Goal: Information Seeking & Learning: Learn about a topic

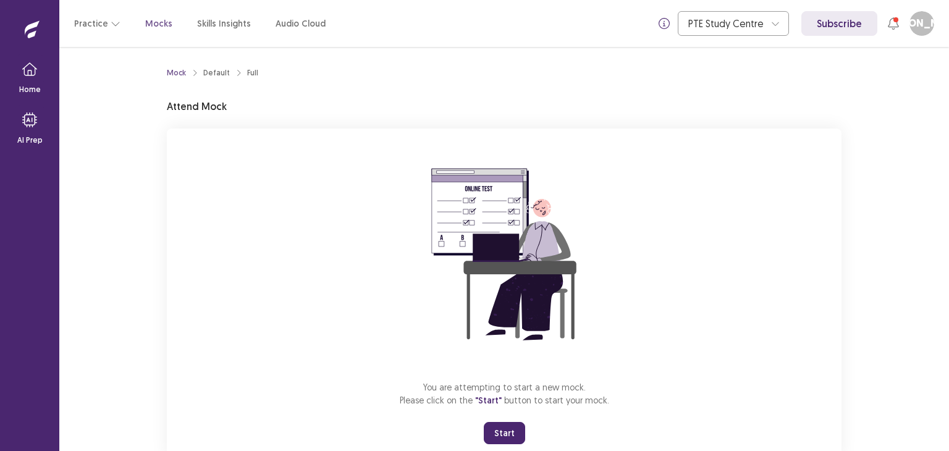
click at [498, 432] on button "Start" at bounding box center [504, 433] width 41 height 22
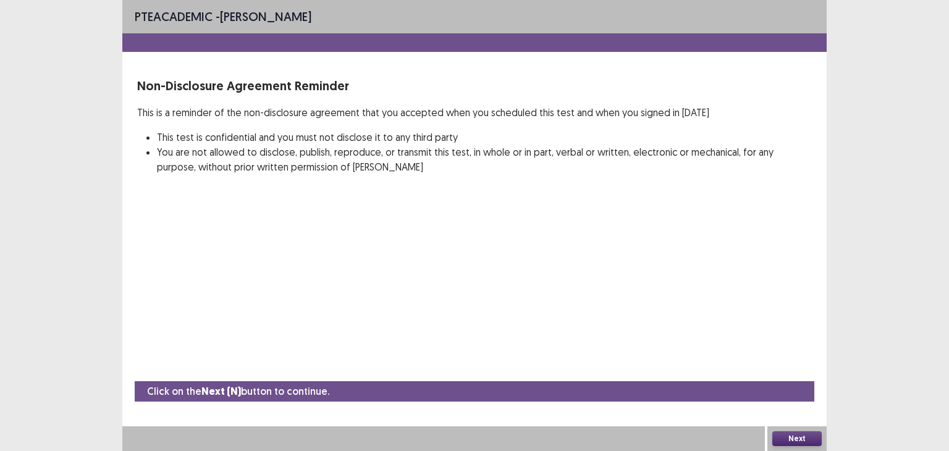
click at [812, 436] on button "Next" at bounding box center [796, 438] width 49 height 15
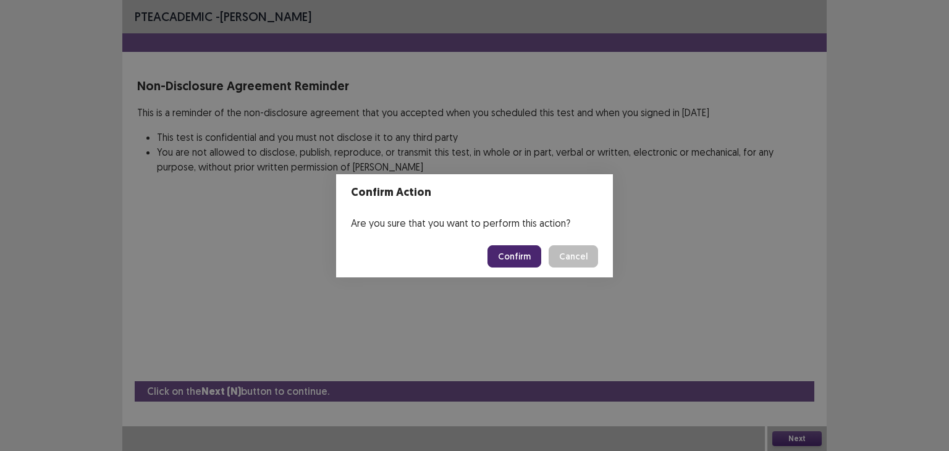
click at [508, 258] on button "Confirm" at bounding box center [514, 256] width 54 height 22
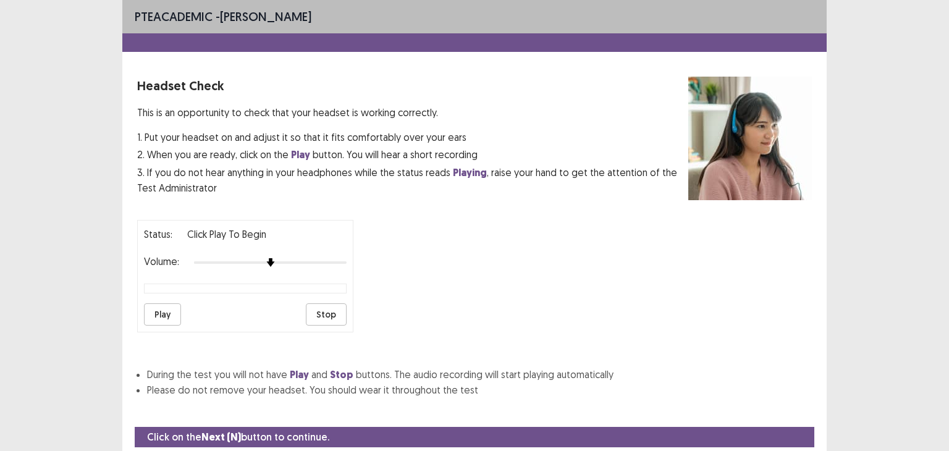
scroll to position [38, 0]
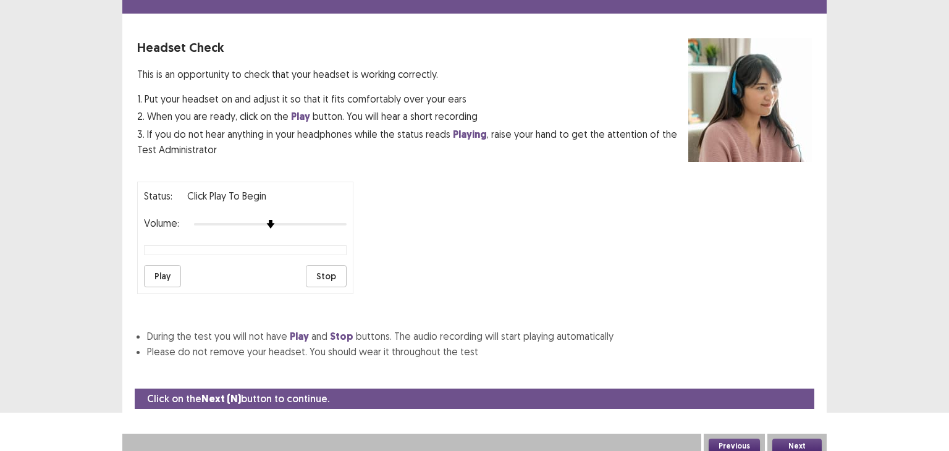
click at [807, 441] on button "Next" at bounding box center [796, 446] width 49 height 15
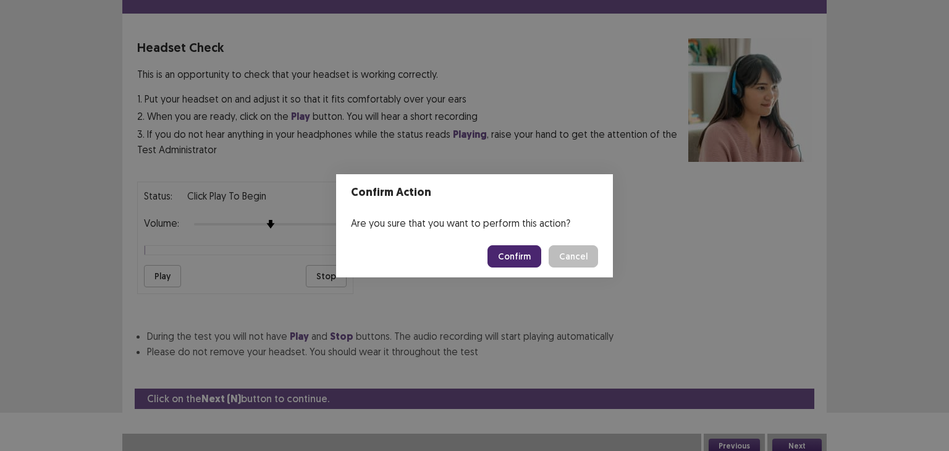
click at [508, 259] on button "Confirm" at bounding box center [514, 256] width 54 height 22
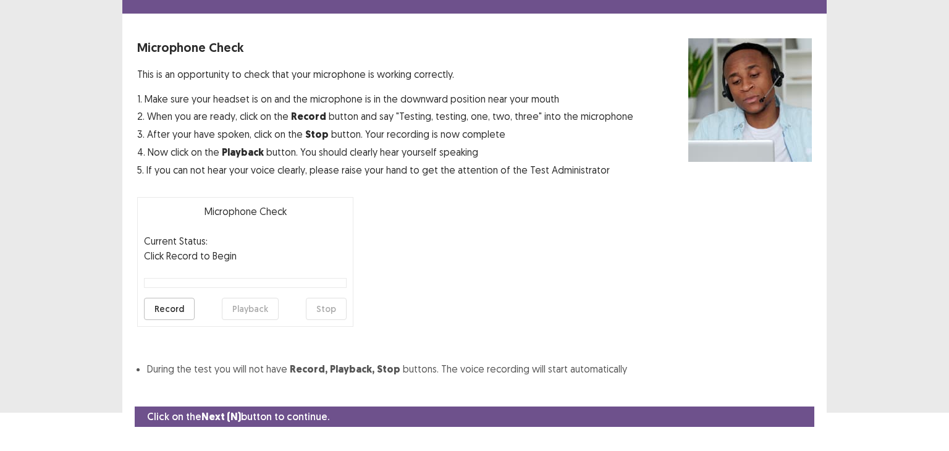
scroll to position [61, 0]
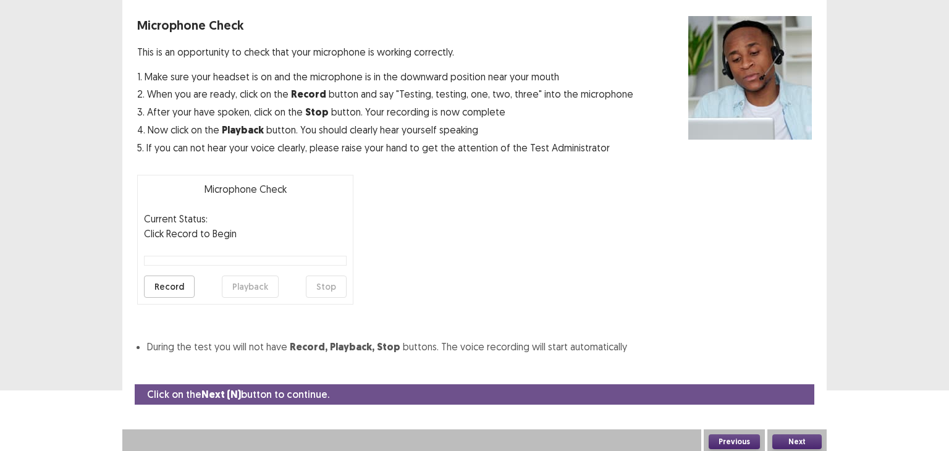
click at [183, 285] on button "Record" at bounding box center [169, 287] width 51 height 22
click at [316, 286] on button "Stop" at bounding box center [326, 287] width 41 height 22
click at [259, 290] on button "Playback" at bounding box center [250, 287] width 57 height 22
click at [258, 286] on button "Playback" at bounding box center [250, 287] width 57 height 22
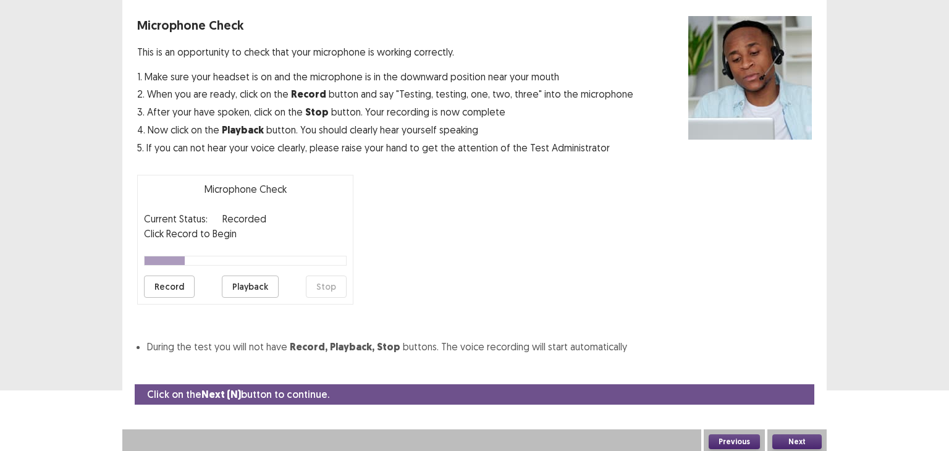
click at [258, 286] on button "Playback" at bounding box center [250, 287] width 57 height 22
click at [168, 294] on button "Record" at bounding box center [169, 287] width 51 height 22
click at [335, 283] on button "Stop" at bounding box center [326, 287] width 41 height 22
click at [261, 290] on button "Playback" at bounding box center [250, 287] width 57 height 22
click at [791, 441] on button "Next" at bounding box center [796, 441] width 49 height 15
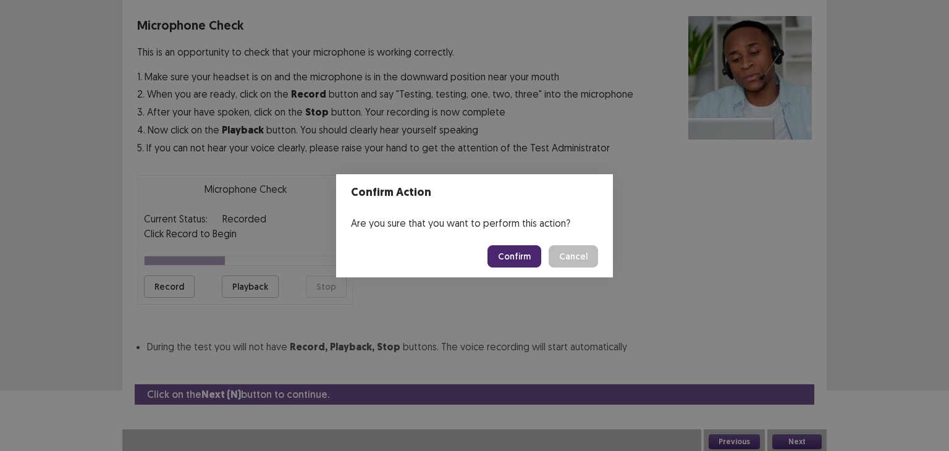
click at [529, 260] on button "Confirm" at bounding box center [514, 256] width 54 height 22
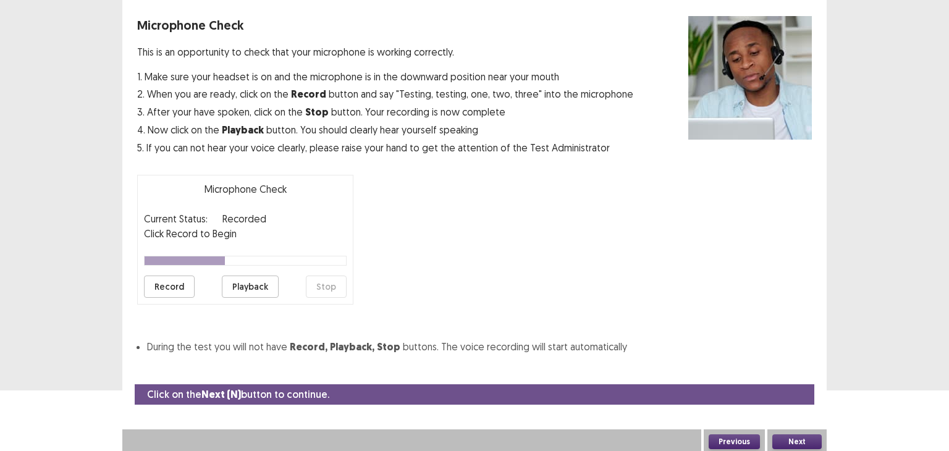
scroll to position [27, 0]
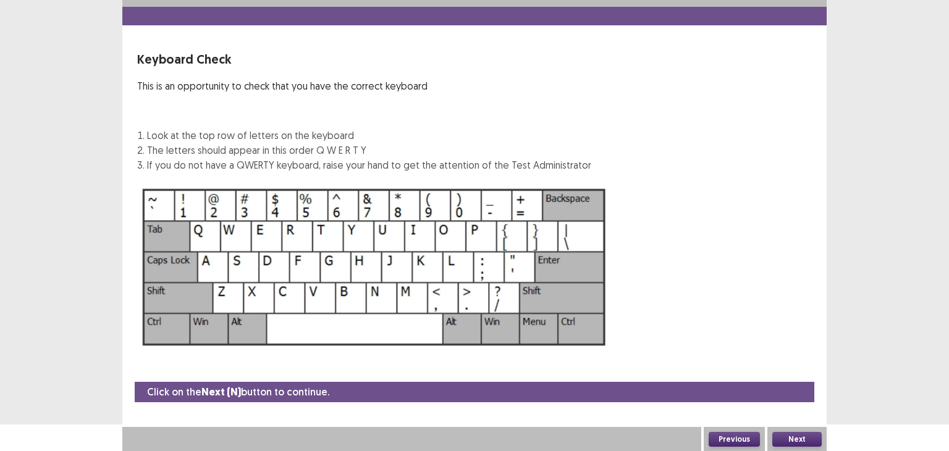
click at [807, 439] on button "Next" at bounding box center [796, 439] width 49 height 15
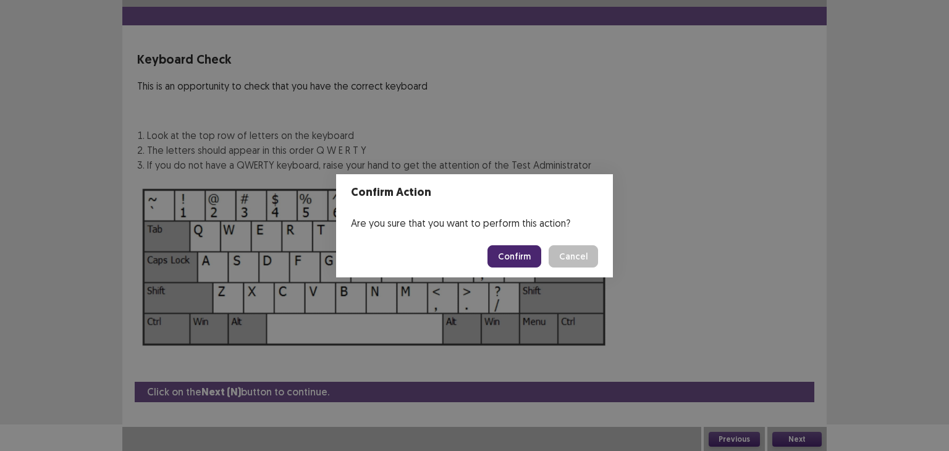
click at [514, 263] on button "Confirm" at bounding box center [514, 256] width 54 height 22
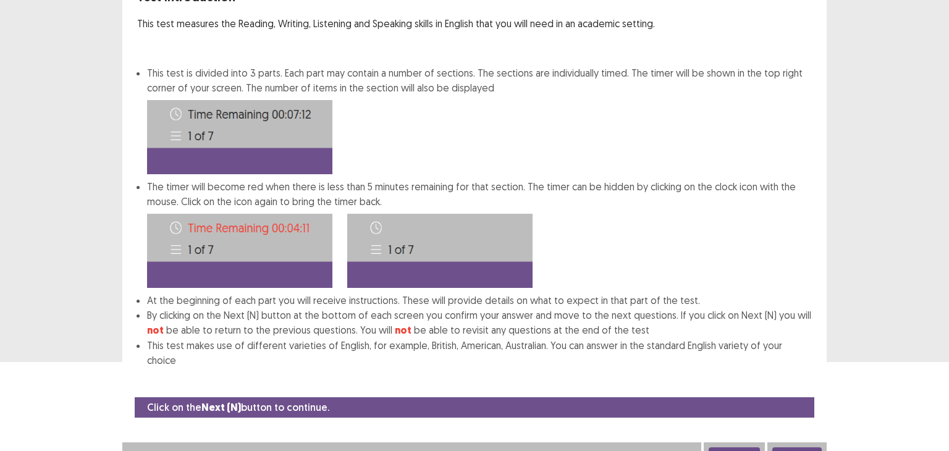
click at [781, 447] on button "Next" at bounding box center [796, 454] width 49 height 15
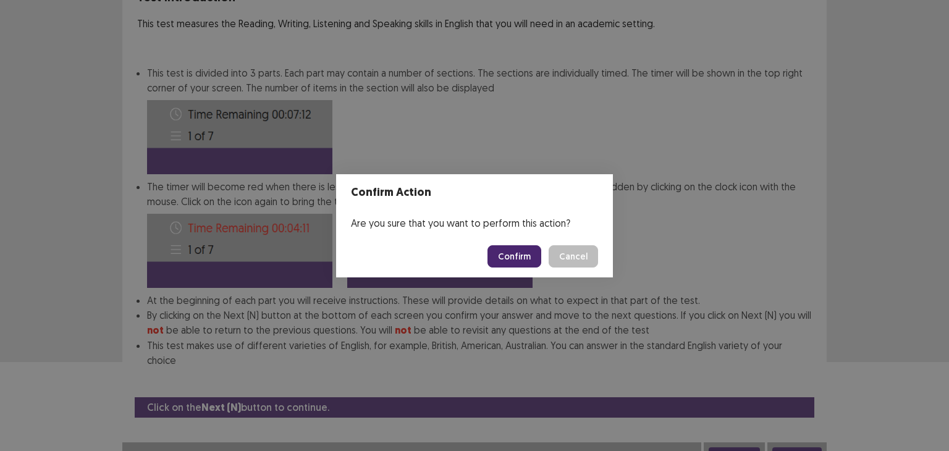
click at [522, 253] on button "Confirm" at bounding box center [514, 256] width 54 height 22
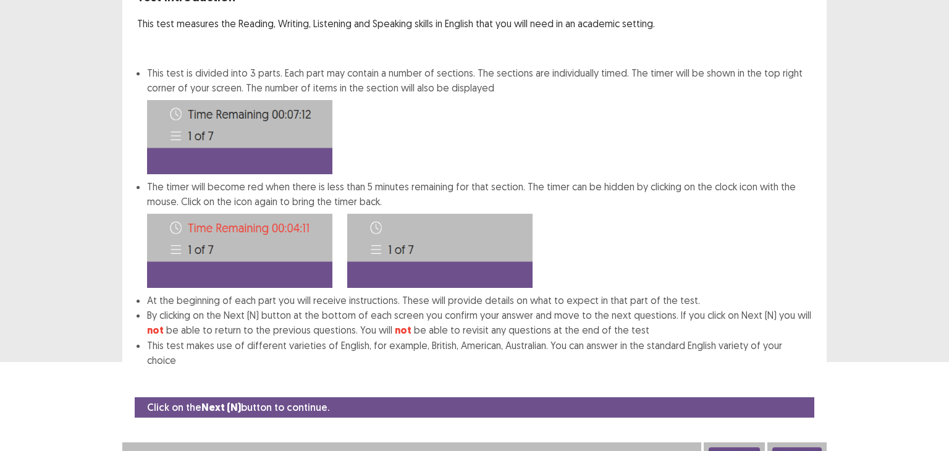
scroll to position [0, 0]
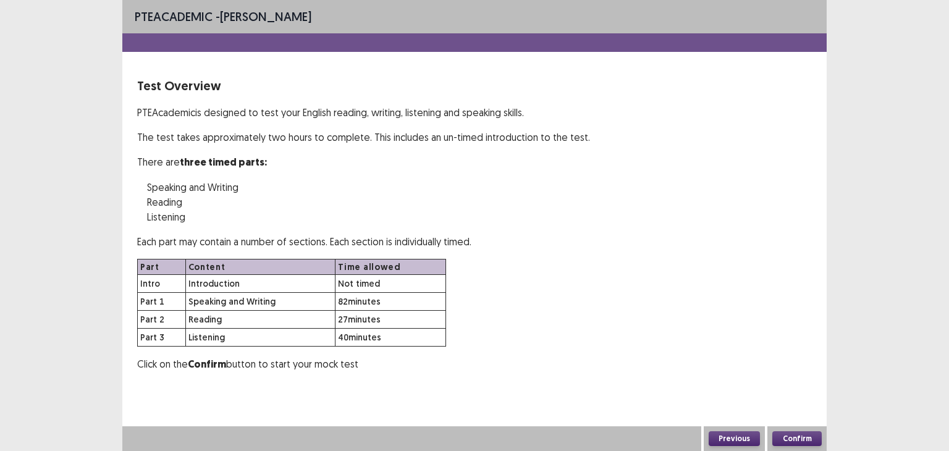
click at [798, 434] on button "Confirm" at bounding box center [796, 438] width 49 height 15
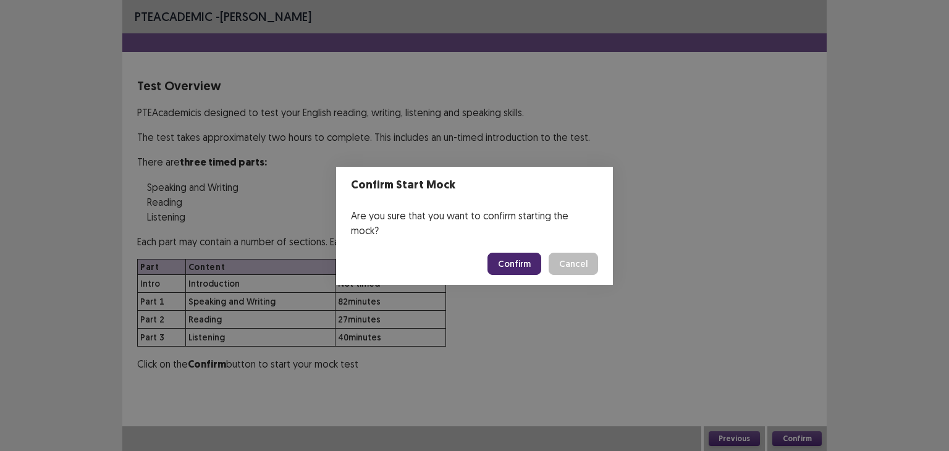
click at [521, 253] on button "Confirm" at bounding box center [514, 264] width 54 height 22
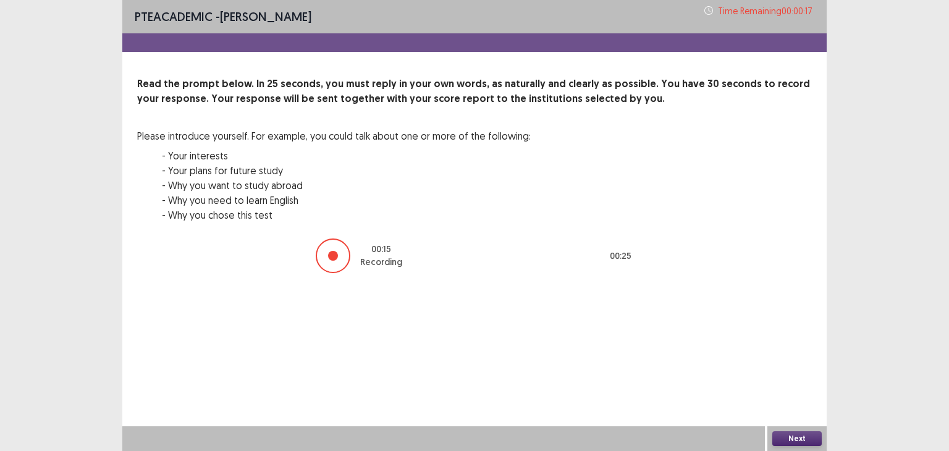
click at [804, 436] on button "Next" at bounding box center [796, 438] width 49 height 15
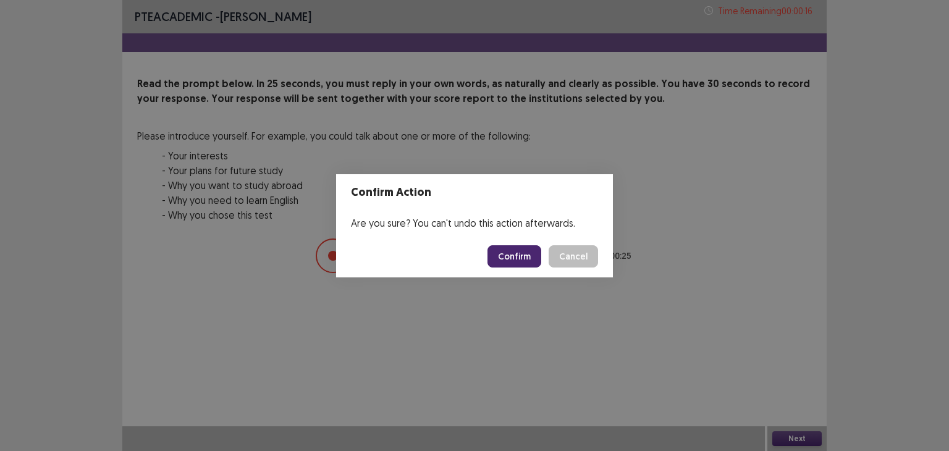
click at [517, 259] on button "Confirm" at bounding box center [514, 256] width 54 height 22
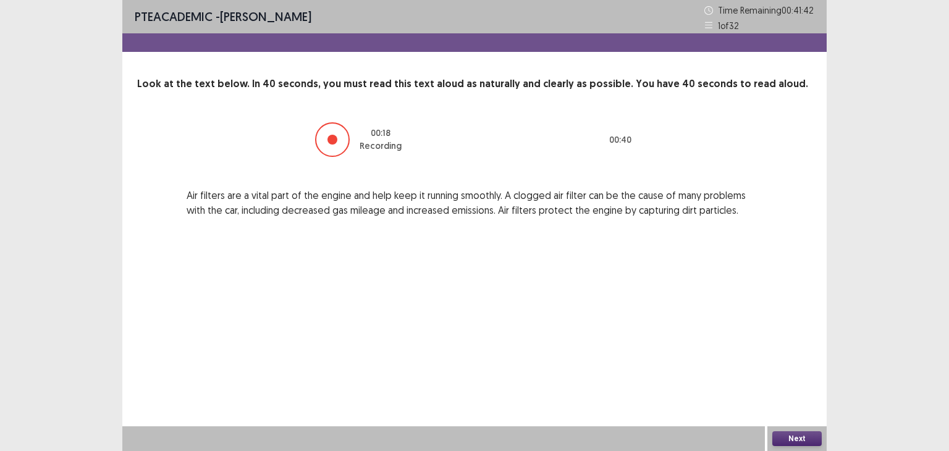
click at [784, 436] on button "Next" at bounding box center [796, 438] width 49 height 15
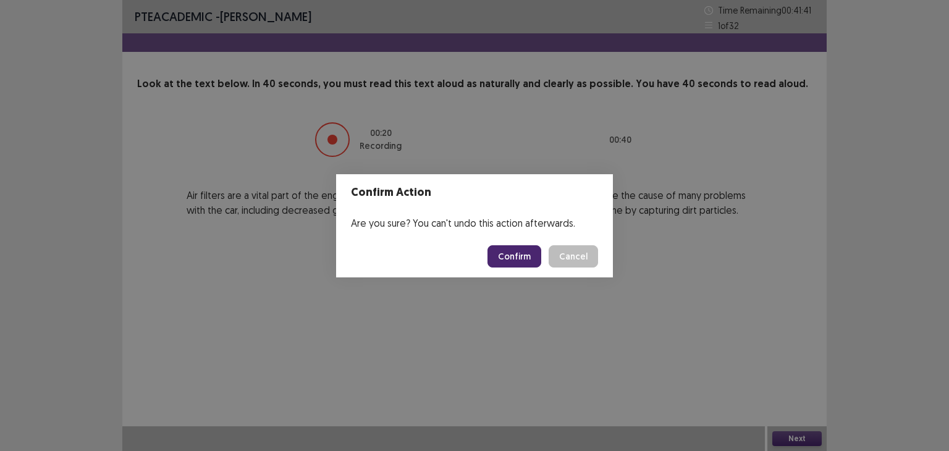
click at [526, 261] on button "Confirm" at bounding box center [514, 256] width 54 height 22
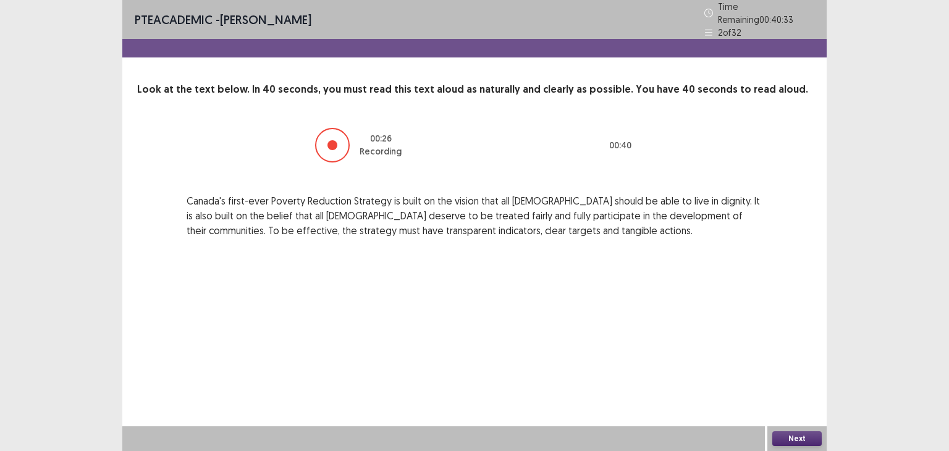
click at [780, 438] on button "Next" at bounding box center [796, 438] width 49 height 15
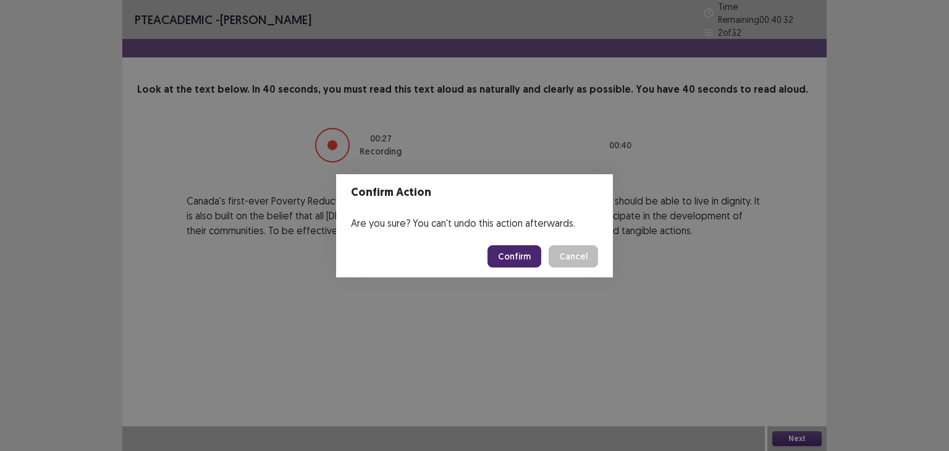
click at [529, 248] on button "Confirm" at bounding box center [514, 256] width 54 height 22
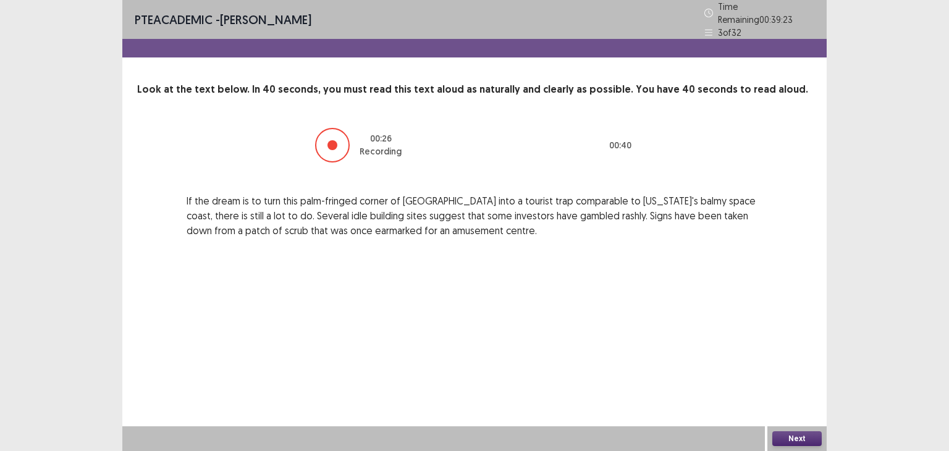
click at [781, 432] on button "Next" at bounding box center [796, 438] width 49 height 15
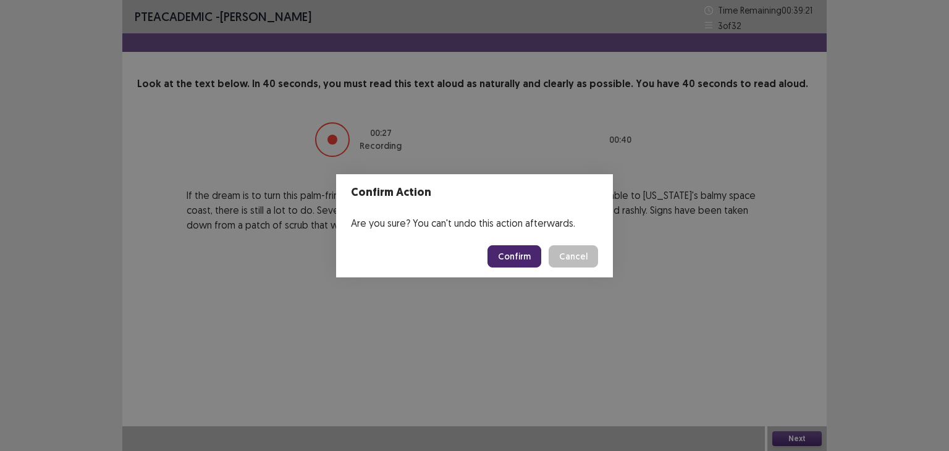
click at [509, 260] on button "Confirm" at bounding box center [514, 256] width 54 height 22
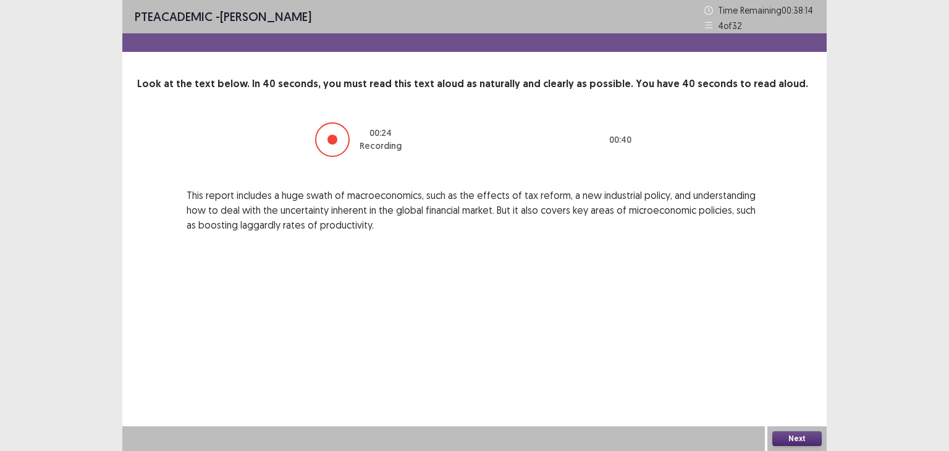
click at [781, 439] on button "Next" at bounding box center [796, 438] width 49 height 15
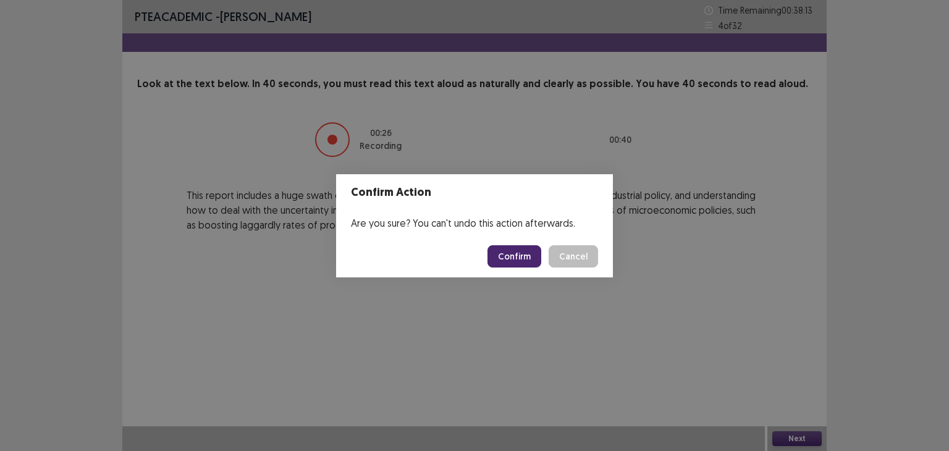
click at [502, 250] on button "Confirm" at bounding box center [514, 256] width 54 height 22
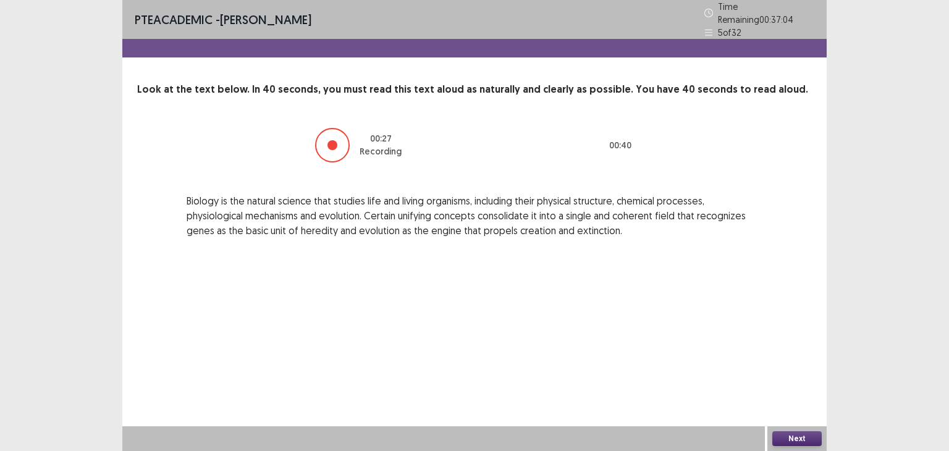
click at [793, 441] on button "Next" at bounding box center [796, 438] width 49 height 15
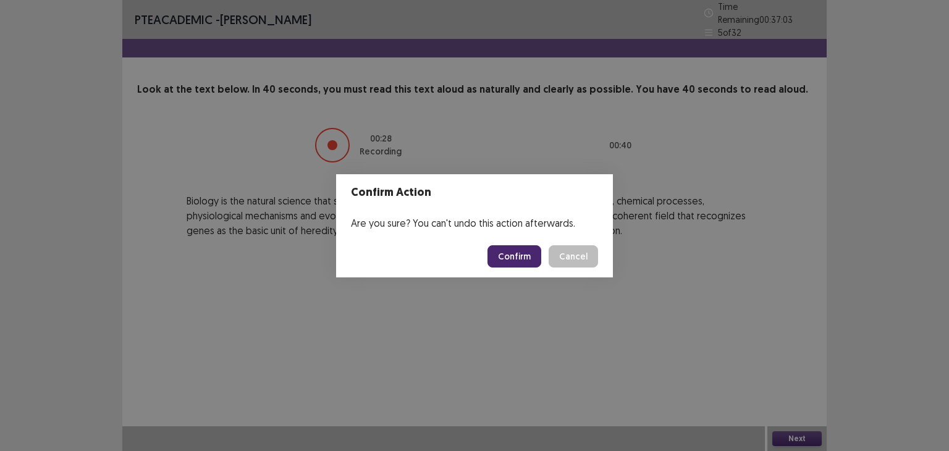
click at [523, 247] on button "Confirm" at bounding box center [514, 256] width 54 height 22
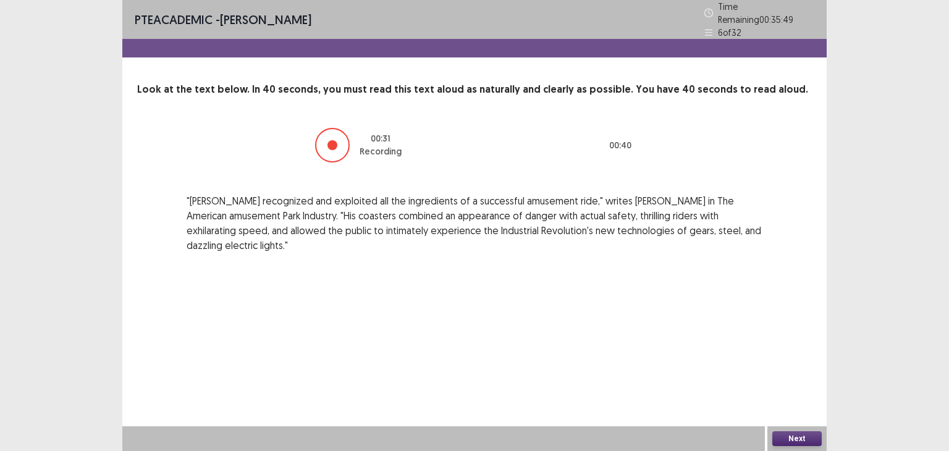
click at [781, 441] on button "Next" at bounding box center [796, 438] width 49 height 15
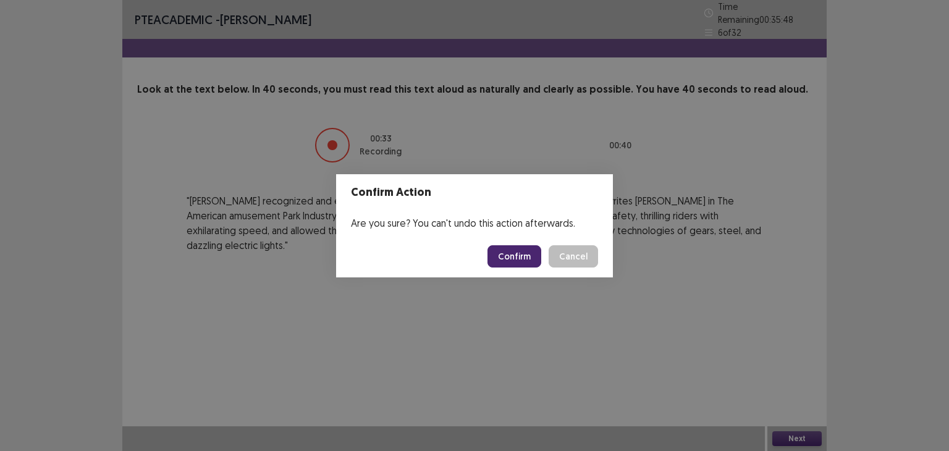
click at [525, 252] on button "Confirm" at bounding box center [514, 256] width 54 height 22
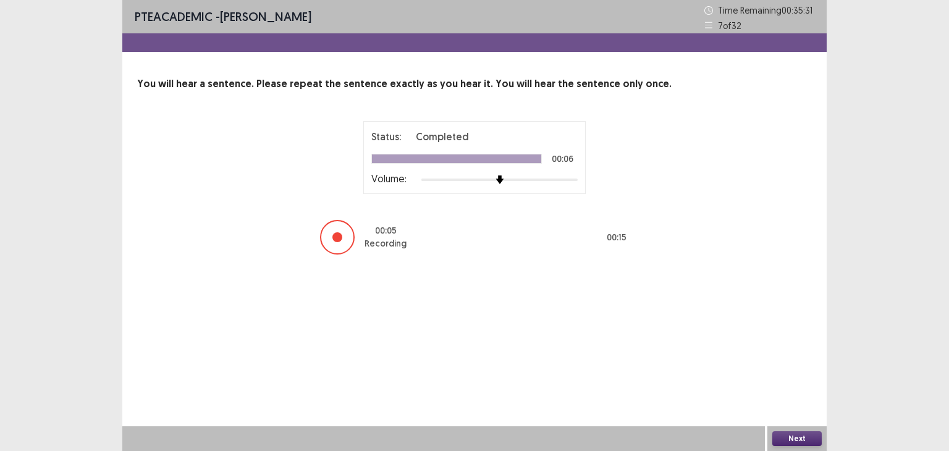
click at [793, 442] on button "Next" at bounding box center [796, 438] width 49 height 15
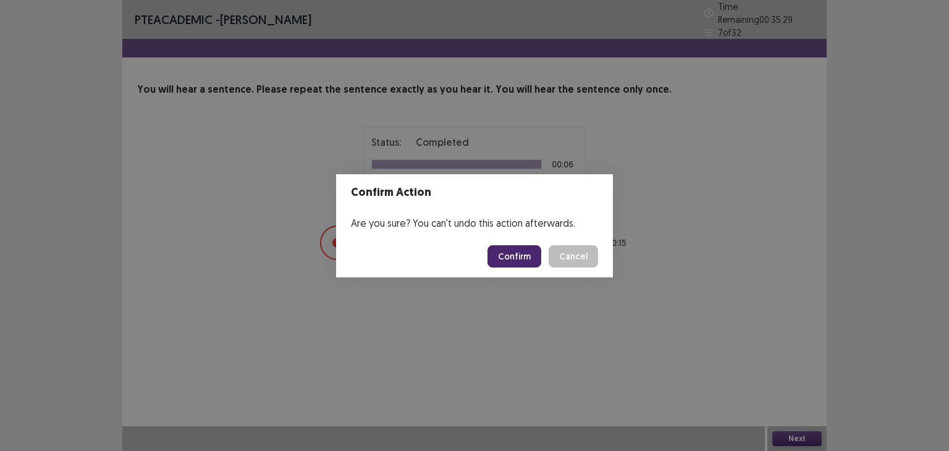
click at [531, 261] on button "Confirm" at bounding box center [514, 256] width 54 height 22
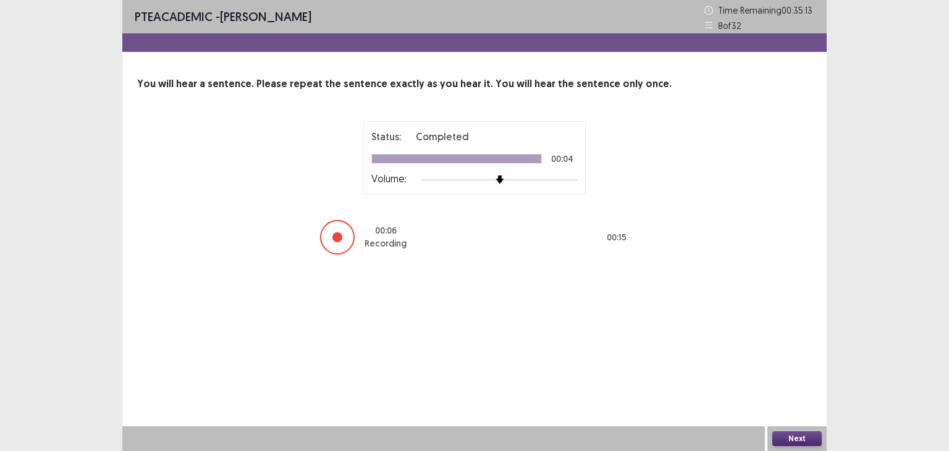
click at [796, 444] on button "Next" at bounding box center [796, 438] width 49 height 15
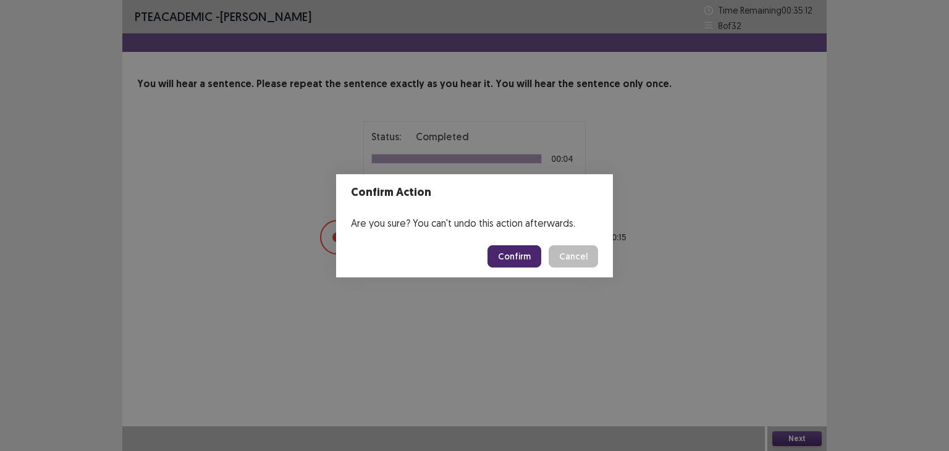
click at [507, 261] on button "Confirm" at bounding box center [514, 256] width 54 height 22
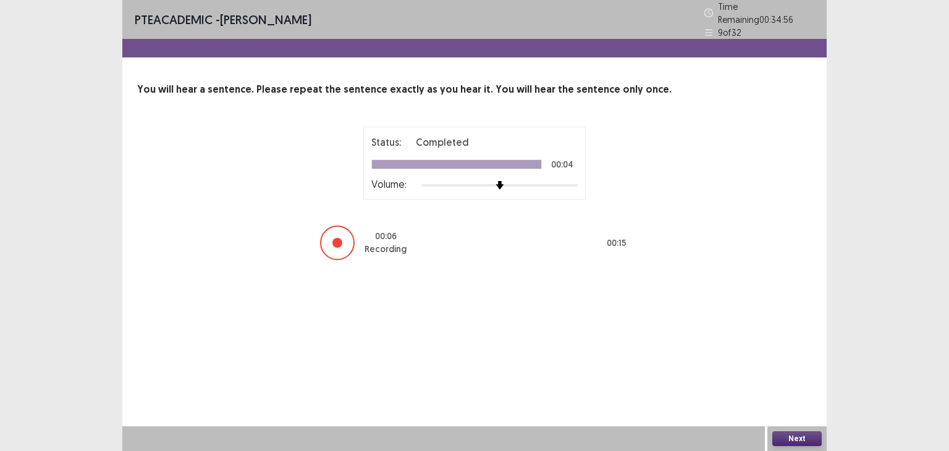
click at [781, 440] on button "Next" at bounding box center [796, 438] width 49 height 15
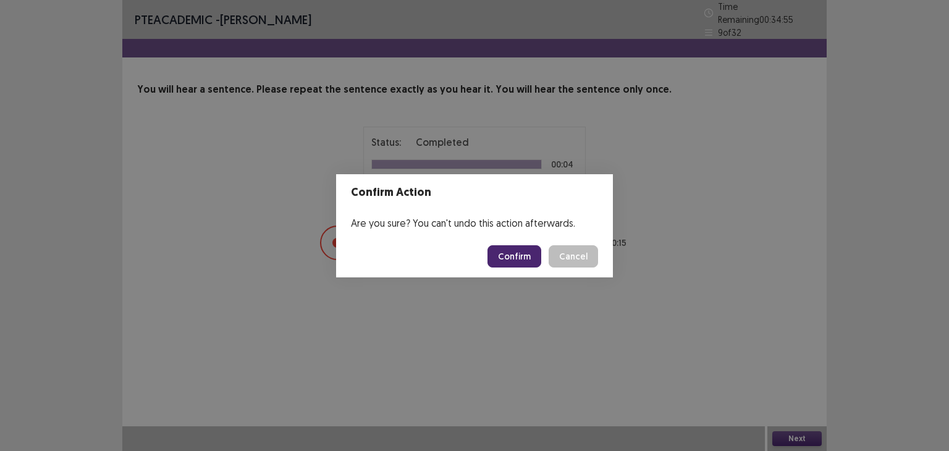
click at [517, 250] on button "Confirm" at bounding box center [514, 256] width 54 height 22
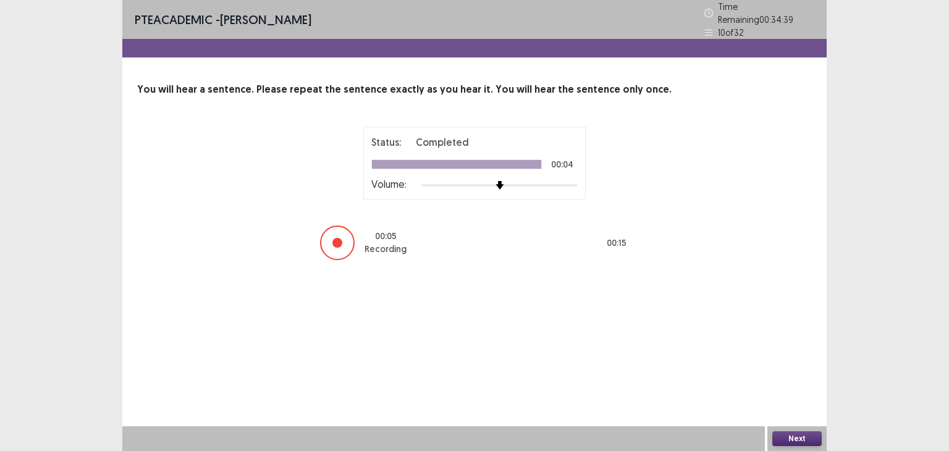
click at [780, 441] on button "Next" at bounding box center [796, 438] width 49 height 15
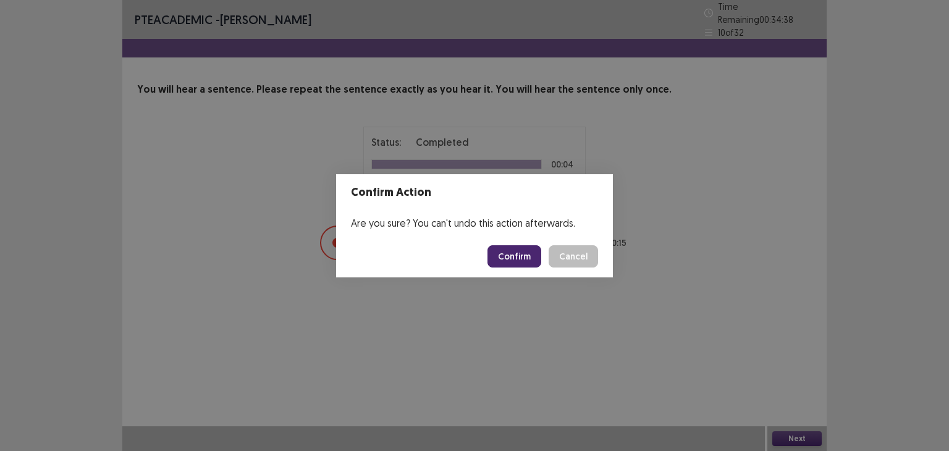
click at [500, 260] on button "Confirm" at bounding box center [514, 256] width 54 height 22
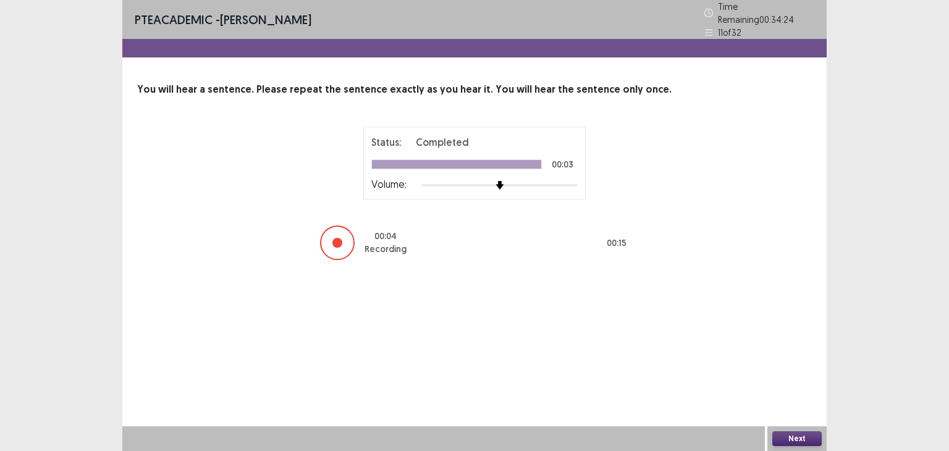
click at [804, 436] on button "Next" at bounding box center [796, 438] width 49 height 15
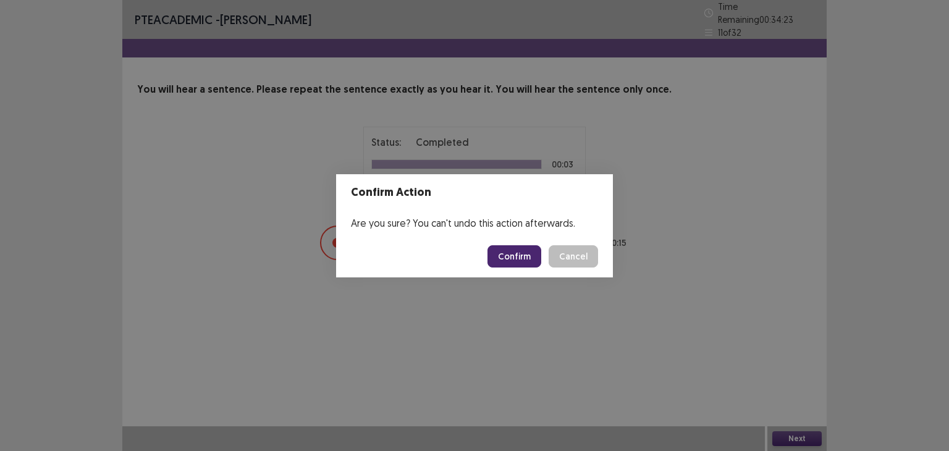
click at [521, 263] on button "Confirm" at bounding box center [514, 256] width 54 height 22
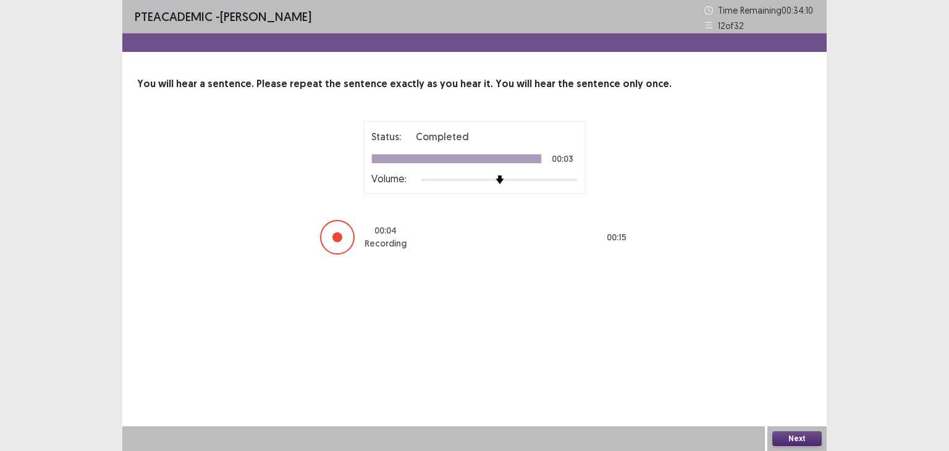
click at [804, 433] on button "Next" at bounding box center [796, 438] width 49 height 15
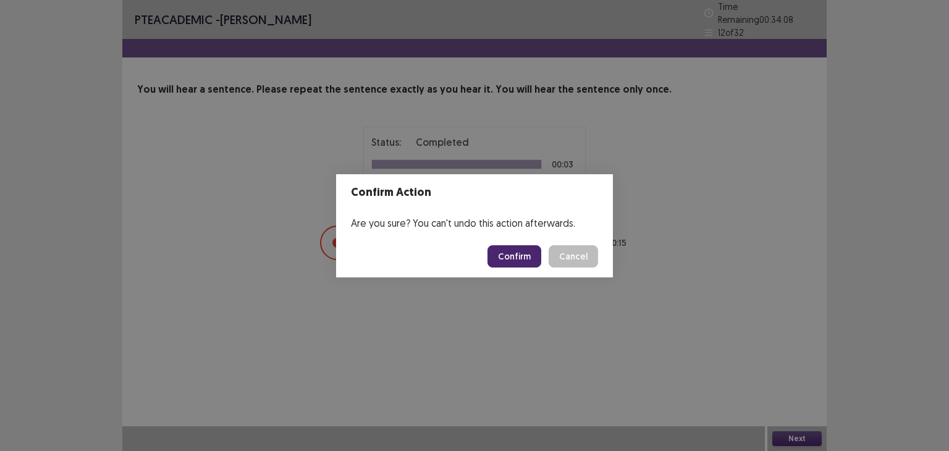
click at [508, 255] on button "Confirm" at bounding box center [514, 256] width 54 height 22
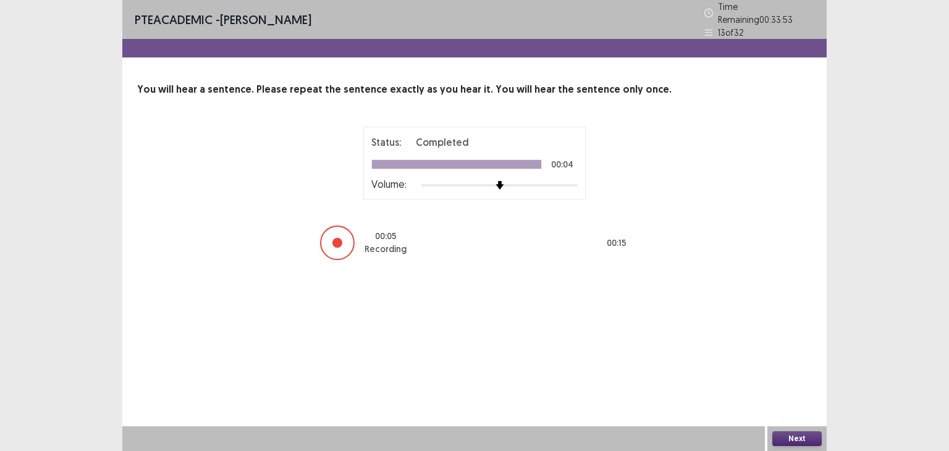
click at [813, 433] on button "Next" at bounding box center [796, 438] width 49 height 15
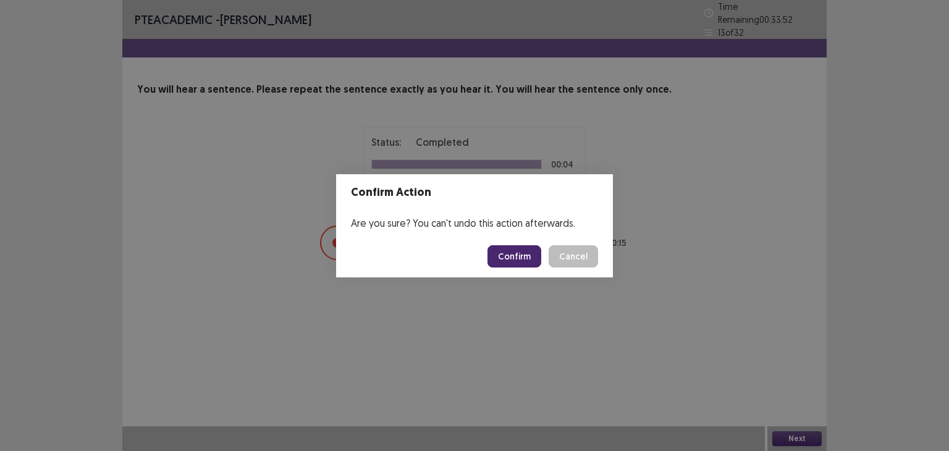
click at [517, 255] on button "Confirm" at bounding box center [514, 256] width 54 height 22
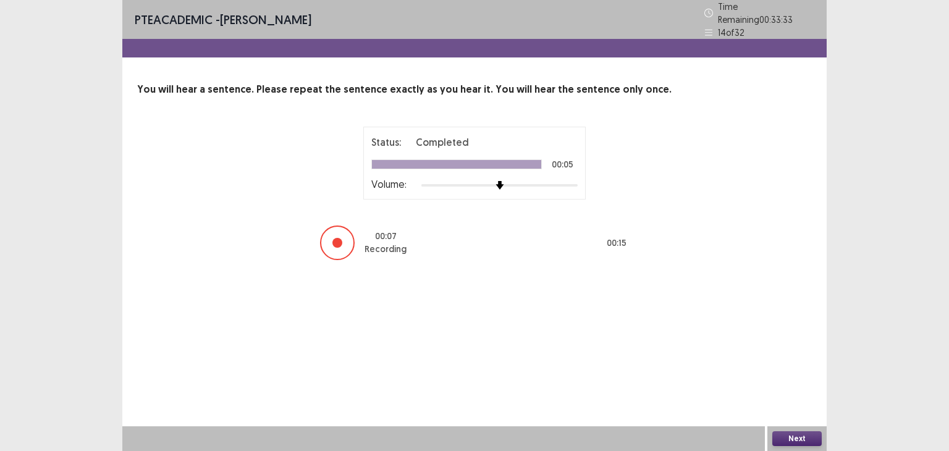
click at [811, 438] on button "Next" at bounding box center [796, 438] width 49 height 15
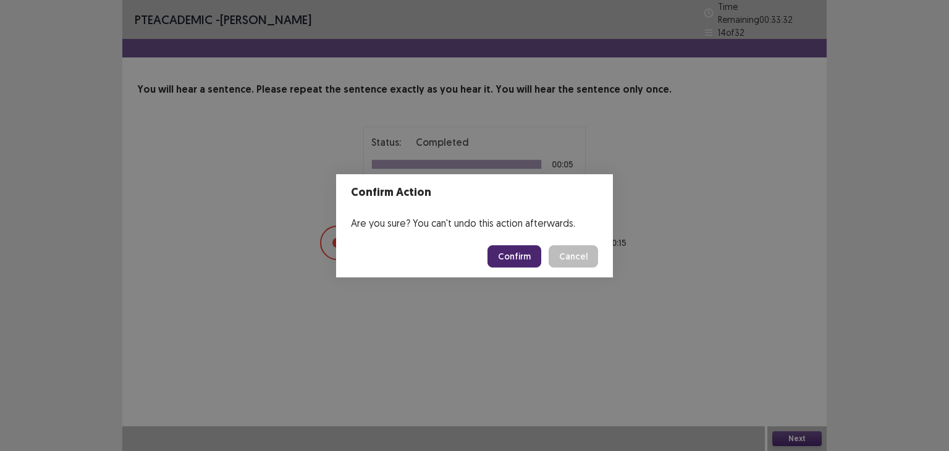
click at [523, 251] on button "Confirm" at bounding box center [514, 256] width 54 height 22
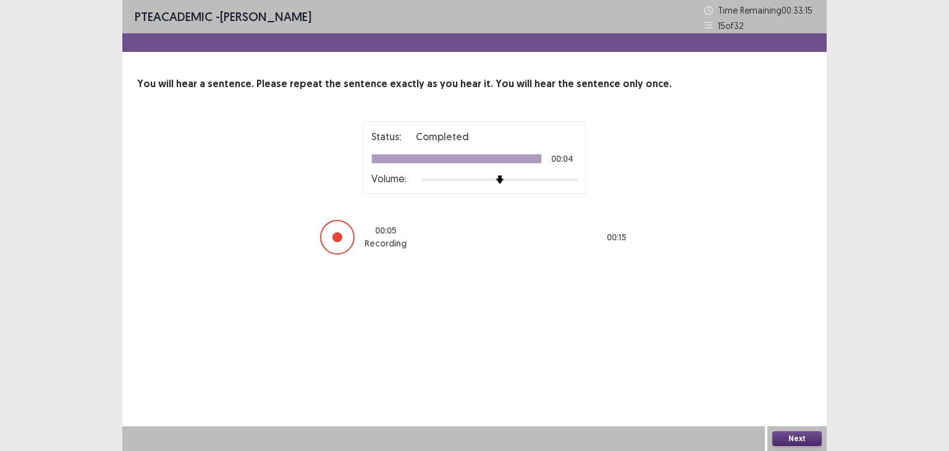
click at [783, 433] on button "Next" at bounding box center [796, 438] width 49 height 15
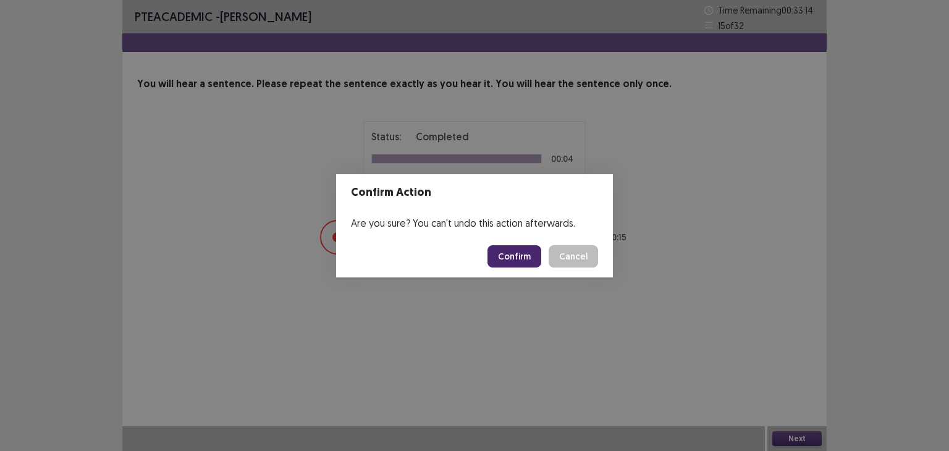
click at [528, 251] on button "Confirm" at bounding box center [514, 256] width 54 height 22
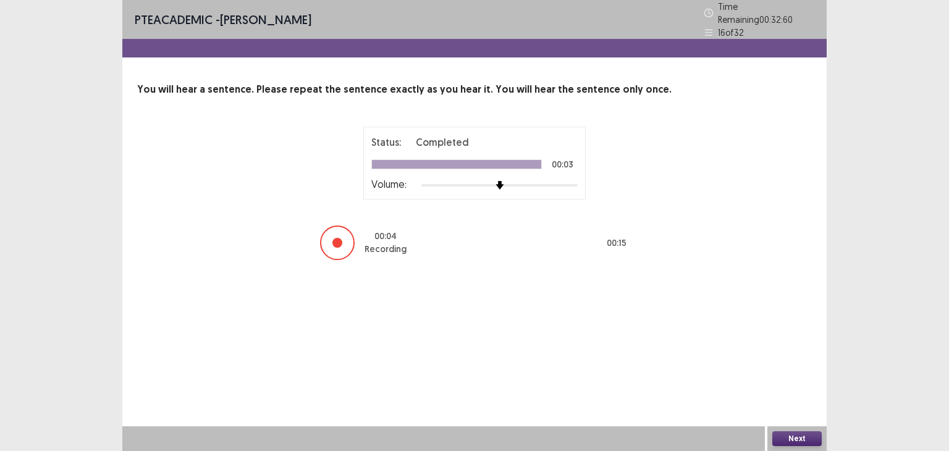
click at [805, 436] on button "Next" at bounding box center [796, 438] width 49 height 15
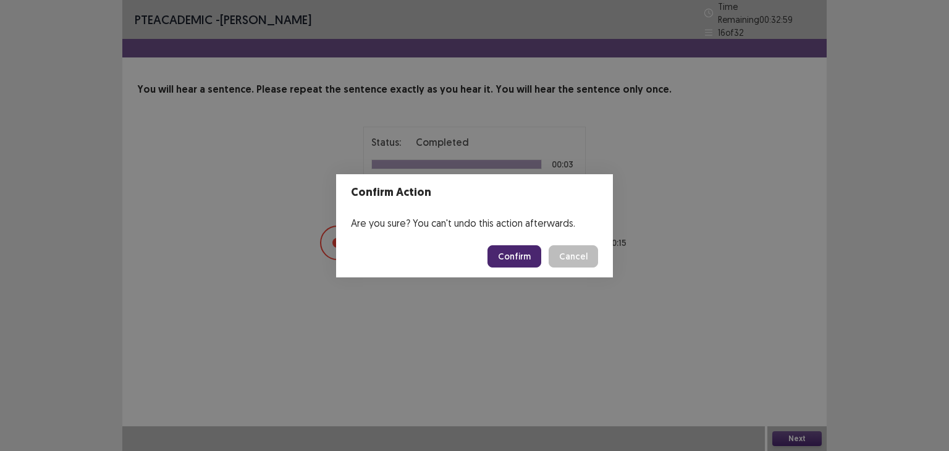
click at [519, 254] on button "Confirm" at bounding box center [514, 256] width 54 height 22
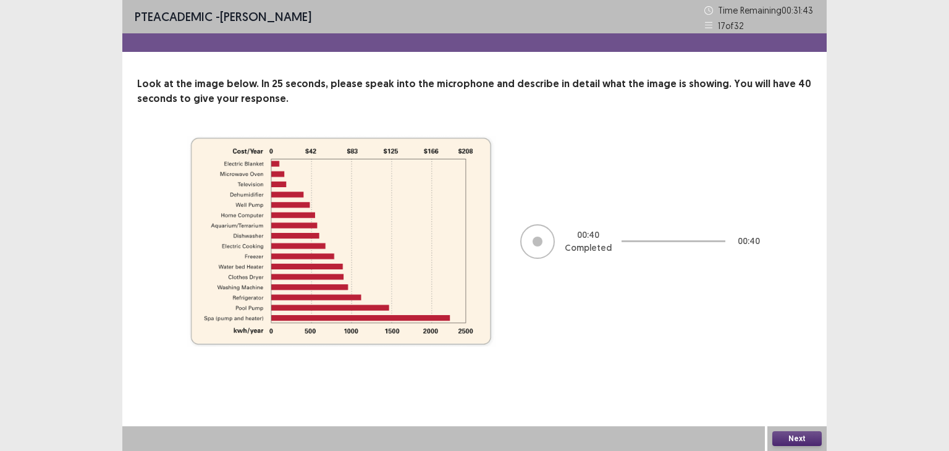
click at [786, 443] on button "Next" at bounding box center [796, 438] width 49 height 15
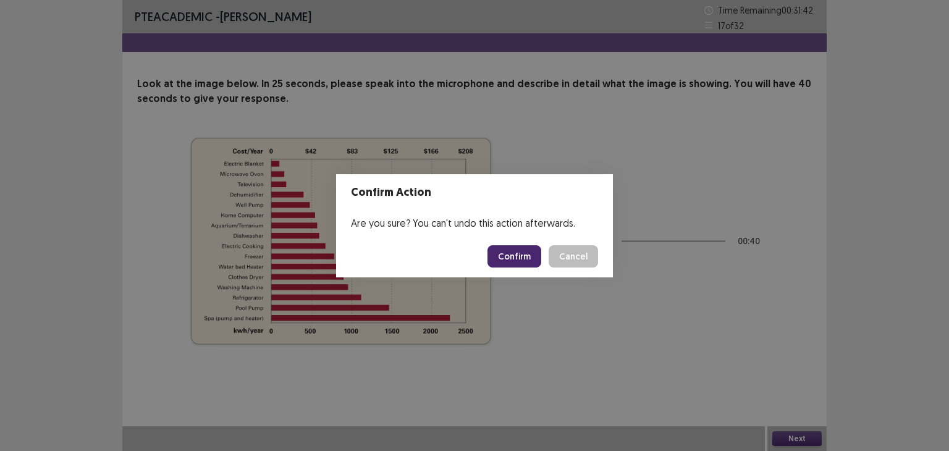
click at [531, 246] on button "Confirm" at bounding box center [514, 256] width 54 height 22
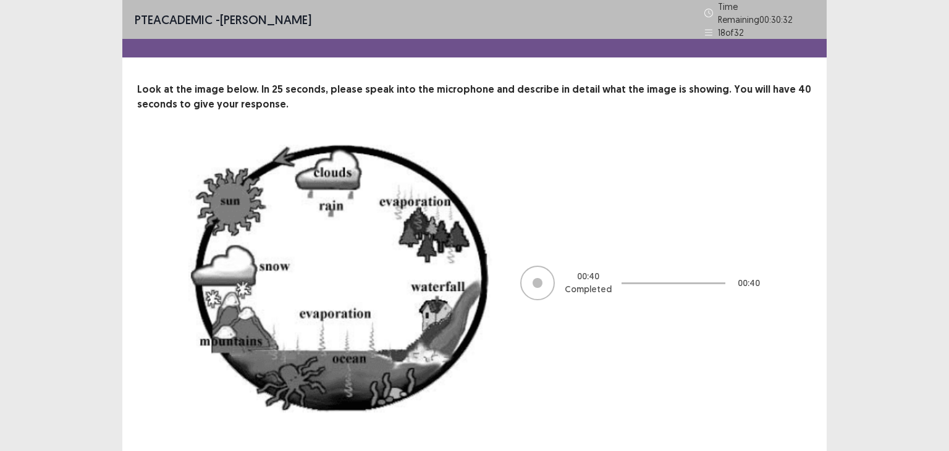
scroll to position [22, 0]
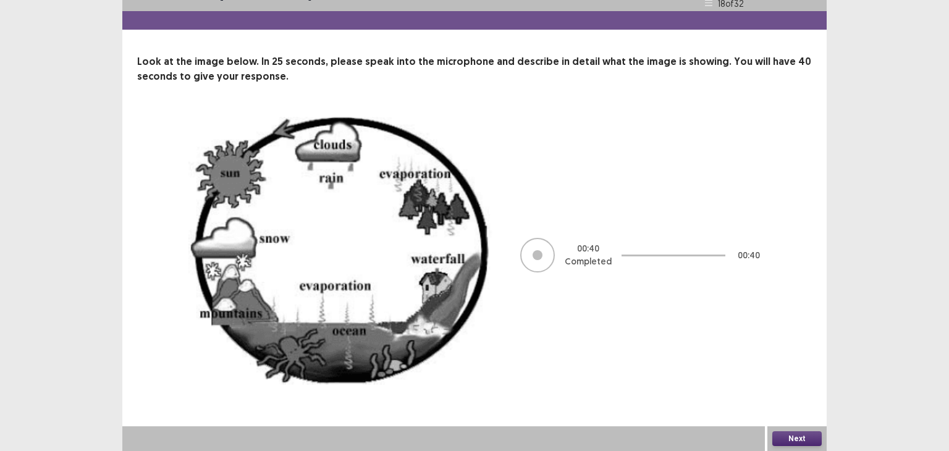
click at [788, 439] on button "Next" at bounding box center [796, 438] width 49 height 15
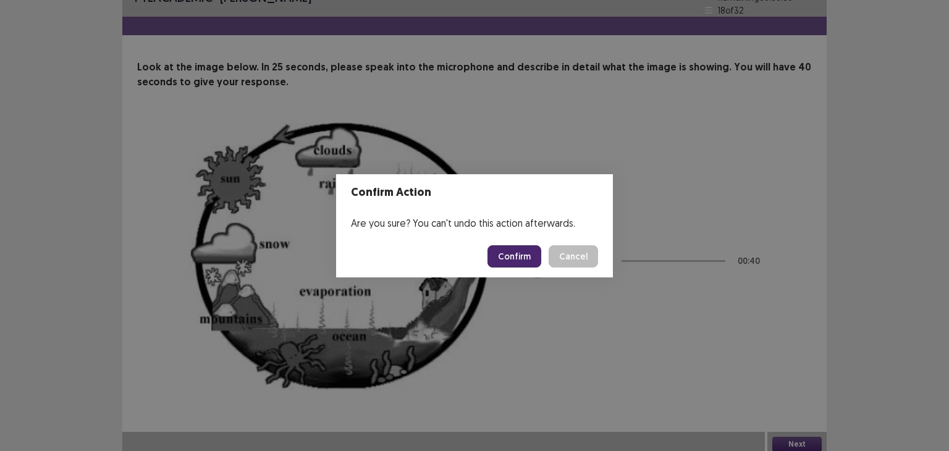
click at [529, 255] on button "Confirm" at bounding box center [514, 256] width 54 height 22
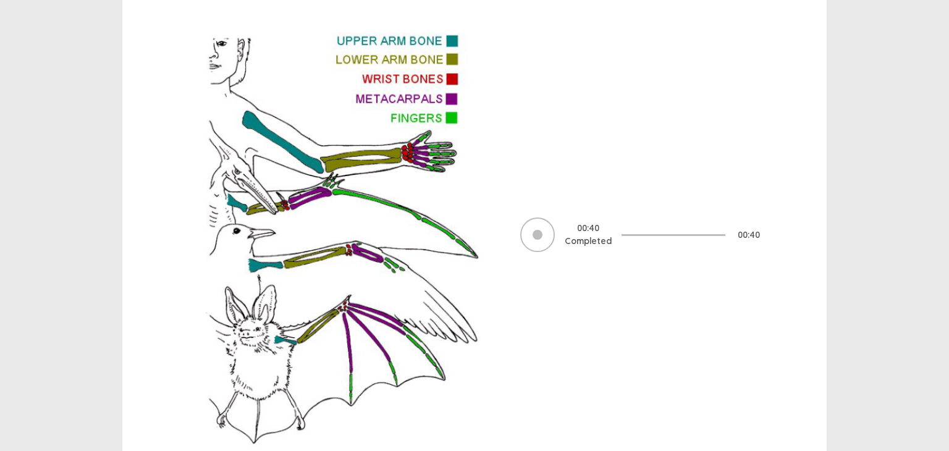
scroll to position [182, 0]
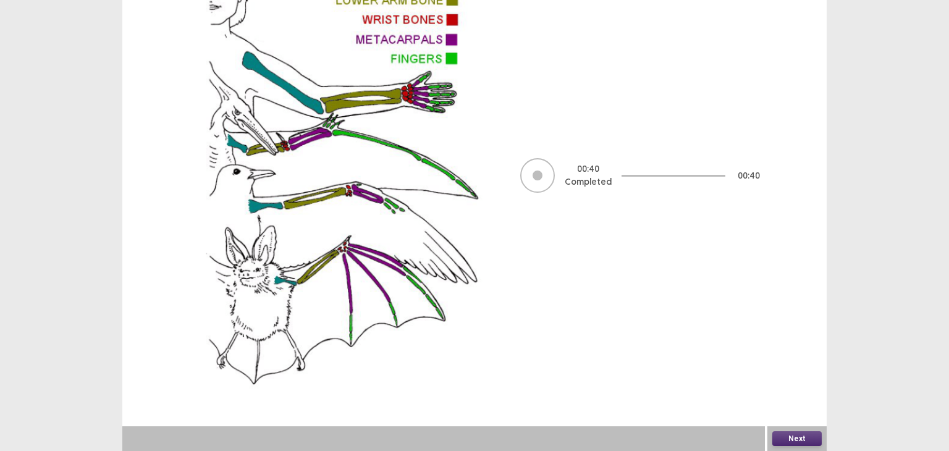
click at [809, 440] on button "Next" at bounding box center [796, 438] width 49 height 15
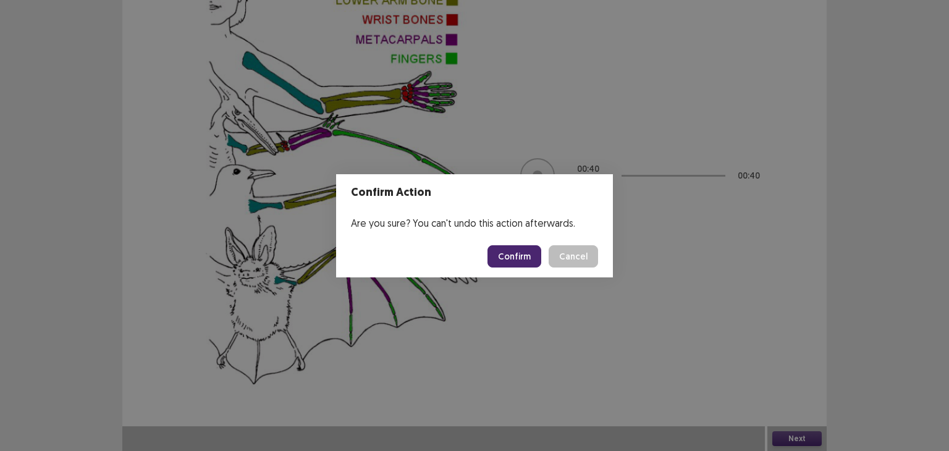
click at [517, 253] on button "Confirm" at bounding box center [514, 256] width 54 height 22
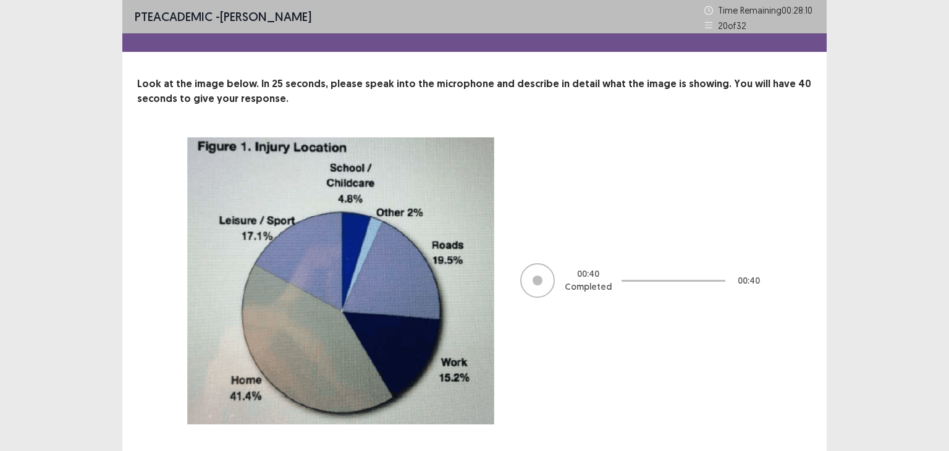
scroll to position [28, 0]
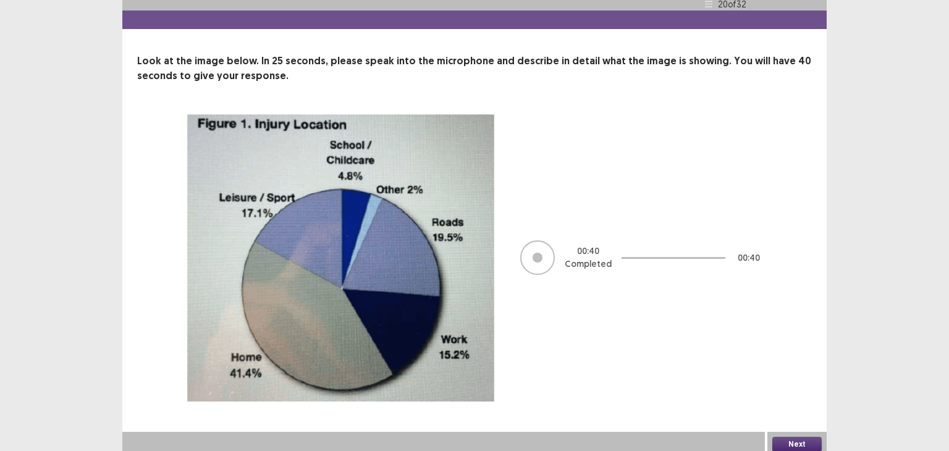
click at [808, 437] on button "Next" at bounding box center [796, 444] width 49 height 15
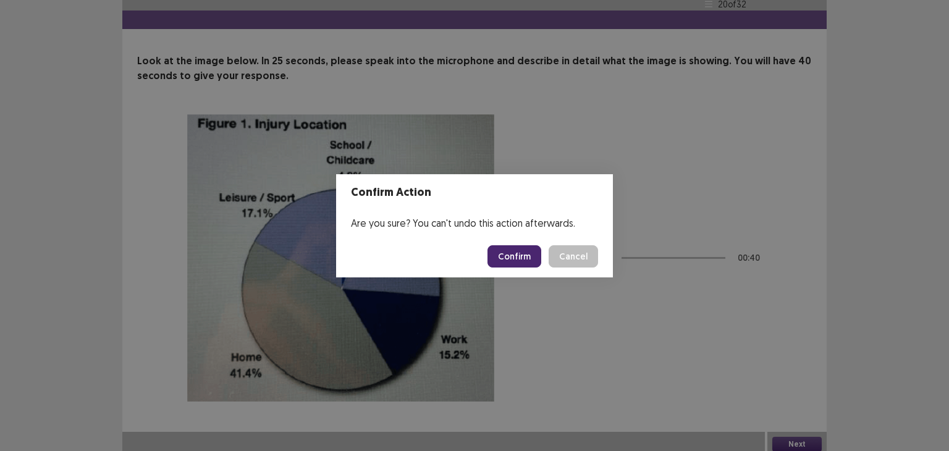
click at [514, 255] on button "Confirm" at bounding box center [514, 256] width 54 height 22
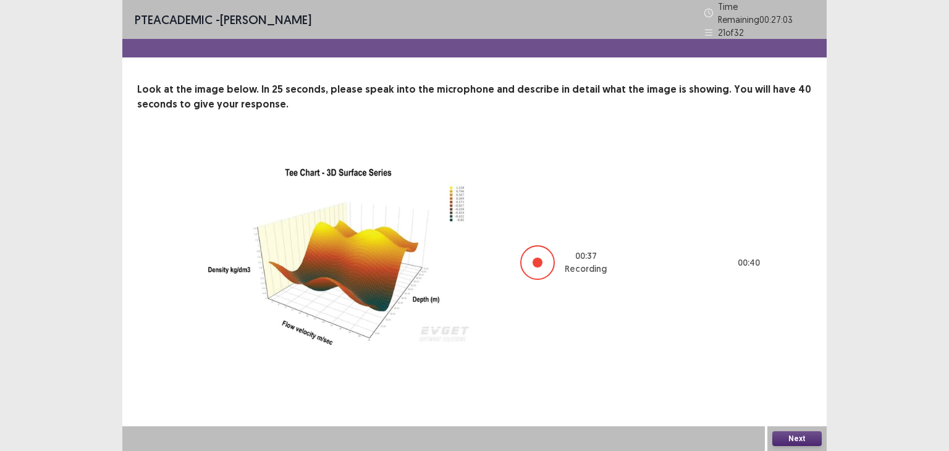
click at [796, 436] on button "Next" at bounding box center [796, 438] width 49 height 15
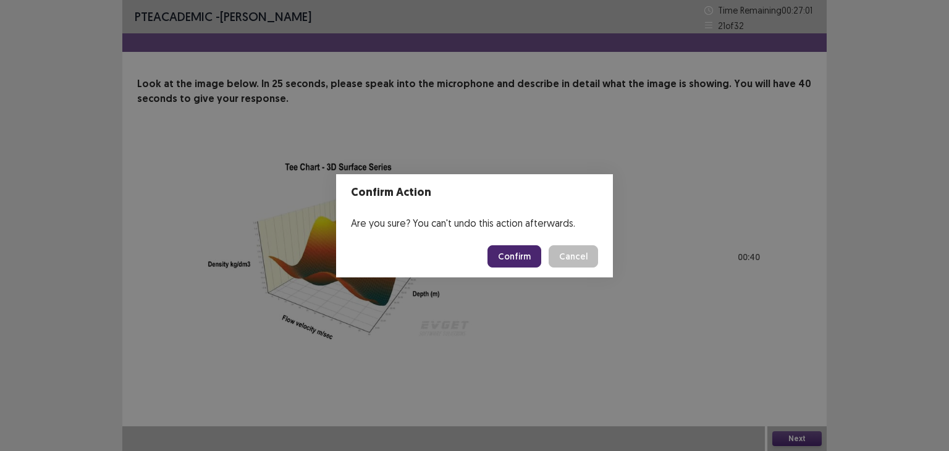
click at [531, 260] on button "Confirm" at bounding box center [514, 256] width 54 height 22
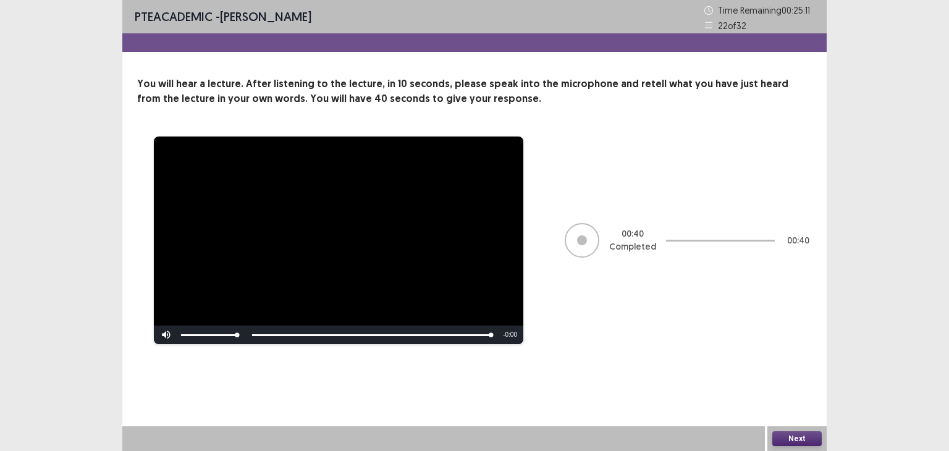
click at [801, 441] on button "Next" at bounding box center [796, 438] width 49 height 15
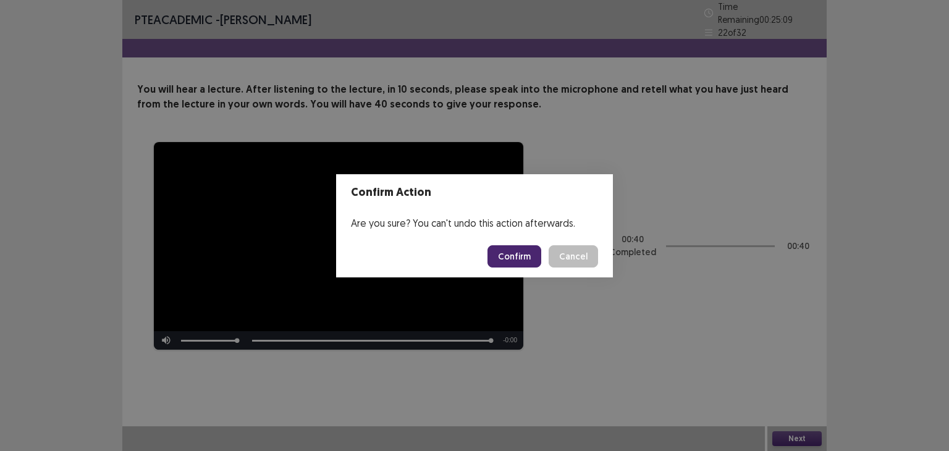
click at [497, 260] on button "Confirm" at bounding box center [514, 256] width 54 height 22
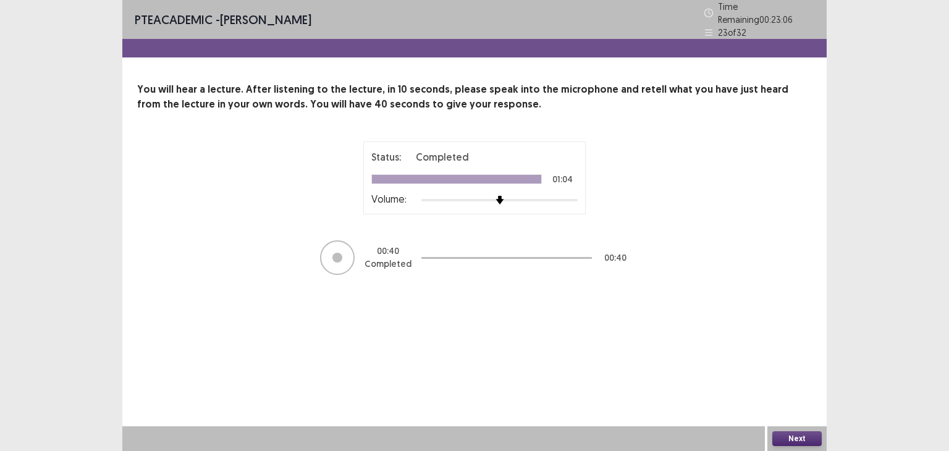
click at [781, 436] on button "Next" at bounding box center [796, 438] width 49 height 15
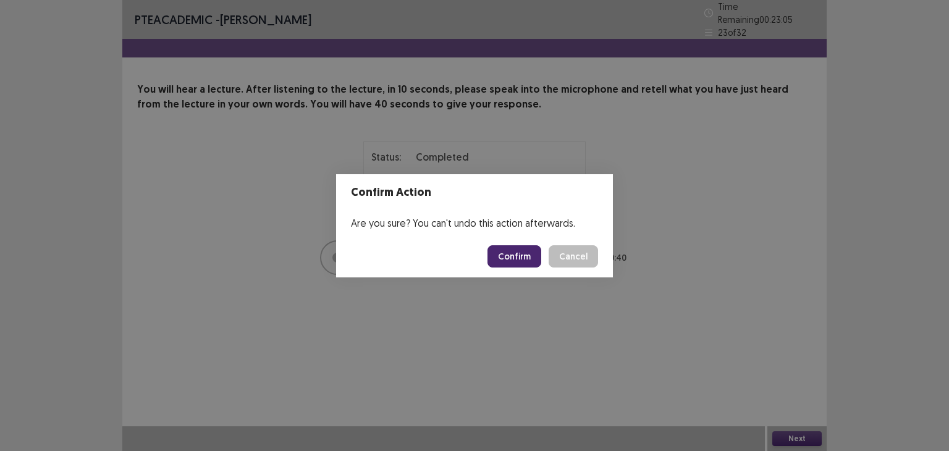
click at [516, 250] on button "Confirm" at bounding box center [514, 256] width 54 height 22
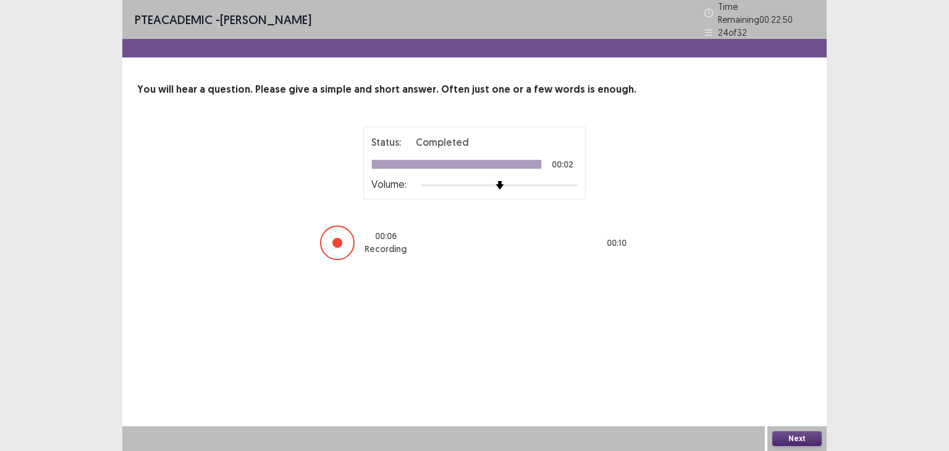
click at [794, 433] on button "Next" at bounding box center [796, 438] width 49 height 15
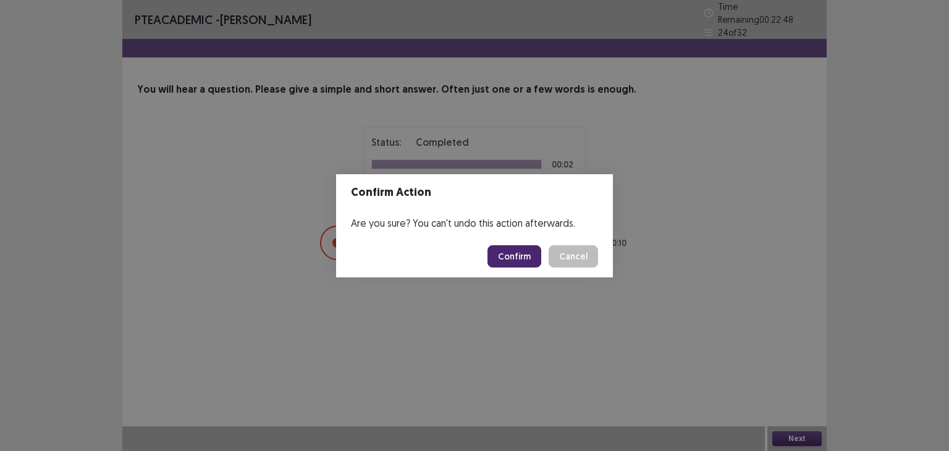
click at [526, 260] on button "Confirm" at bounding box center [514, 256] width 54 height 22
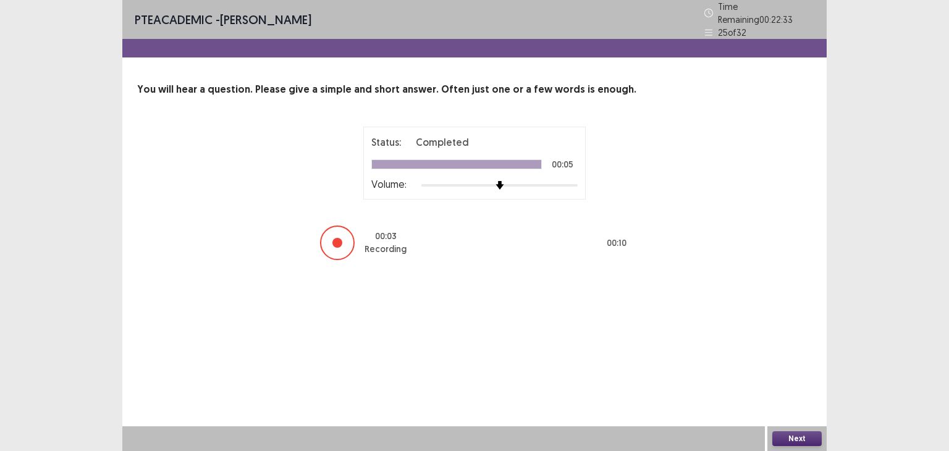
click at [808, 431] on button "Next" at bounding box center [796, 438] width 49 height 15
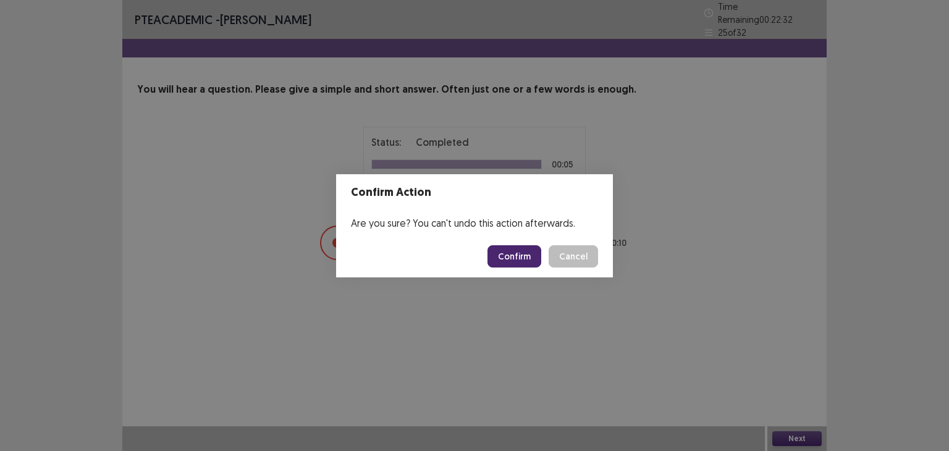
click at [526, 250] on button "Confirm" at bounding box center [514, 256] width 54 height 22
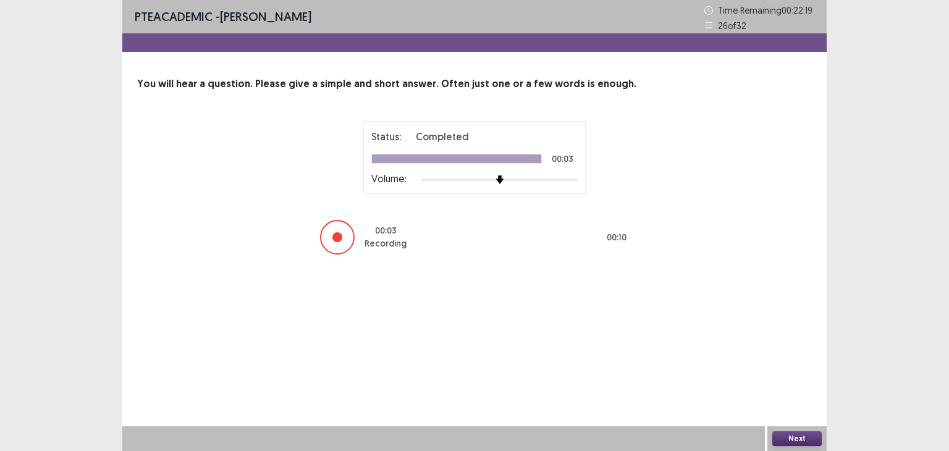
click at [795, 436] on button "Next" at bounding box center [796, 438] width 49 height 15
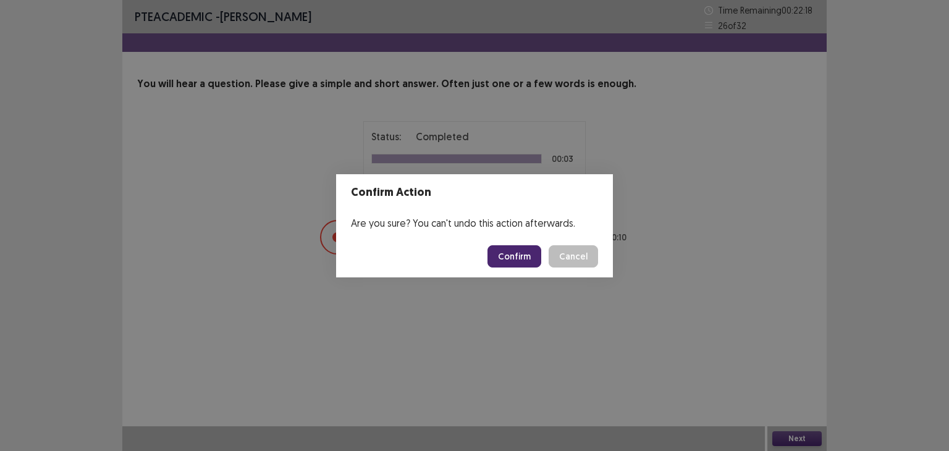
click at [527, 251] on button "Confirm" at bounding box center [514, 256] width 54 height 22
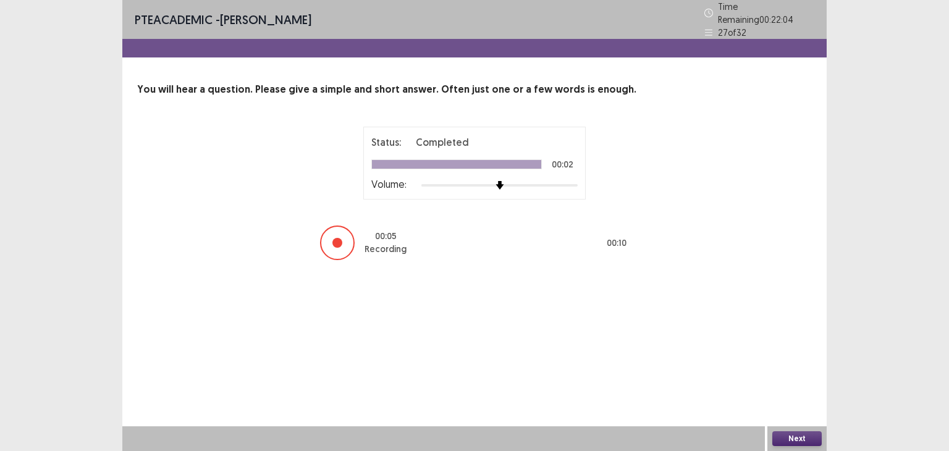
click at [798, 433] on button "Next" at bounding box center [796, 438] width 49 height 15
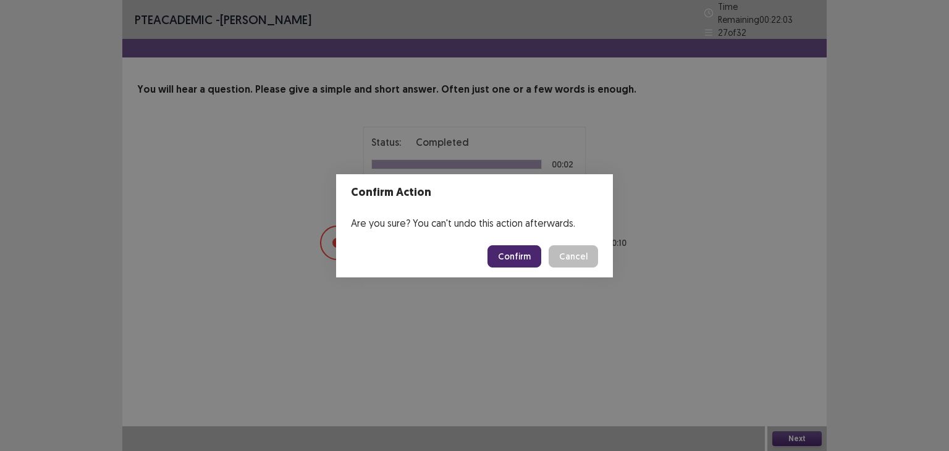
click at [517, 249] on button "Confirm" at bounding box center [514, 256] width 54 height 22
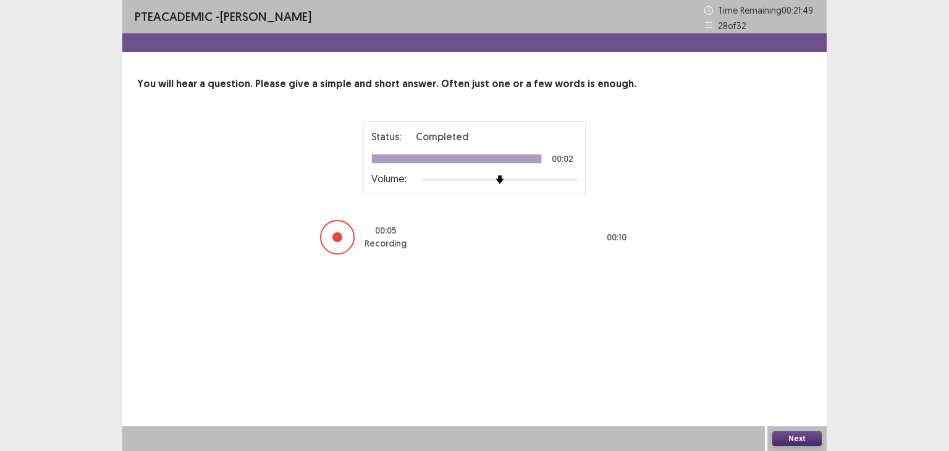
click at [804, 436] on button "Next" at bounding box center [796, 438] width 49 height 15
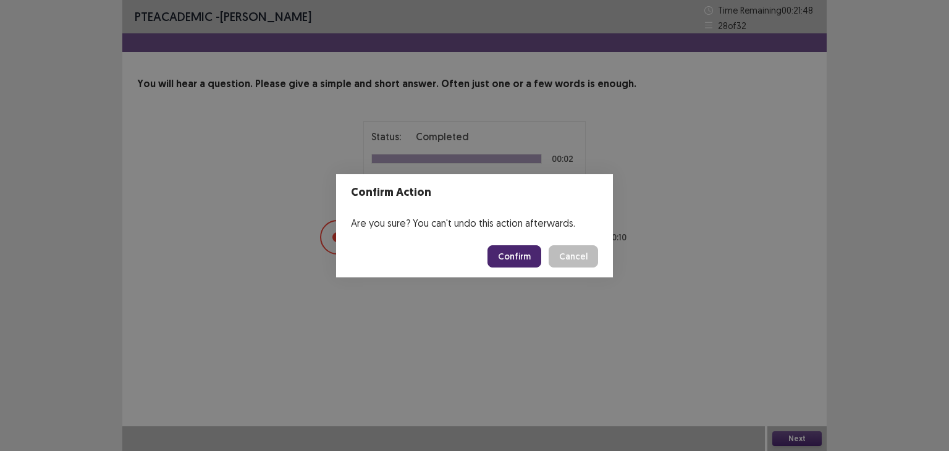
click at [533, 256] on button "Confirm" at bounding box center [514, 256] width 54 height 22
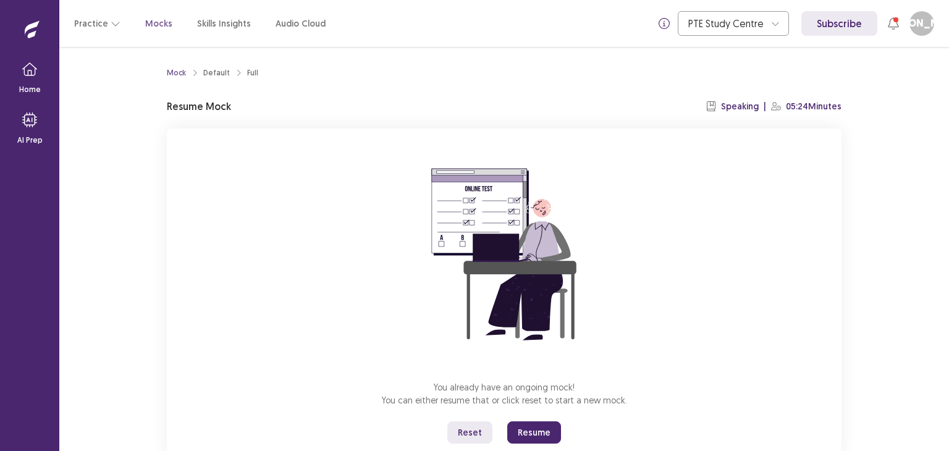
click at [534, 433] on button "Resume" at bounding box center [534, 432] width 54 height 22
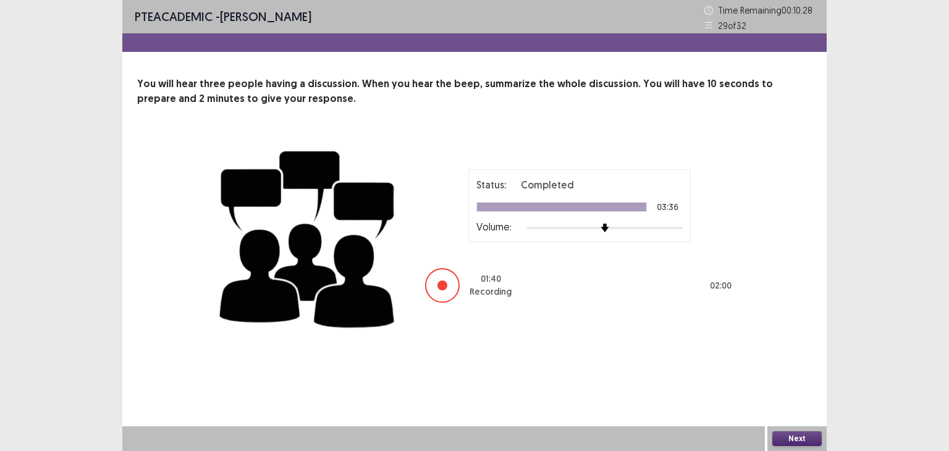
click at [790, 441] on button "Next" at bounding box center [796, 438] width 49 height 15
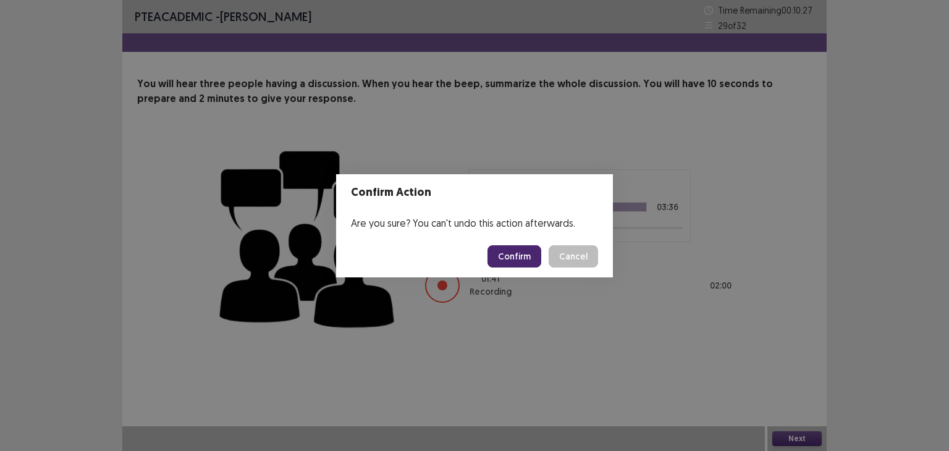
click at [524, 258] on button "Confirm" at bounding box center [514, 256] width 54 height 22
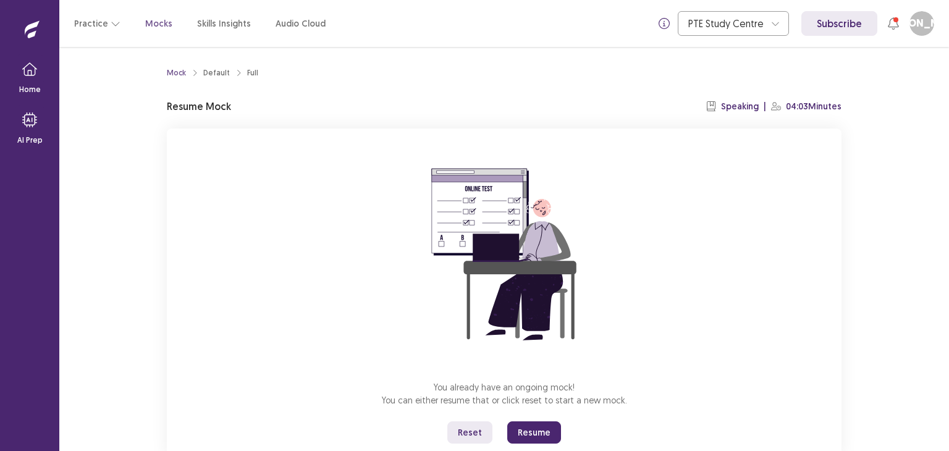
click at [534, 429] on button "Resume" at bounding box center [534, 432] width 54 height 22
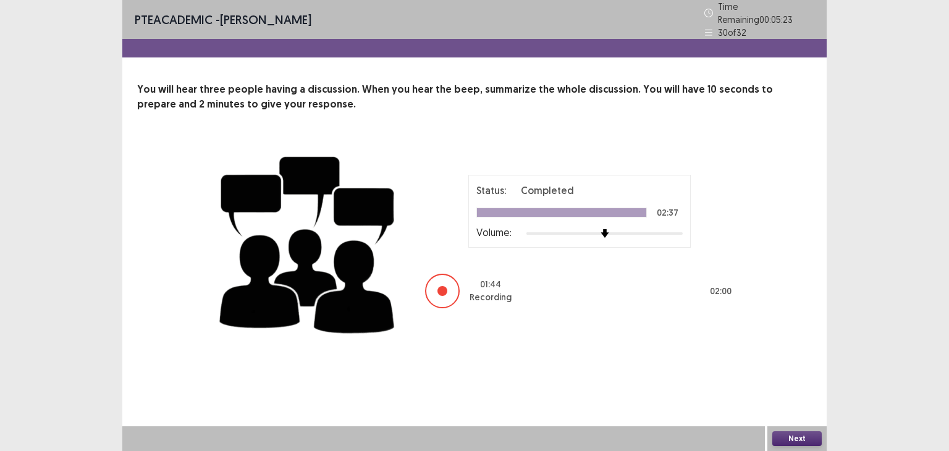
click at [804, 435] on button "Next" at bounding box center [796, 438] width 49 height 15
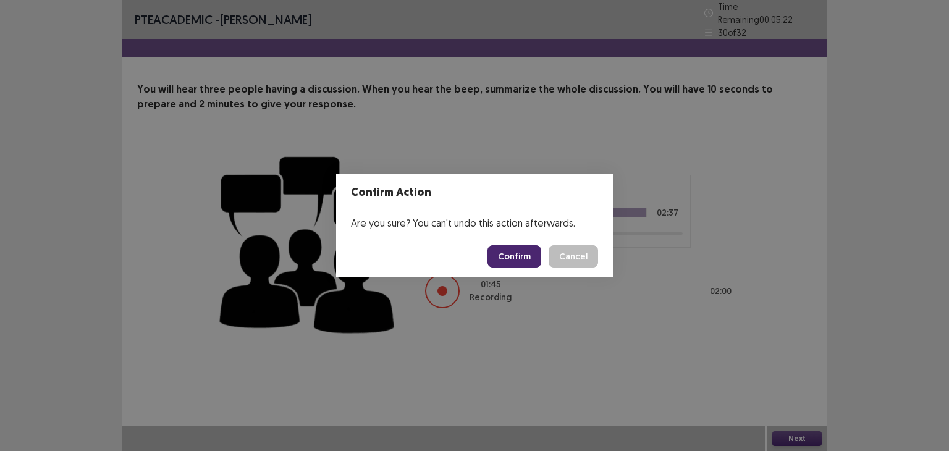
click at [521, 259] on button "Confirm" at bounding box center [514, 256] width 54 height 22
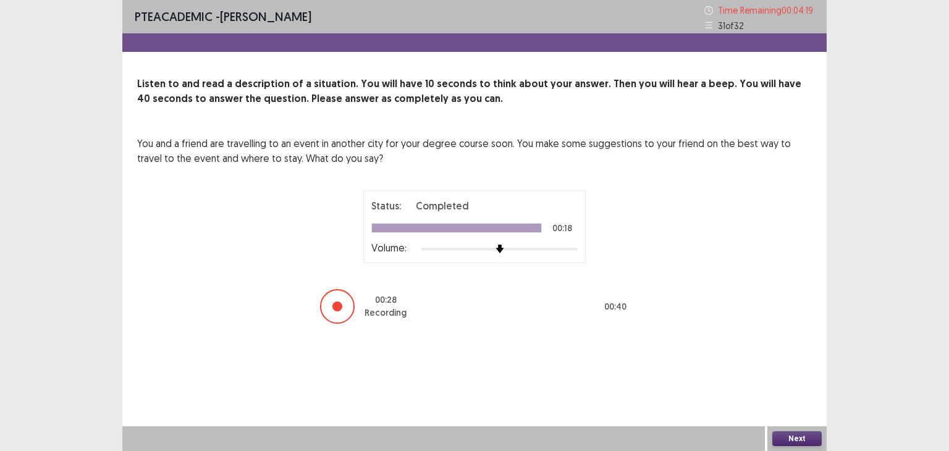
click at [798, 438] on button "Next" at bounding box center [796, 438] width 49 height 15
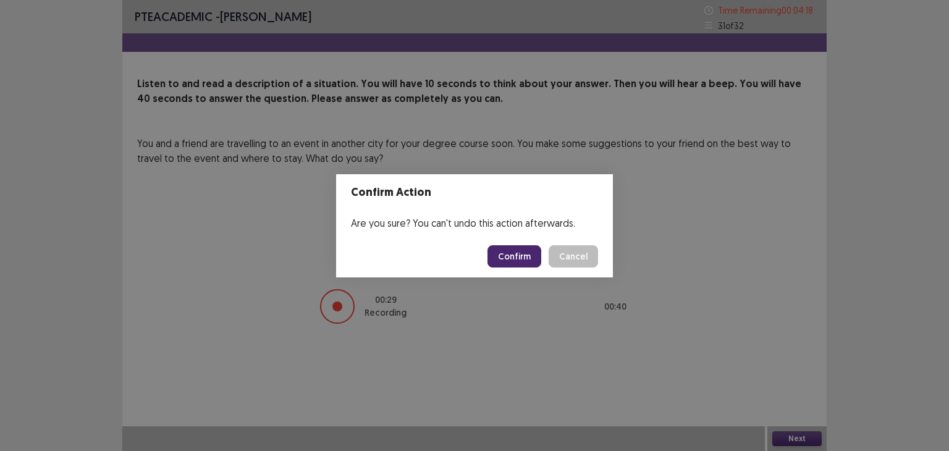
click at [521, 259] on button "Confirm" at bounding box center [514, 256] width 54 height 22
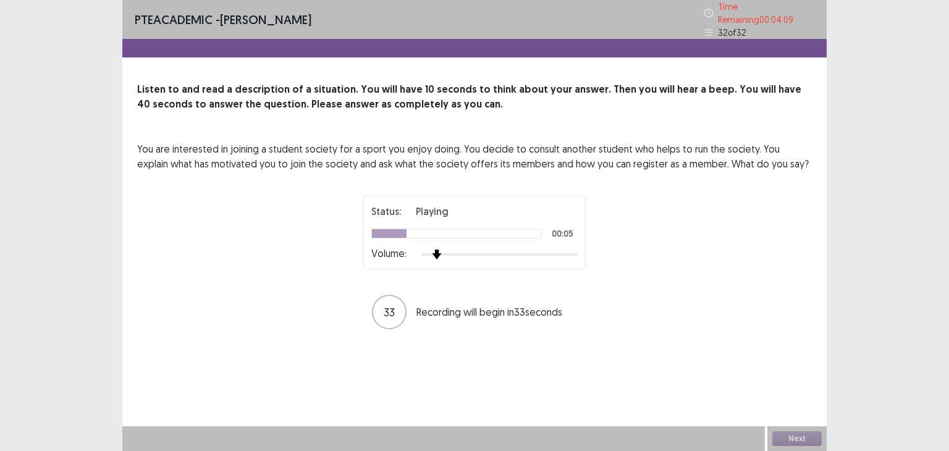
click at [430, 252] on div at bounding box center [499, 255] width 156 height 10
click at [470, 250] on div at bounding box center [499, 255] width 156 height 10
click at [487, 250] on img at bounding box center [484, 255] width 10 height 10
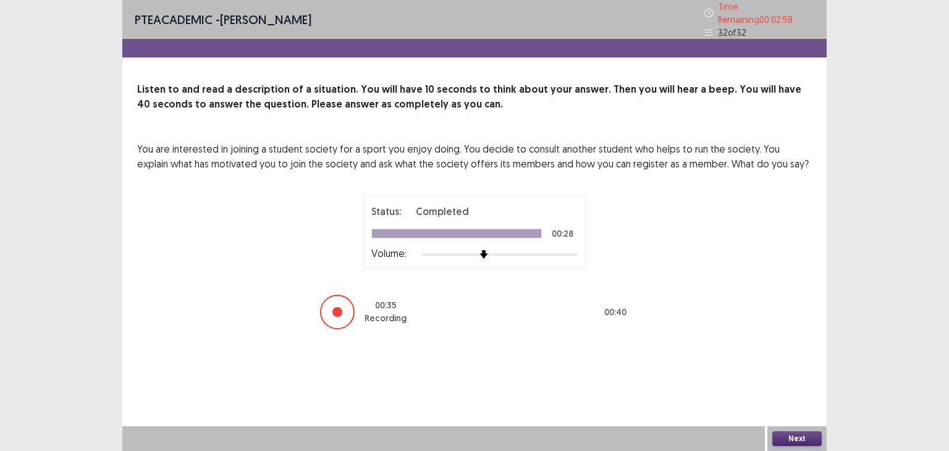
click at [803, 431] on button "Next" at bounding box center [796, 438] width 49 height 15
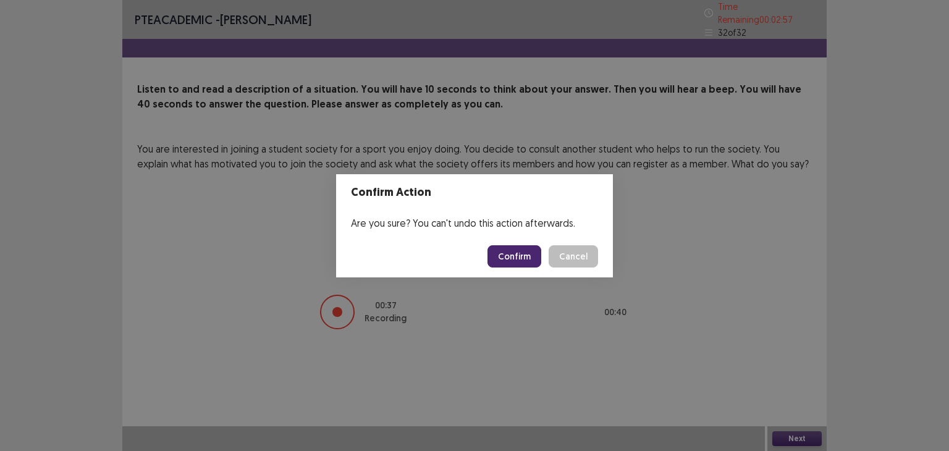
click at [504, 256] on button "Confirm" at bounding box center [514, 256] width 54 height 22
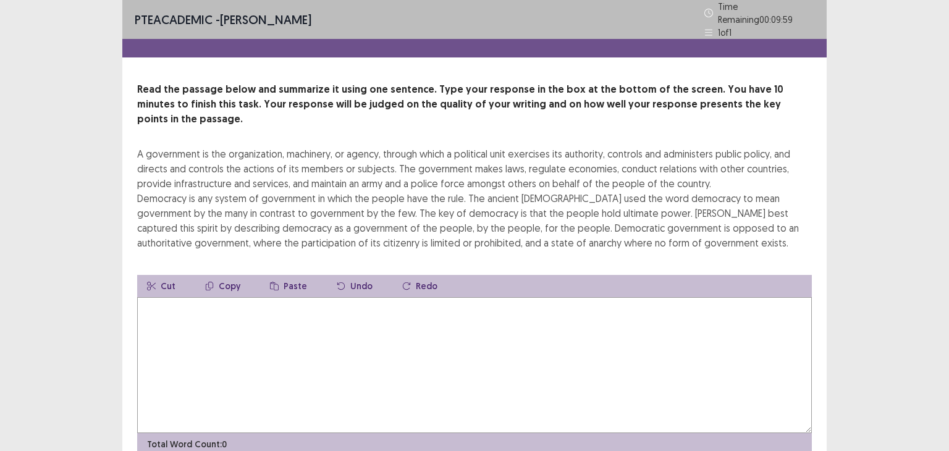
click at [482, 297] on textarea at bounding box center [474, 365] width 675 height 136
type textarea "*"
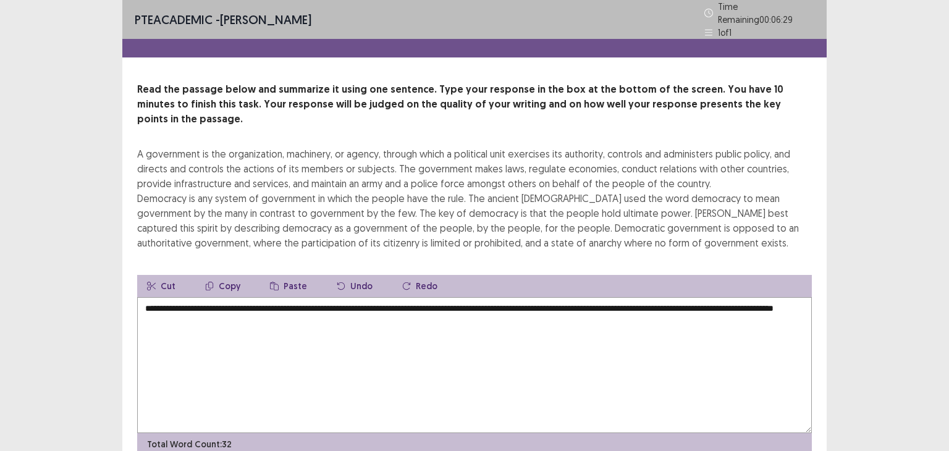
click at [329, 297] on textarea "**********" at bounding box center [474, 365] width 675 height 136
click at [674, 297] on textarea "**********" at bounding box center [474, 365] width 675 height 136
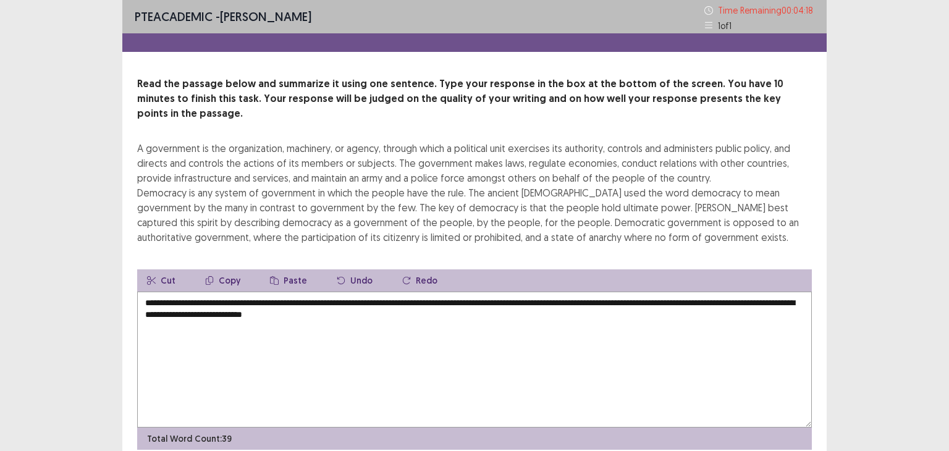
click at [373, 297] on textarea "**********" at bounding box center [474, 360] width 675 height 136
click at [449, 301] on textarea "**********" at bounding box center [474, 360] width 675 height 136
click at [420, 339] on textarea "**********" at bounding box center [474, 360] width 675 height 136
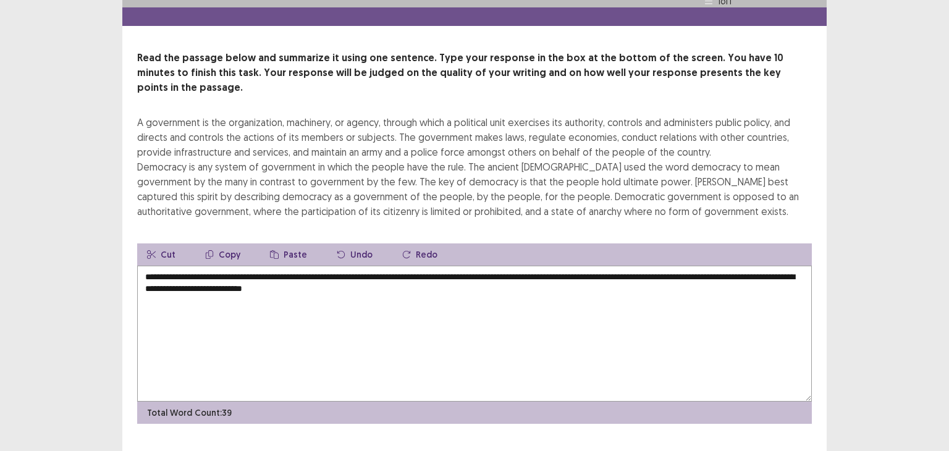
scroll to position [38, 0]
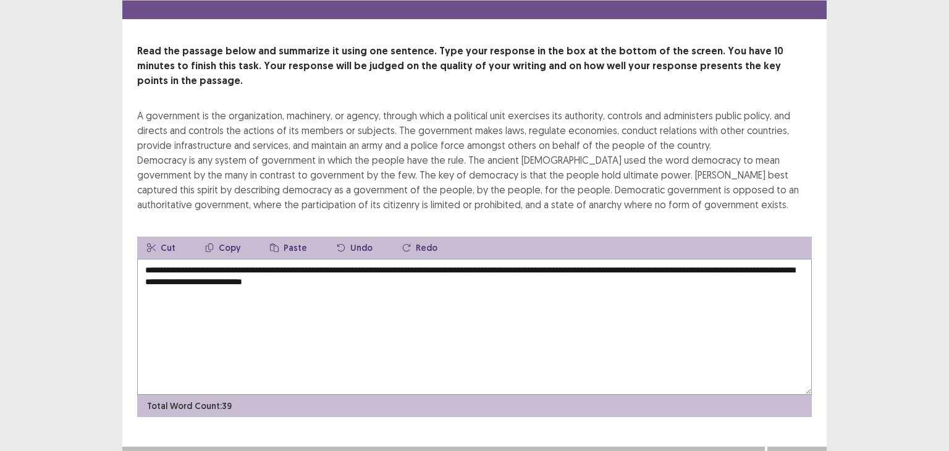
type textarea "**********"
click at [791, 450] on button "Next" at bounding box center [796, 459] width 49 height 15
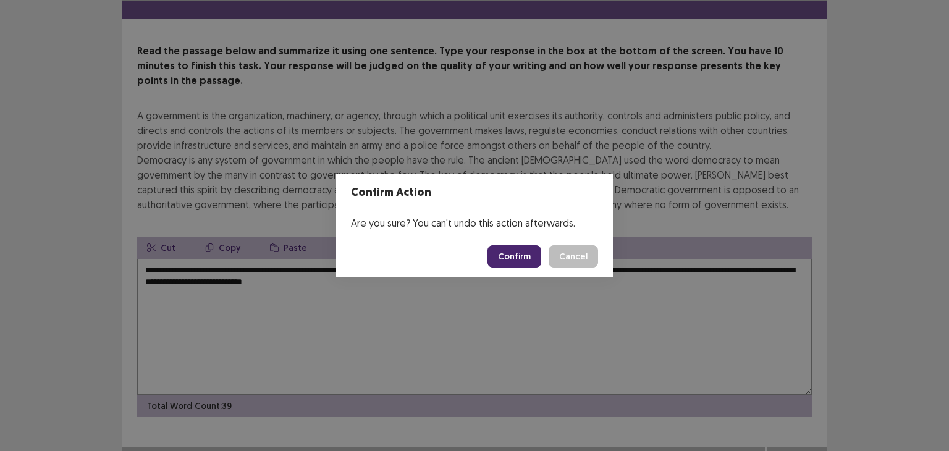
click at [508, 261] on button "Confirm" at bounding box center [514, 256] width 54 height 22
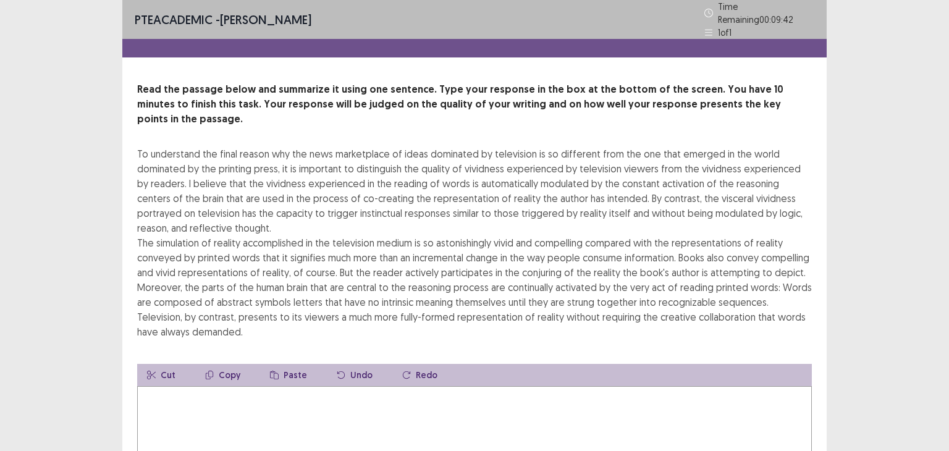
click at [239, 400] on textarea at bounding box center [474, 454] width 675 height 136
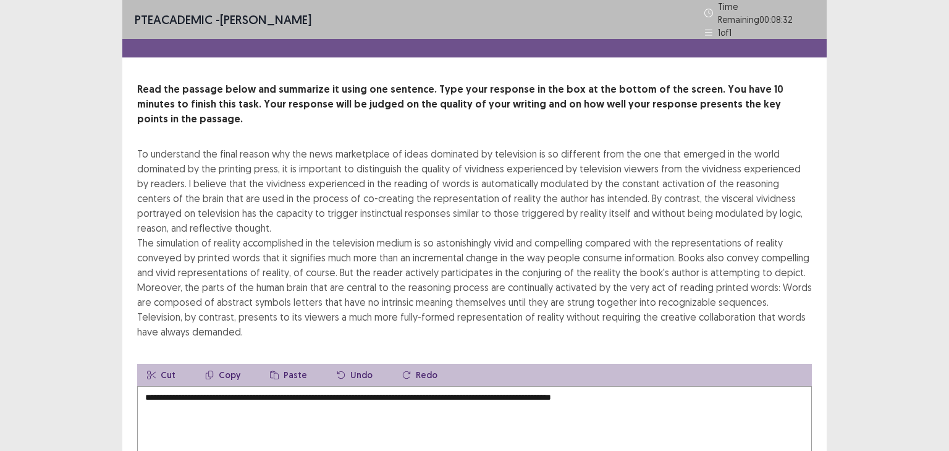
click at [568, 386] on textarea "**********" at bounding box center [474, 454] width 675 height 136
click at [662, 386] on textarea "**********" at bounding box center [474, 454] width 675 height 136
click at [771, 386] on textarea "**********" at bounding box center [474, 454] width 675 height 136
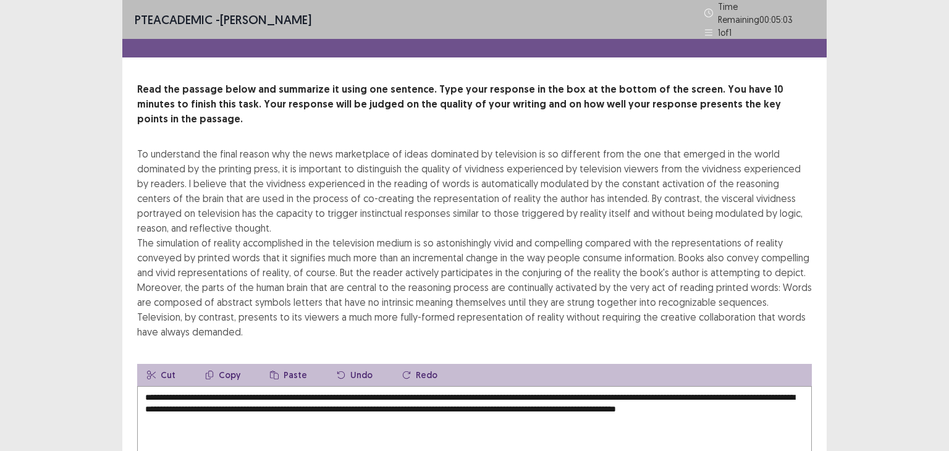
scroll to position [127, 0]
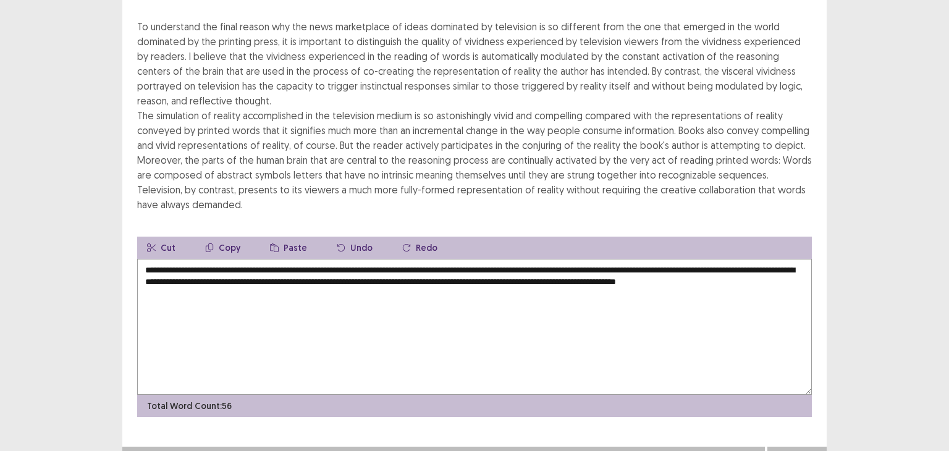
type textarea "**********"
click at [798, 450] on button "Next" at bounding box center [796, 459] width 49 height 15
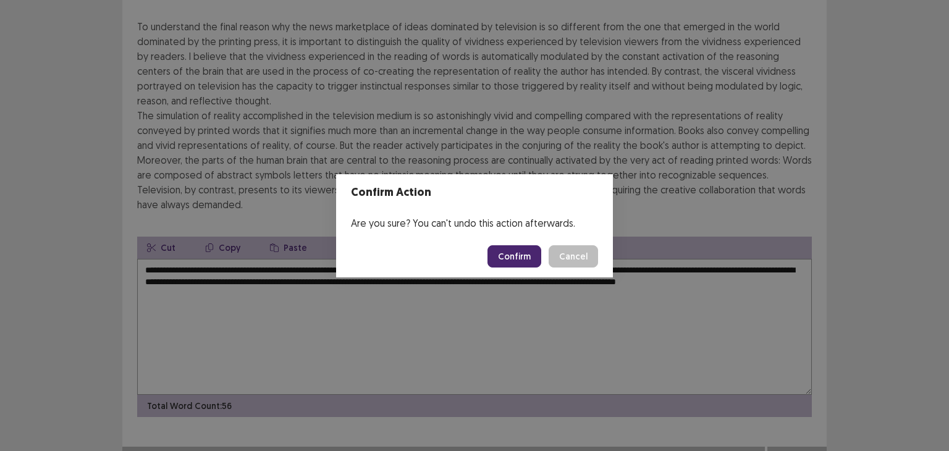
click at [532, 256] on button "Confirm" at bounding box center [514, 256] width 54 height 22
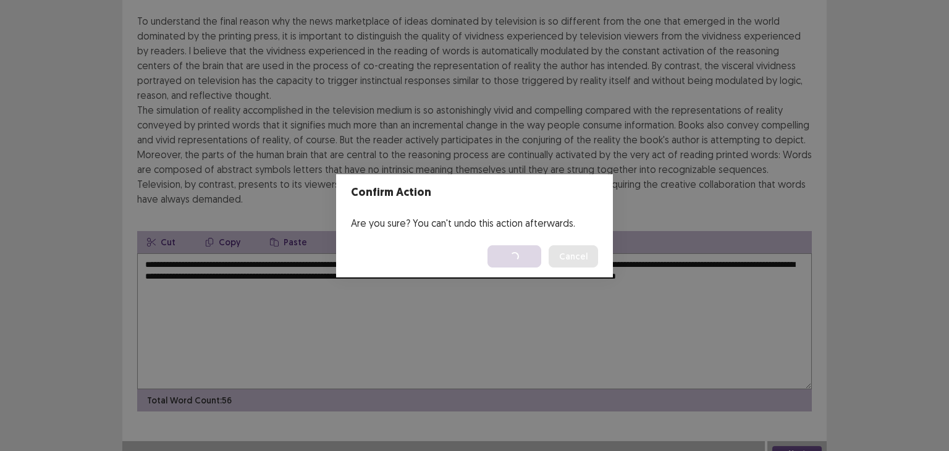
scroll to position [0, 0]
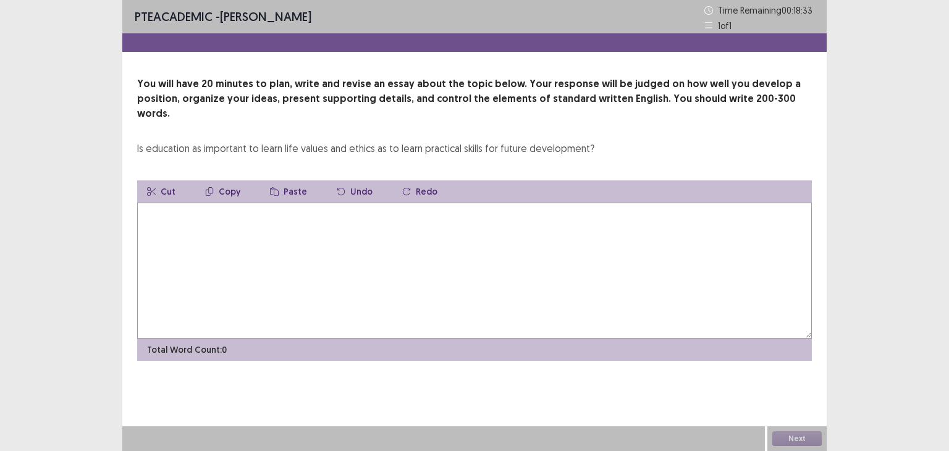
click at [274, 224] on textarea at bounding box center [474, 271] width 675 height 136
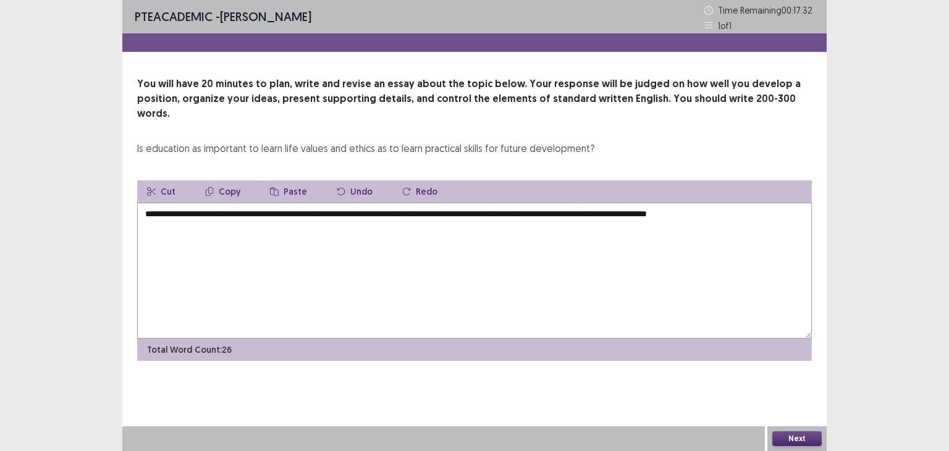
click at [769, 203] on textarea "**********" at bounding box center [474, 271] width 675 height 136
click at [426, 211] on textarea "**********" at bounding box center [474, 271] width 675 height 136
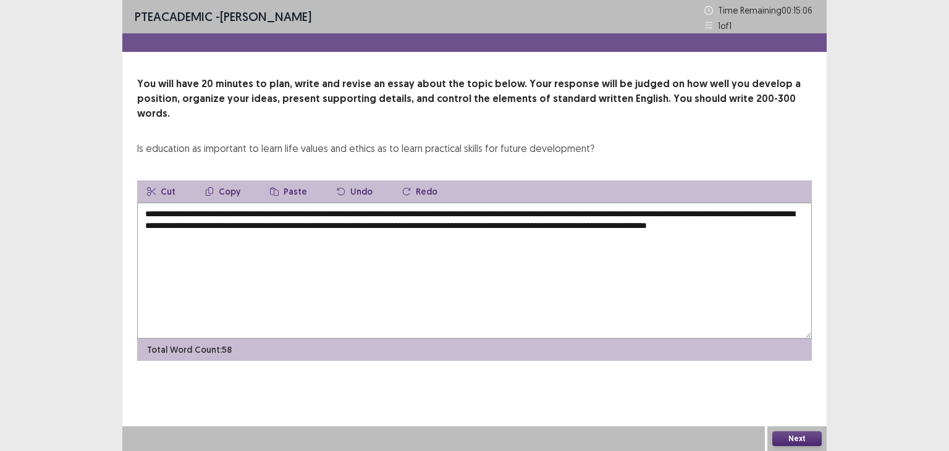
click at [480, 245] on textarea "**********" at bounding box center [474, 271] width 675 height 136
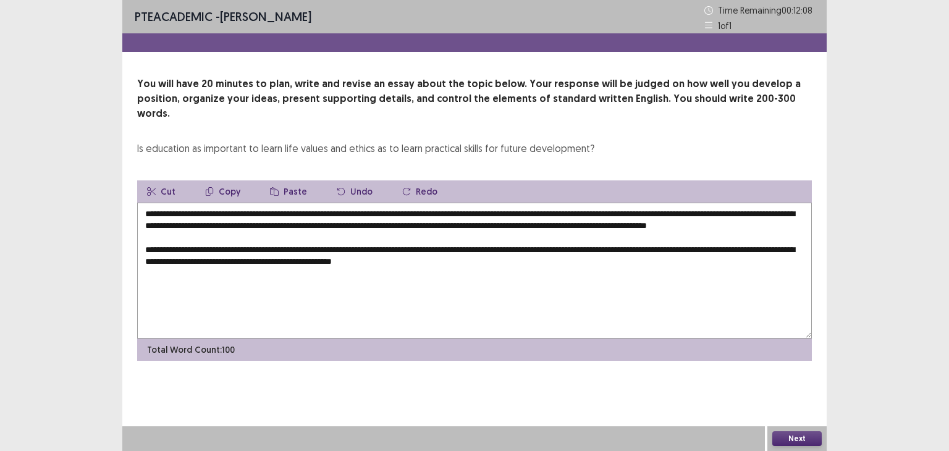
click at [507, 256] on textarea "**********" at bounding box center [474, 271] width 675 height 136
click at [546, 268] on textarea "**********" at bounding box center [474, 271] width 675 height 136
click at [736, 255] on textarea "**********" at bounding box center [474, 271] width 675 height 136
click at [780, 258] on textarea "**********" at bounding box center [474, 271] width 675 height 136
click at [682, 270] on textarea "**********" at bounding box center [474, 271] width 675 height 136
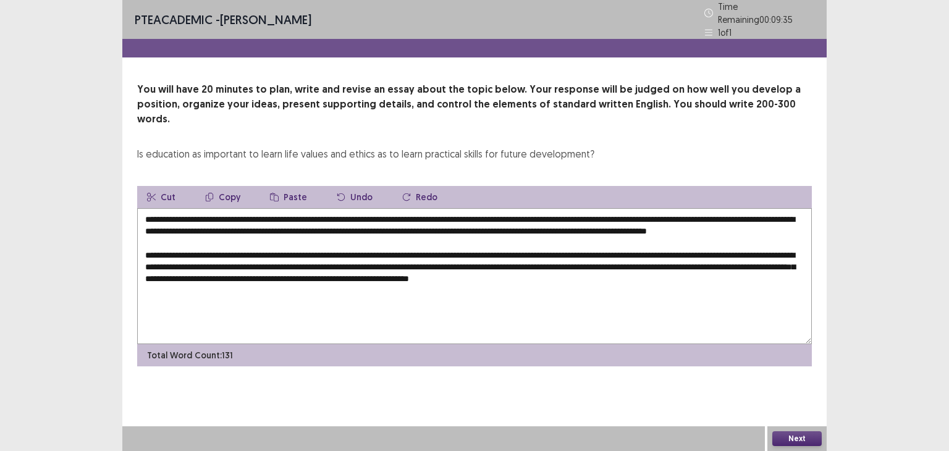
click at [769, 279] on textarea "**********" at bounding box center [474, 276] width 675 height 136
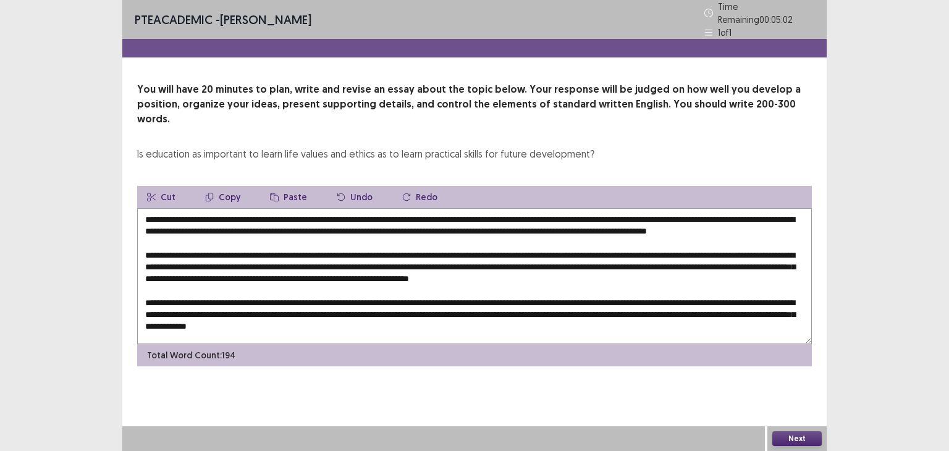
click at [487, 317] on textarea at bounding box center [474, 276] width 675 height 136
click at [363, 247] on textarea at bounding box center [474, 276] width 675 height 136
click at [366, 247] on textarea at bounding box center [474, 276] width 675 height 136
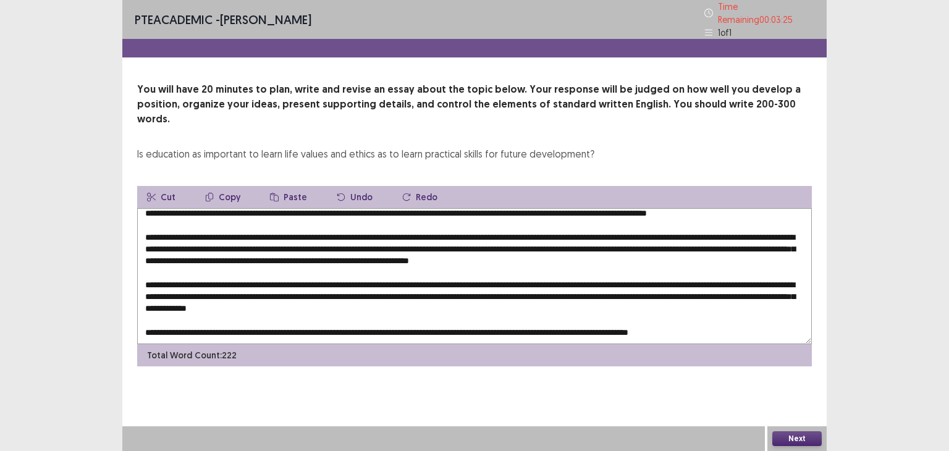
click at [749, 313] on textarea at bounding box center [474, 276] width 675 height 136
paste textarea "**********"
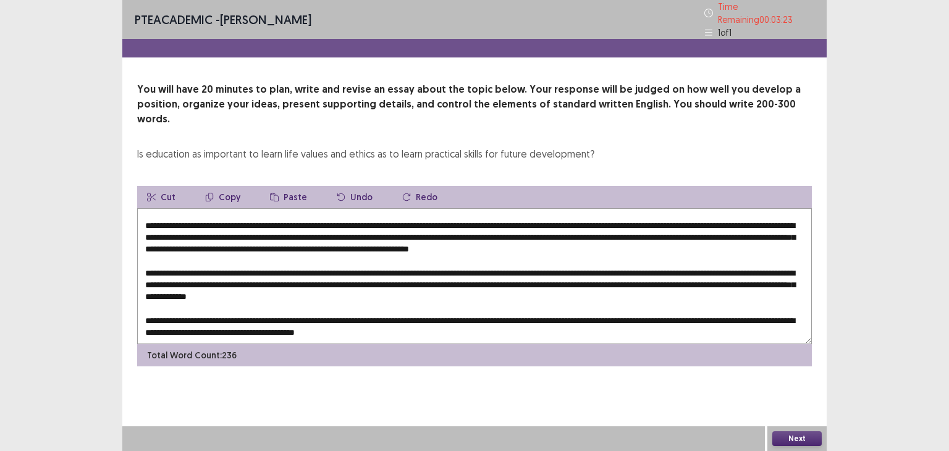
scroll to position [41, 0]
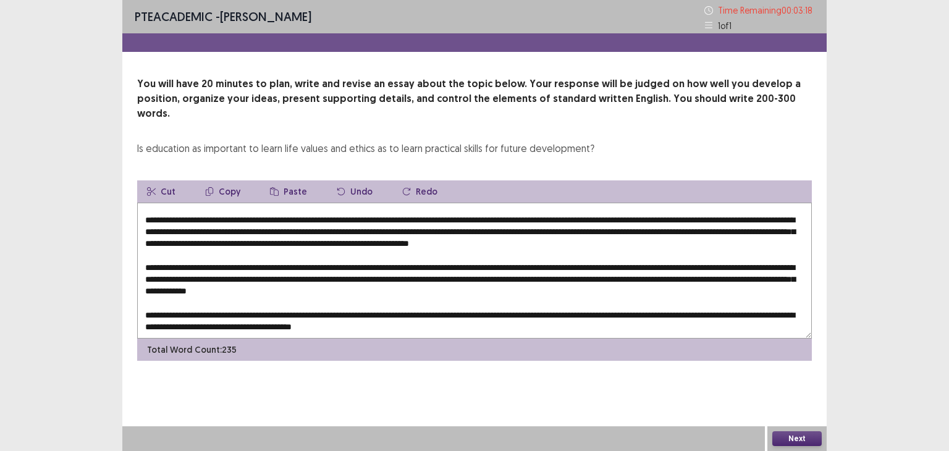
click at [471, 314] on textarea at bounding box center [474, 271] width 675 height 136
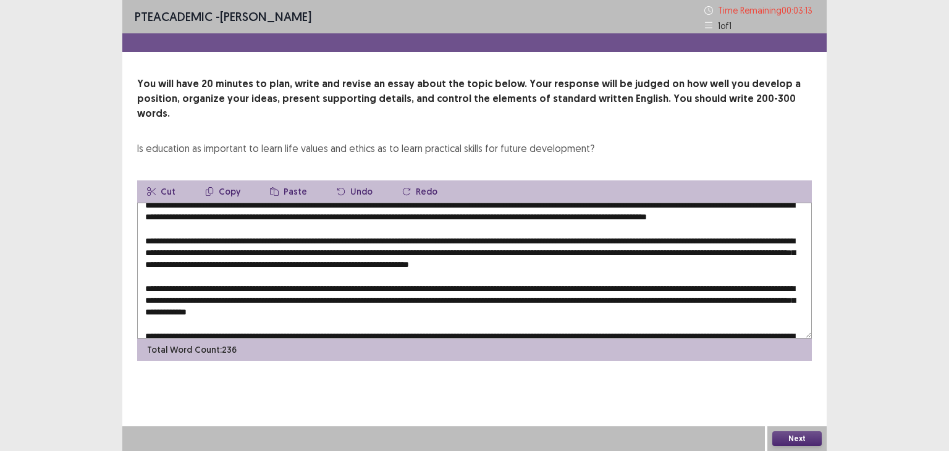
scroll to position [0, 0]
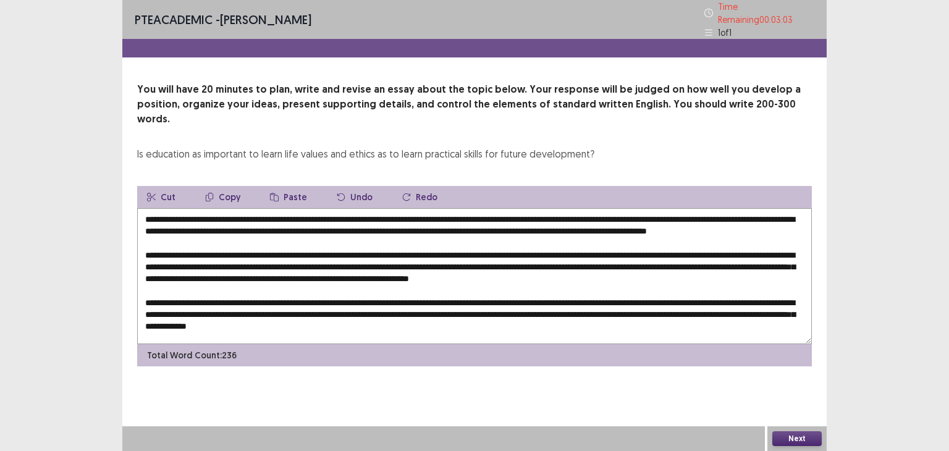
click at [512, 212] on textarea at bounding box center [474, 276] width 675 height 136
drag, startPoint x: 512, startPoint y: 212, endPoint x: 602, endPoint y: 226, distance: 91.2
click at [602, 226] on textarea at bounding box center [474, 276] width 675 height 136
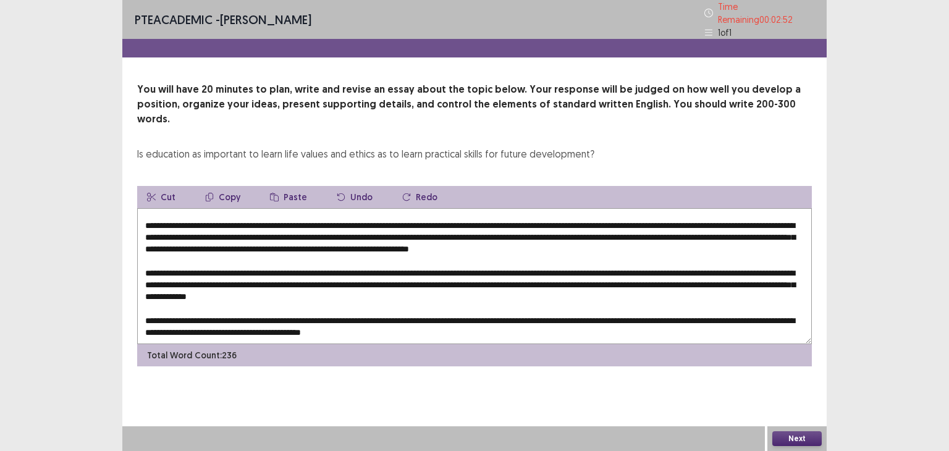
drag, startPoint x: 707, startPoint y: 301, endPoint x: 721, endPoint y: 301, distance: 14.2
click at [721, 301] on textarea at bounding box center [474, 276] width 675 height 136
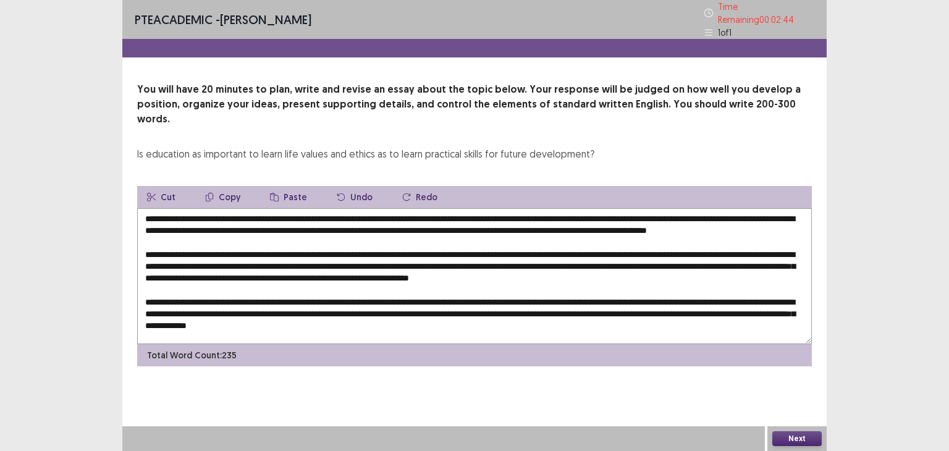
scroll to position [0, 0]
click at [533, 211] on textarea at bounding box center [474, 276] width 675 height 136
click at [538, 210] on textarea at bounding box center [474, 276] width 675 height 136
drag, startPoint x: 494, startPoint y: 211, endPoint x: 492, endPoint y: 230, distance: 19.9
click at [492, 230] on textarea at bounding box center [474, 276] width 675 height 136
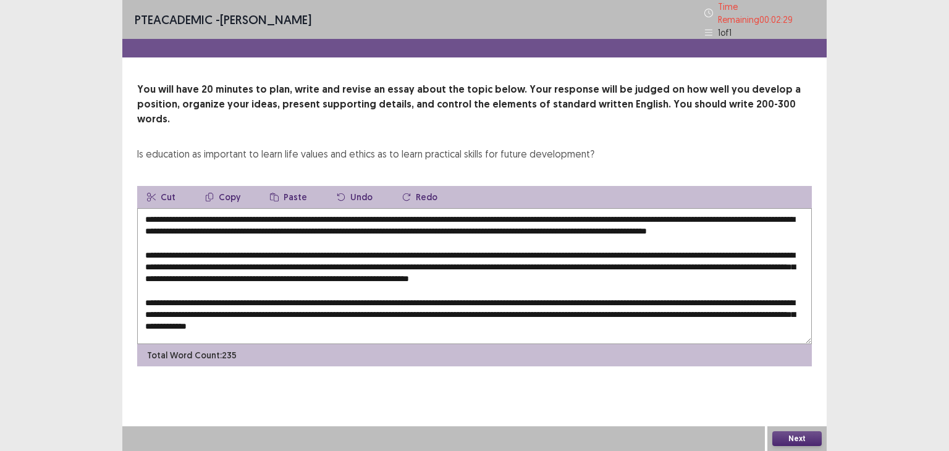
scroll to position [41, 0]
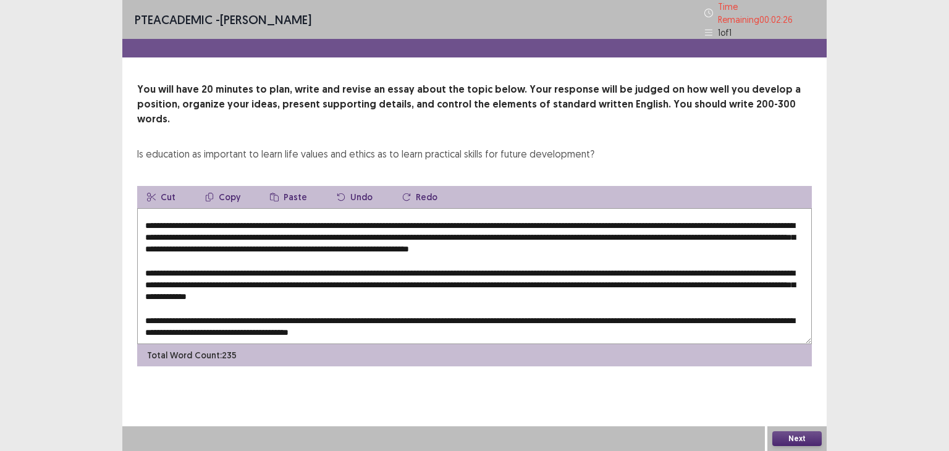
click at [710, 296] on textarea at bounding box center [474, 276] width 675 height 136
paste textarea
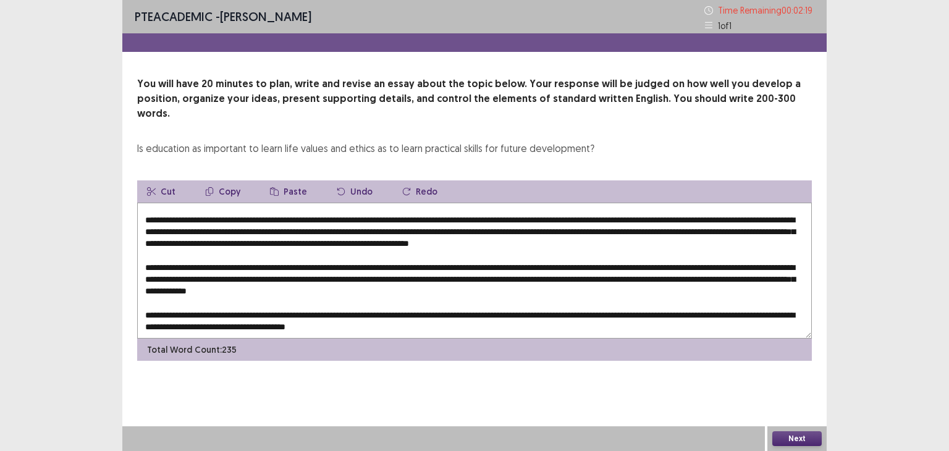
click at [538, 316] on textarea at bounding box center [474, 271] width 675 height 136
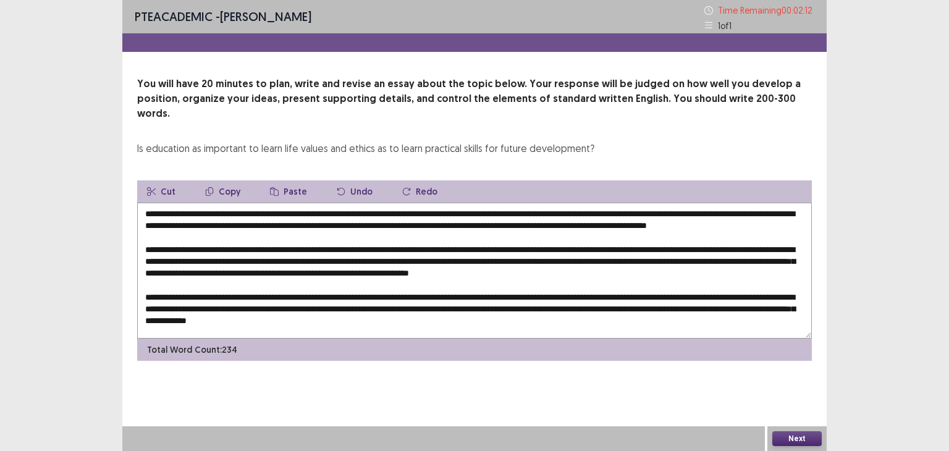
click at [310, 221] on textarea at bounding box center [474, 271] width 675 height 136
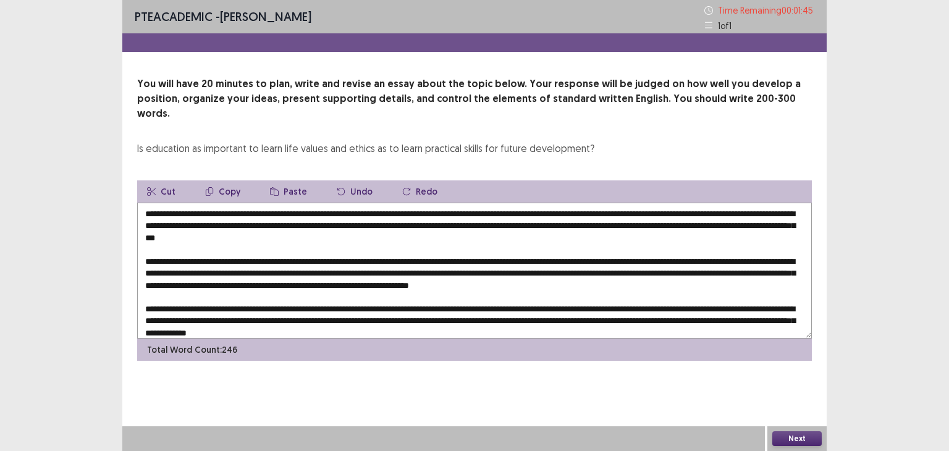
click at [502, 227] on textarea at bounding box center [474, 271] width 675 height 136
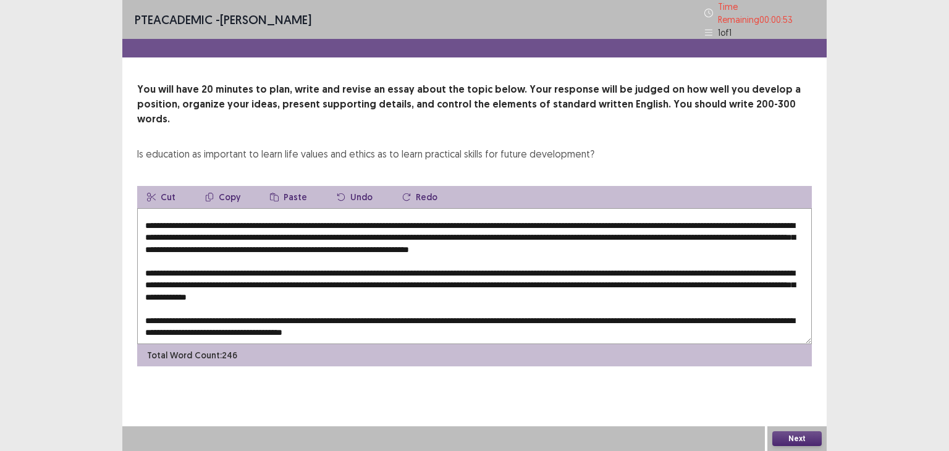
type textarea "**********"
click at [787, 441] on button "Next" at bounding box center [796, 438] width 49 height 15
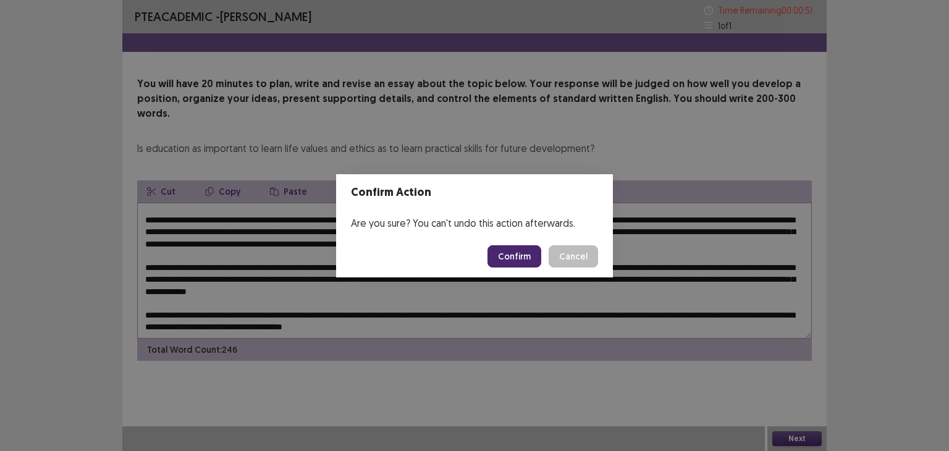
click at [520, 256] on button "Confirm" at bounding box center [514, 256] width 54 height 22
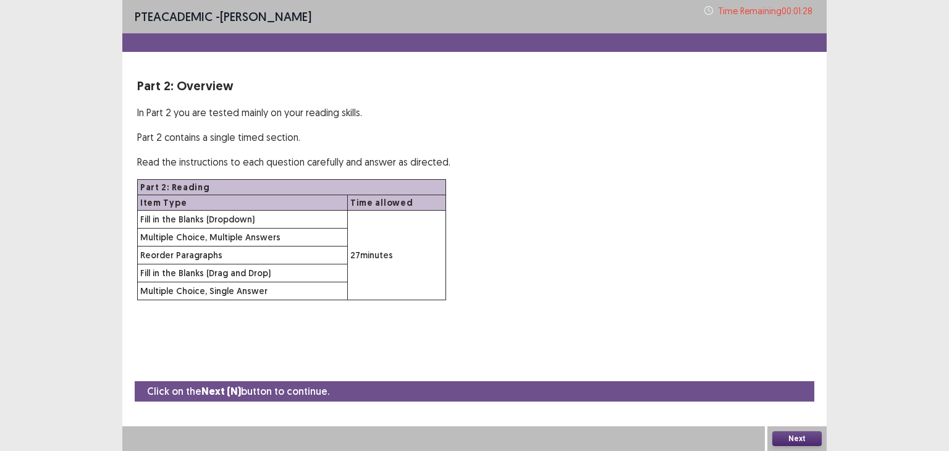
click at [791, 435] on button "Next" at bounding box center [796, 438] width 49 height 15
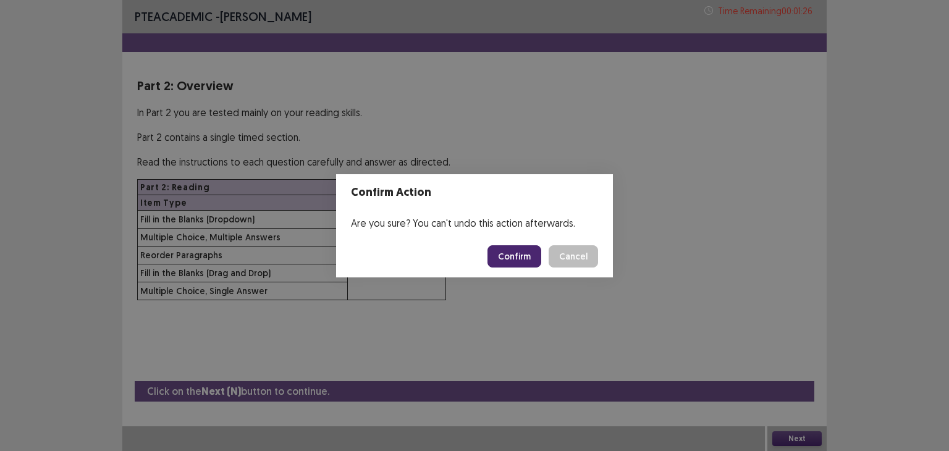
click at [507, 259] on button "Confirm" at bounding box center [514, 256] width 54 height 22
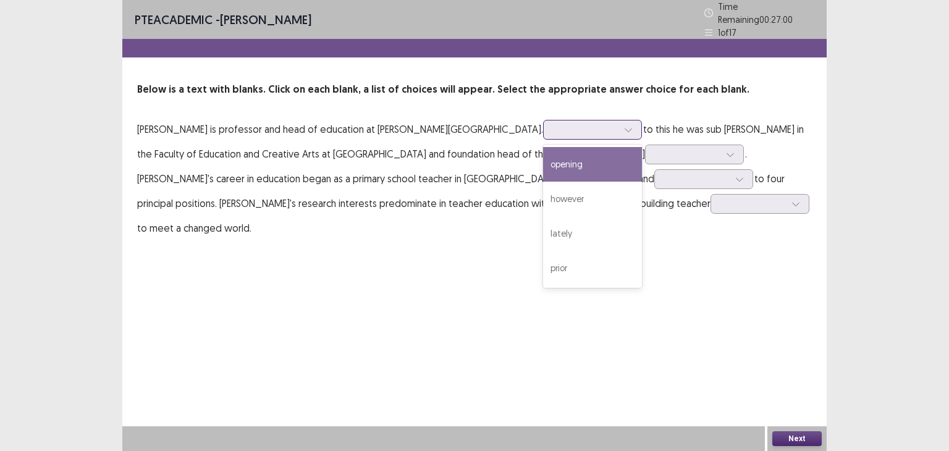
click at [552, 122] on div at bounding box center [585, 129] width 67 height 14
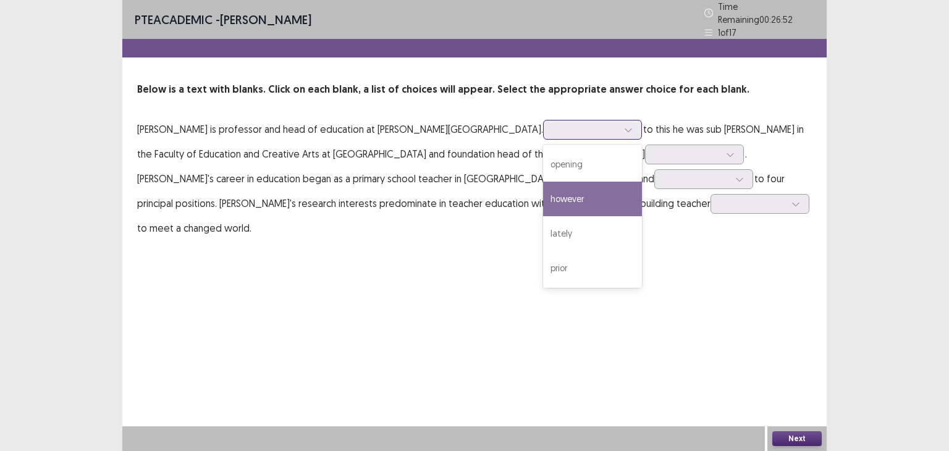
click at [543, 182] on div "however" at bounding box center [592, 199] width 99 height 35
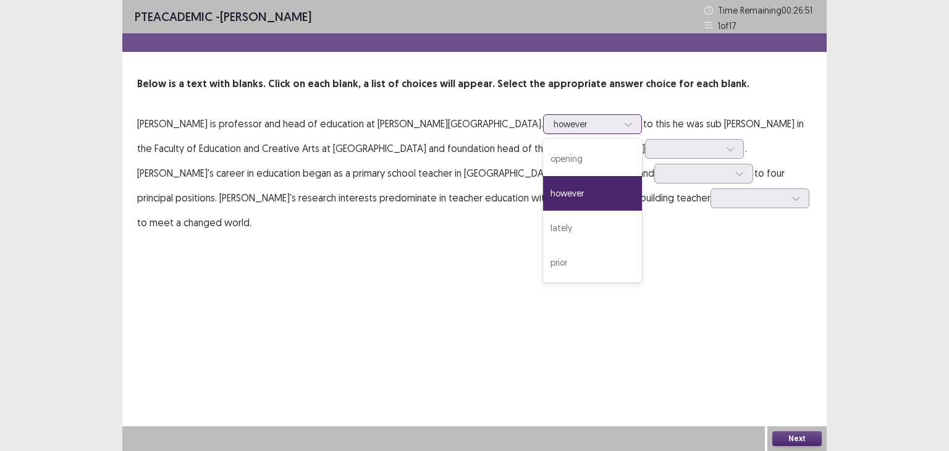
click at [624, 127] on icon at bounding box center [628, 124] width 9 height 9
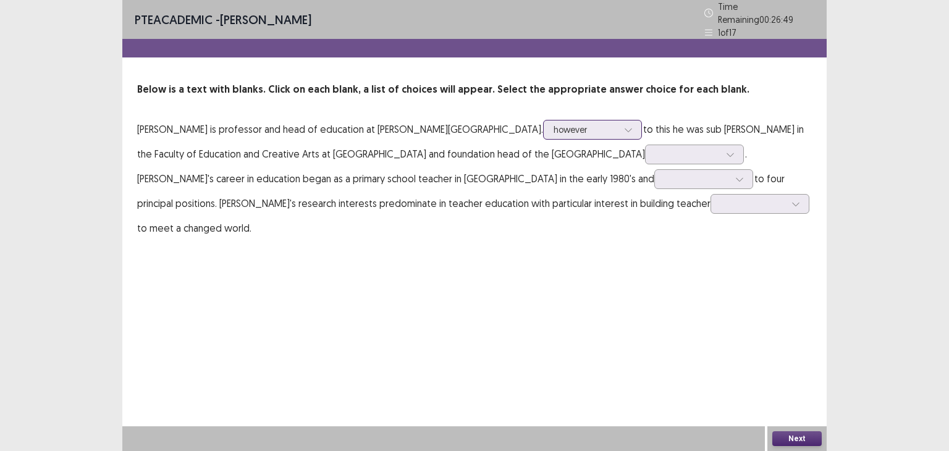
click at [624, 127] on icon at bounding box center [628, 129] width 9 height 9
click at [656, 152] on div at bounding box center [688, 154] width 64 height 12
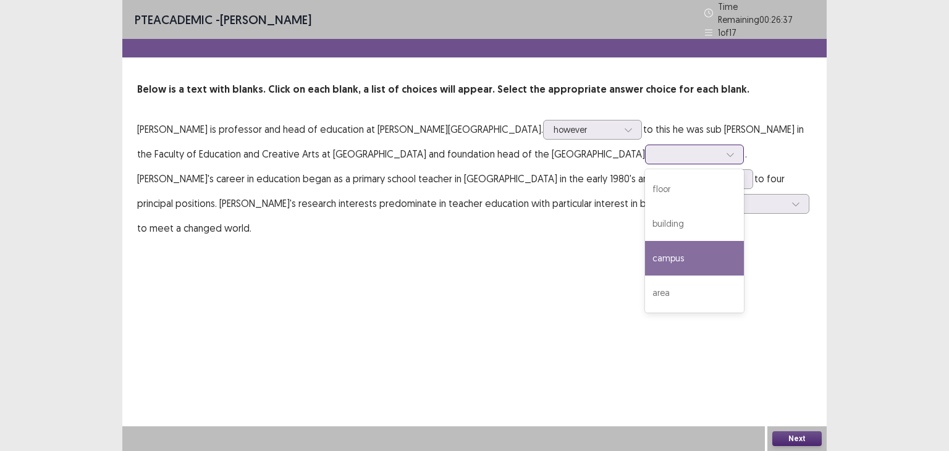
click at [645, 251] on div "campus" at bounding box center [694, 258] width 99 height 35
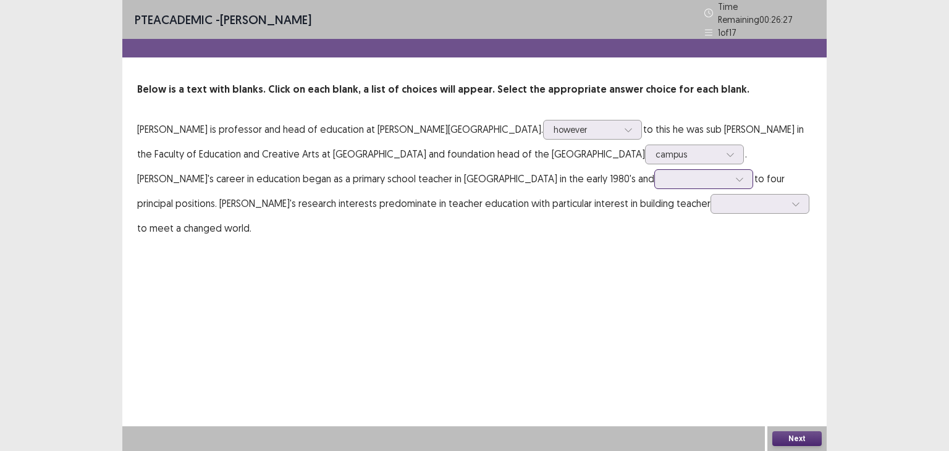
click at [665, 173] on div at bounding box center [697, 179] width 64 height 12
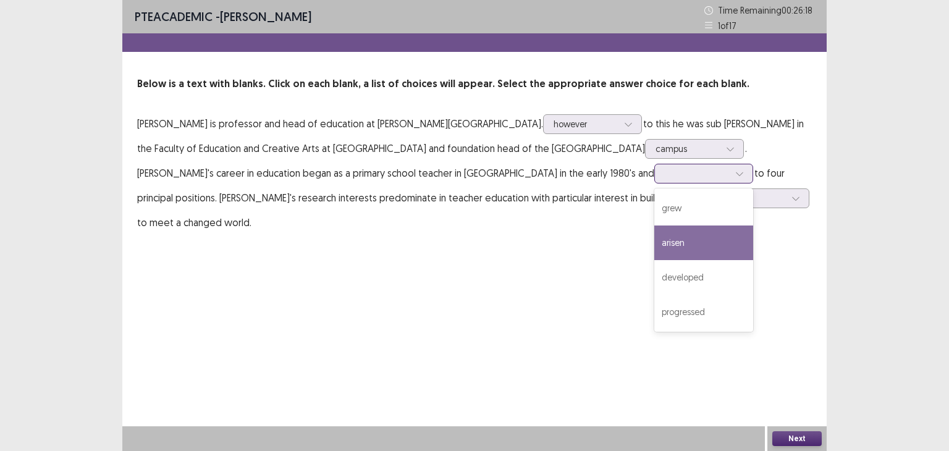
click at [654, 234] on div "arisen" at bounding box center [703, 243] width 99 height 35
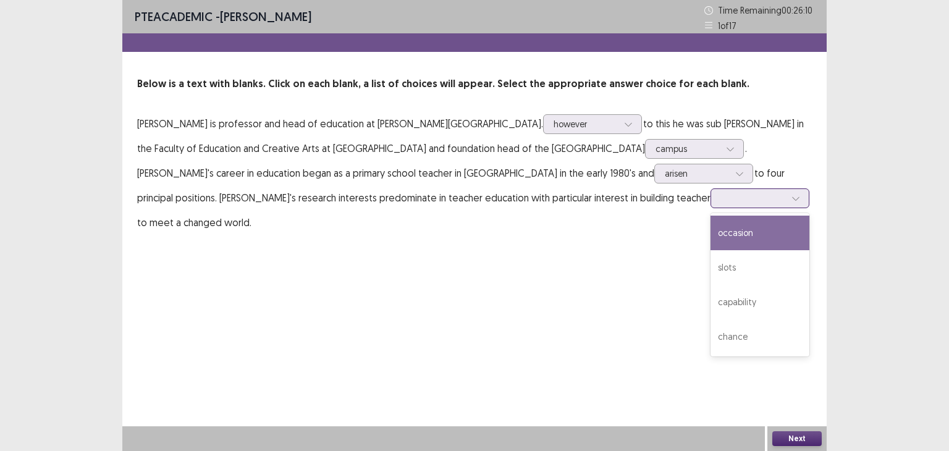
click at [721, 196] on div at bounding box center [753, 198] width 64 height 12
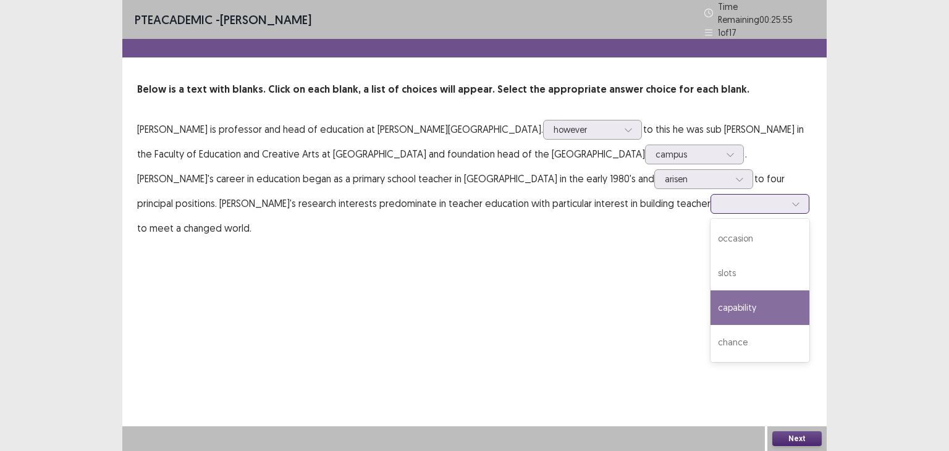
click at [711, 297] on div "capability" at bounding box center [760, 307] width 99 height 35
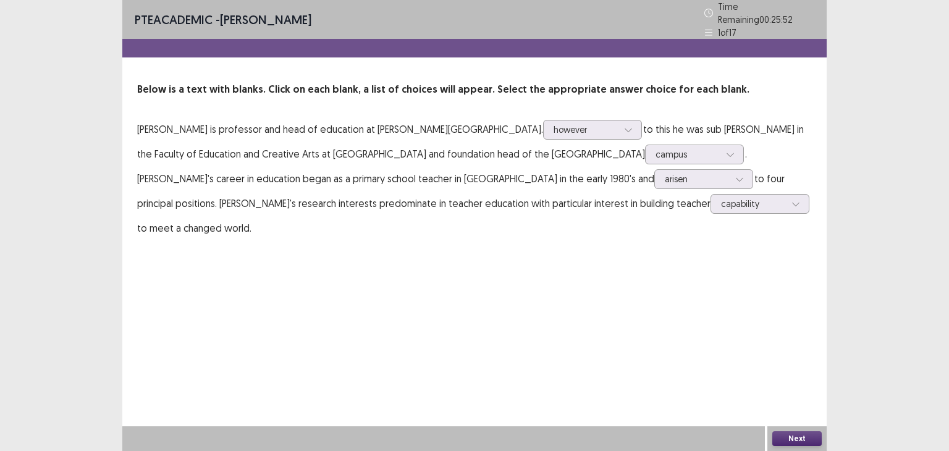
click at [806, 442] on button "Next" at bounding box center [796, 438] width 49 height 15
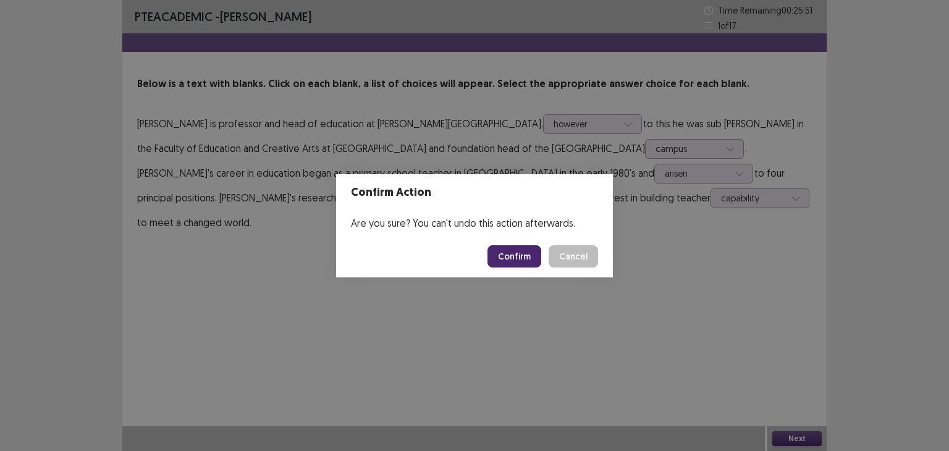
click at [531, 252] on button "Confirm" at bounding box center [514, 256] width 54 height 22
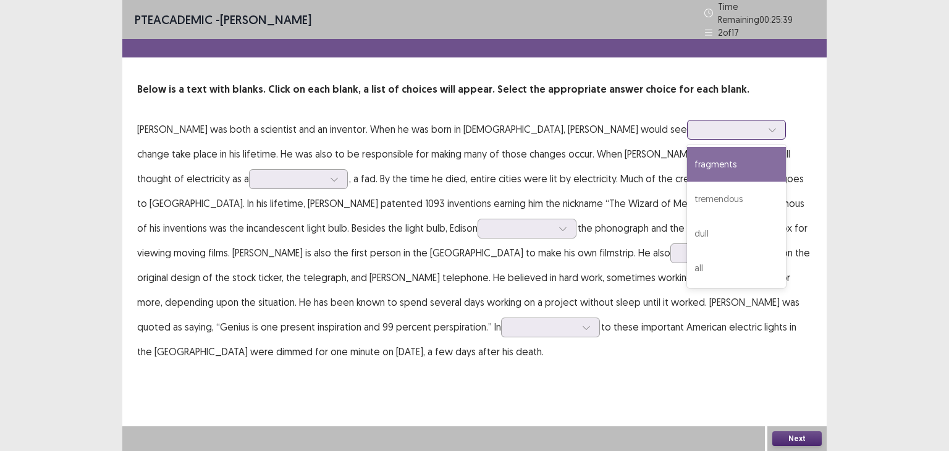
click at [698, 128] on div at bounding box center [730, 130] width 64 height 12
click at [687, 151] on div "fragments" at bounding box center [736, 164] width 99 height 35
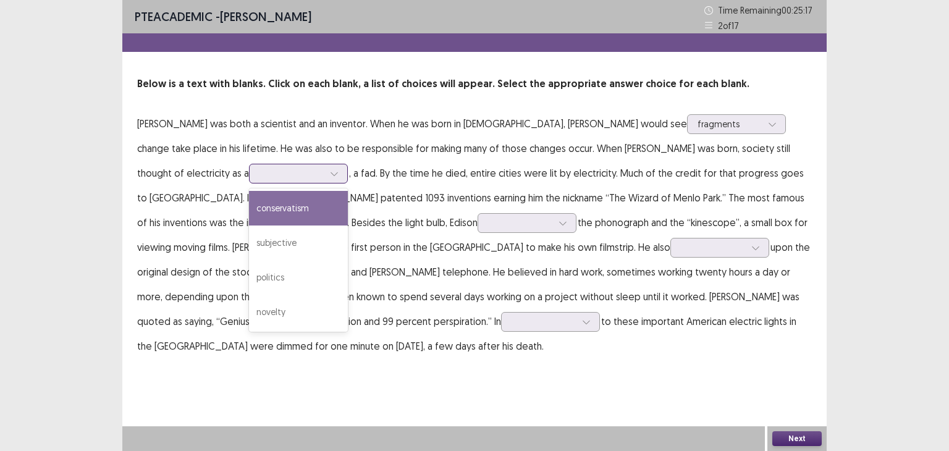
click at [330, 169] on icon at bounding box center [334, 173] width 9 height 9
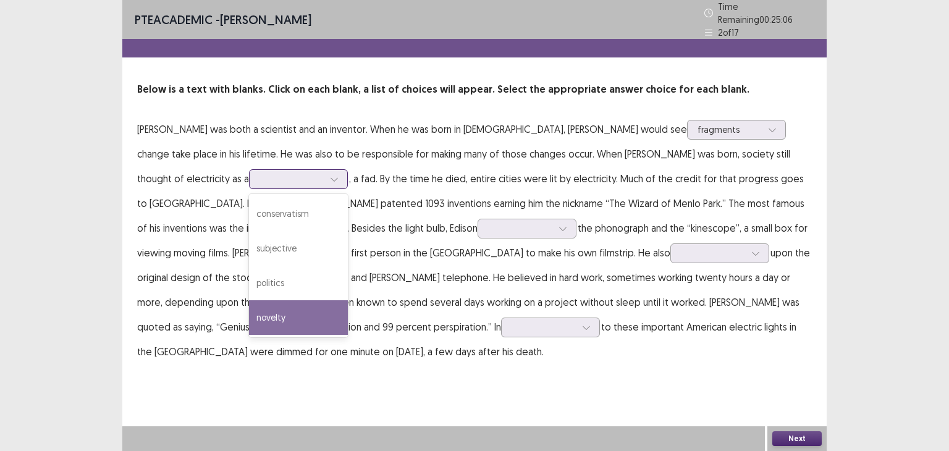
click at [249, 320] on div "novelty" at bounding box center [298, 317] width 99 height 35
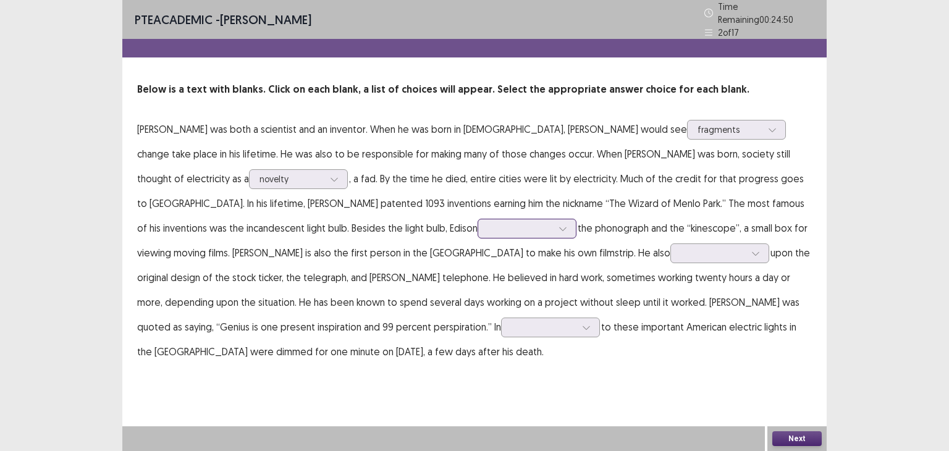
click at [488, 226] on div at bounding box center [520, 228] width 64 height 12
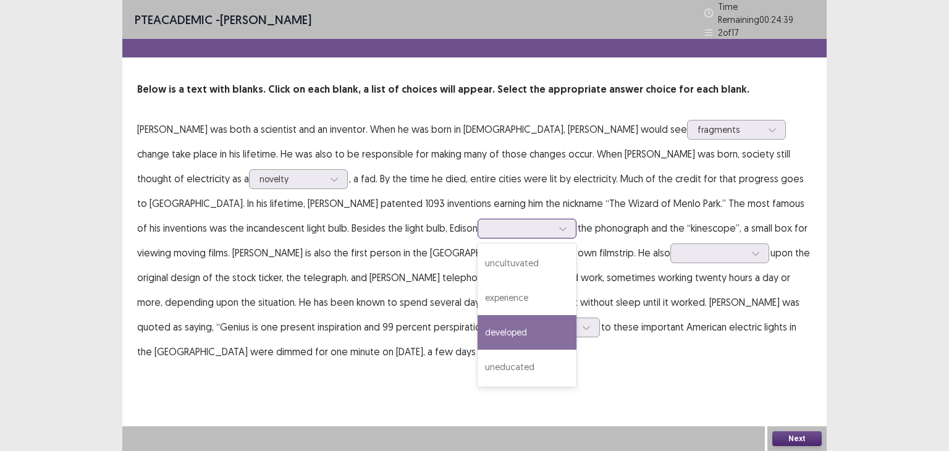
click at [478, 321] on div "developed" at bounding box center [527, 332] width 99 height 35
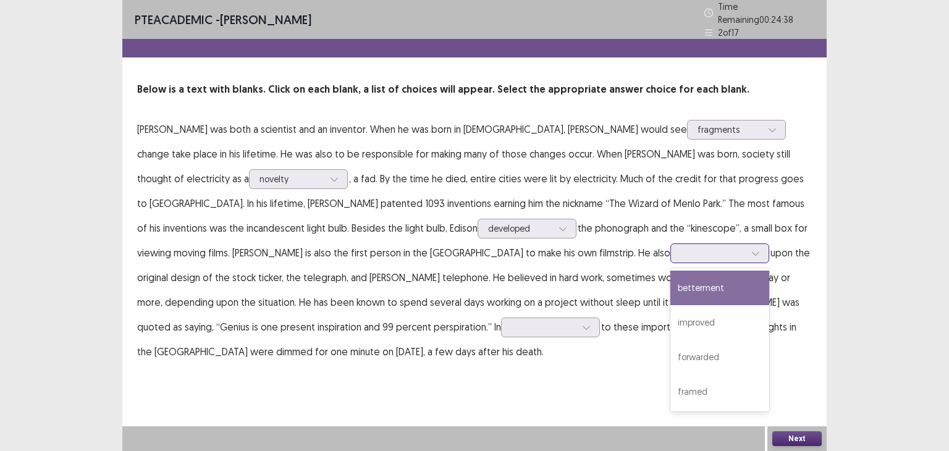
click at [681, 252] on div at bounding box center [713, 253] width 64 height 12
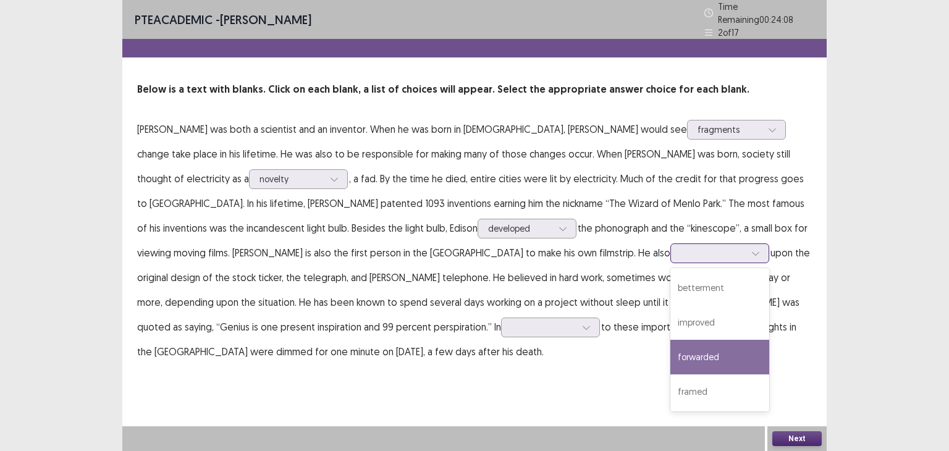
click at [670, 348] on div "forwarded" at bounding box center [719, 357] width 99 height 35
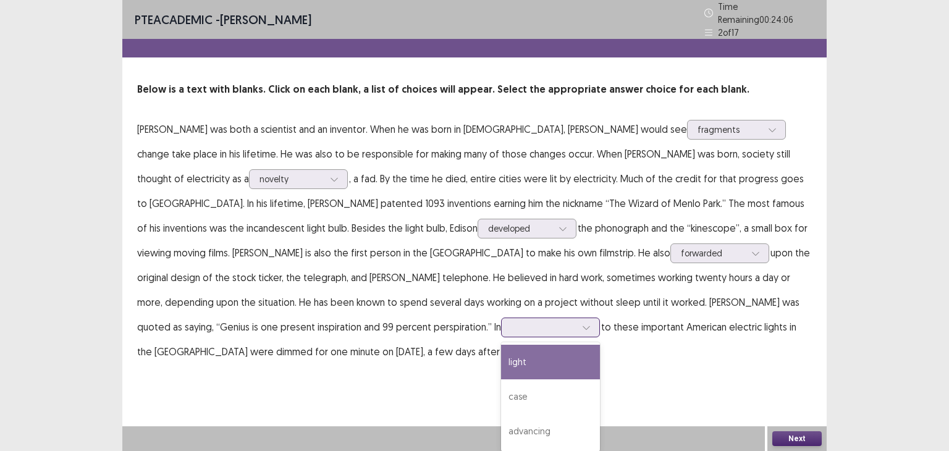
click at [582, 323] on icon at bounding box center [586, 327] width 9 height 9
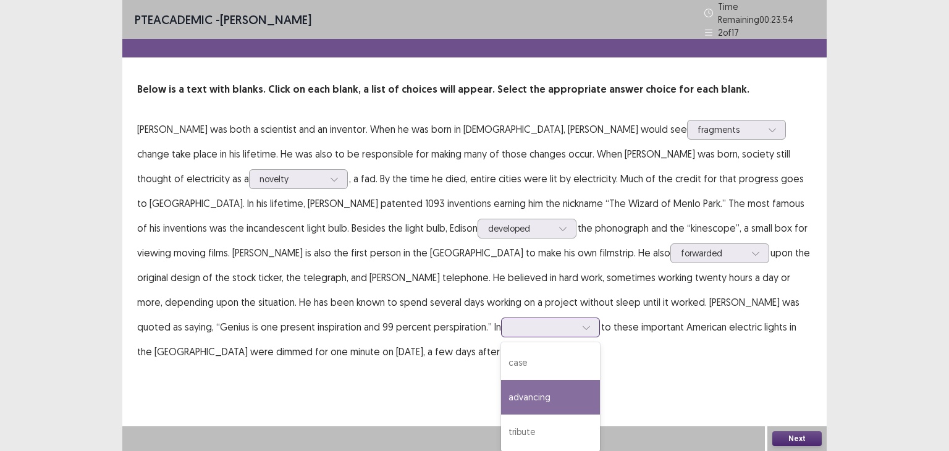
click at [501, 403] on div "advancing" at bounding box center [550, 397] width 99 height 35
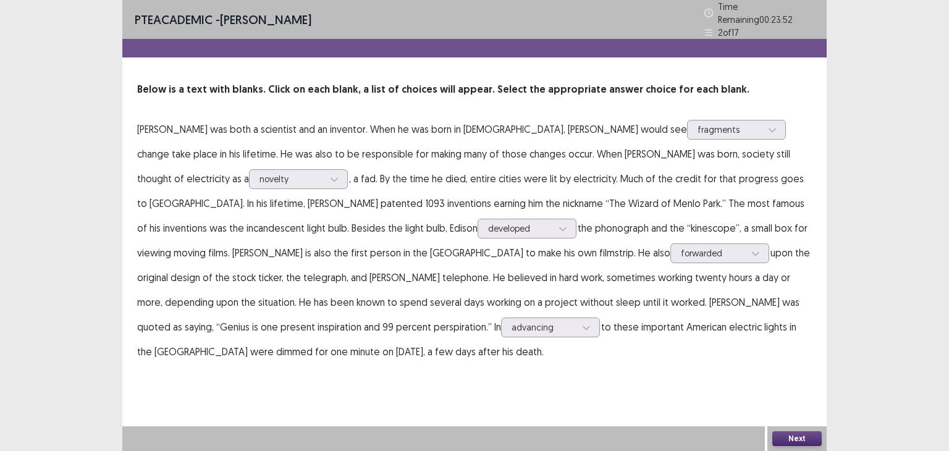
click at [798, 438] on button "Next" at bounding box center [796, 438] width 49 height 15
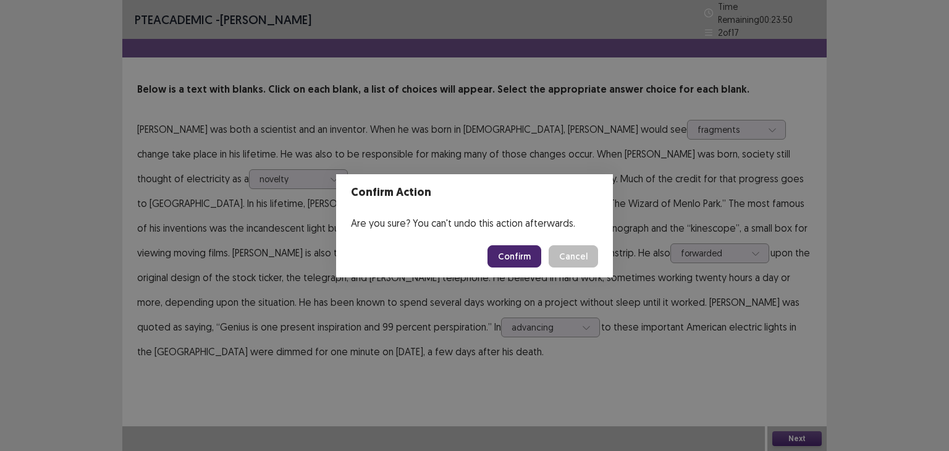
click at [504, 263] on button "Confirm" at bounding box center [514, 256] width 54 height 22
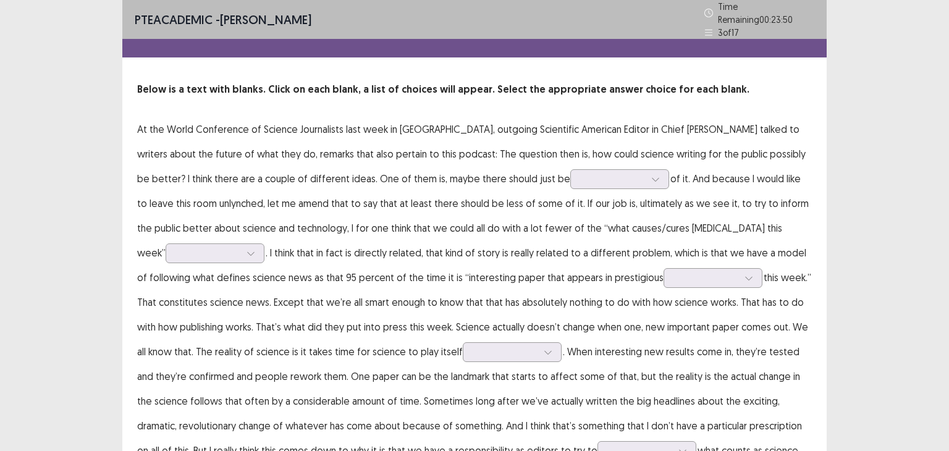
scroll to position [61, 0]
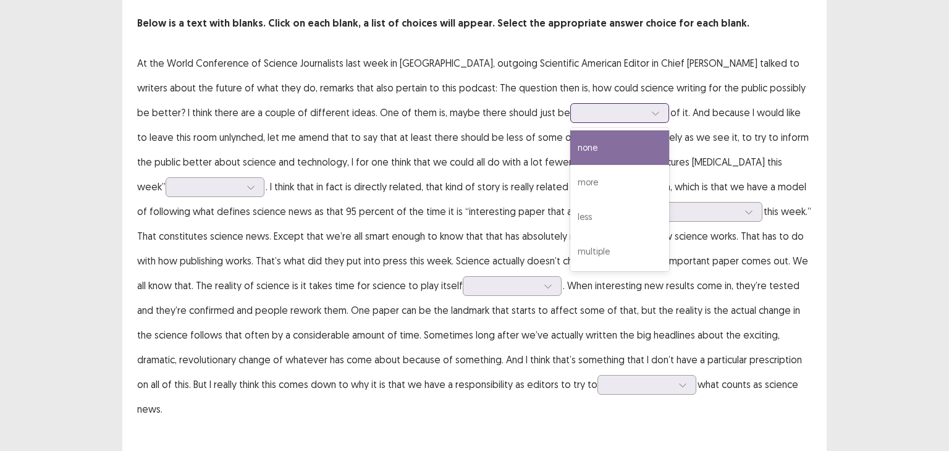
click at [570, 121] on div at bounding box center [619, 113] width 99 height 20
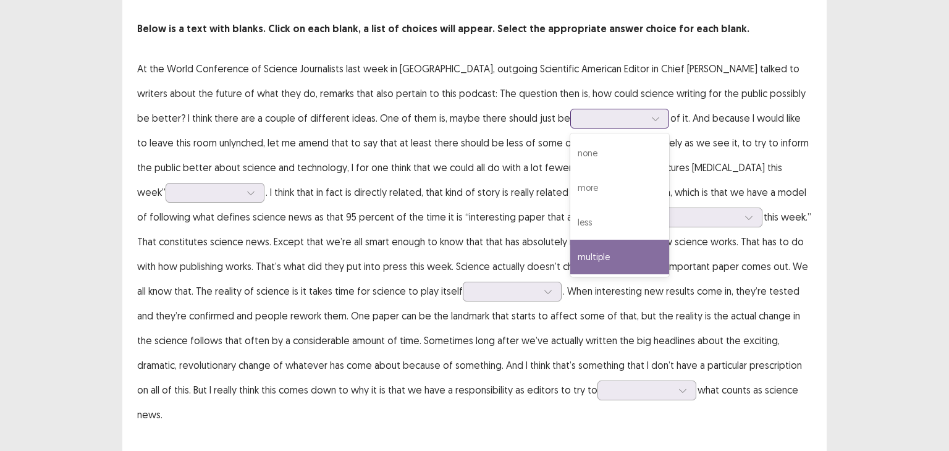
click at [570, 253] on div "multiple" at bounding box center [619, 257] width 99 height 35
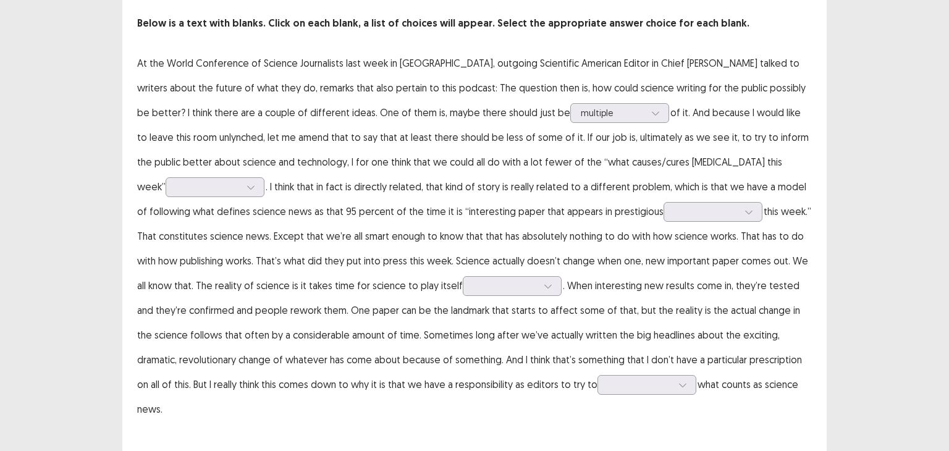
click at [719, 174] on p "At the World Conference of Science Journalists last week in [GEOGRAPHIC_DATA], …" at bounding box center [474, 236] width 675 height 371
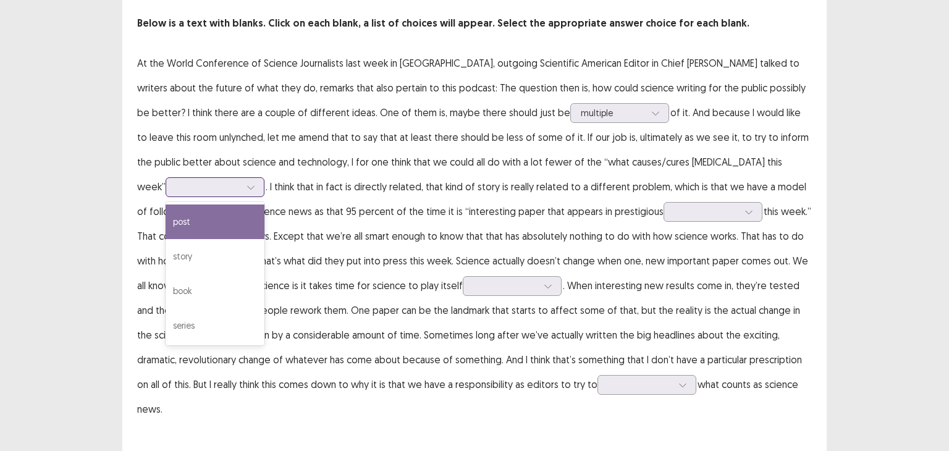
click at [240, 181] on div at bounding box center [208, 187] width 64 height 12
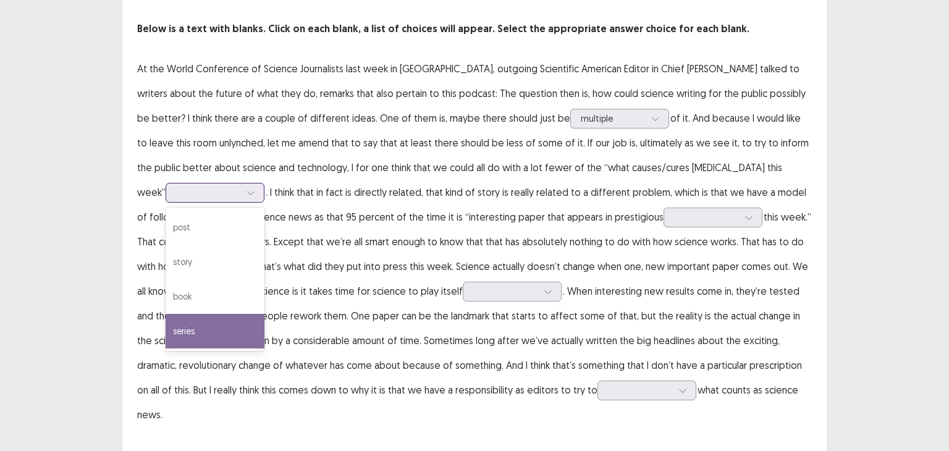
click at [264, 314] on div "series" at bounding box center [215, 331] width 99 height 35
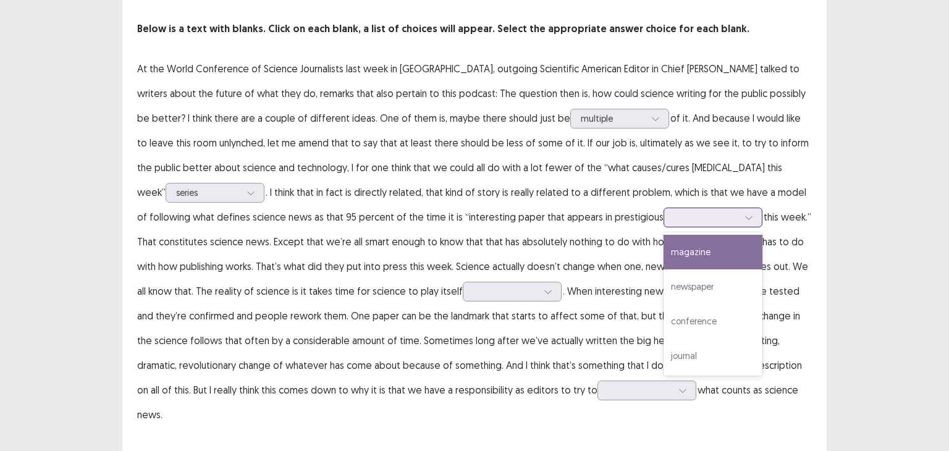
click at [674, 214] on div at bounding box center [706, 217] width 64 height 12
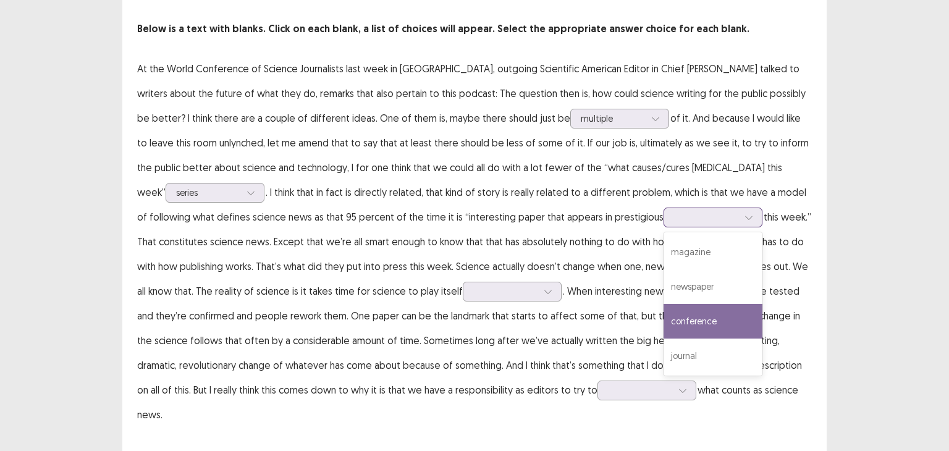
click at [664, 317] on div "conference" at bounding box center [713, 321] width 99 height 35
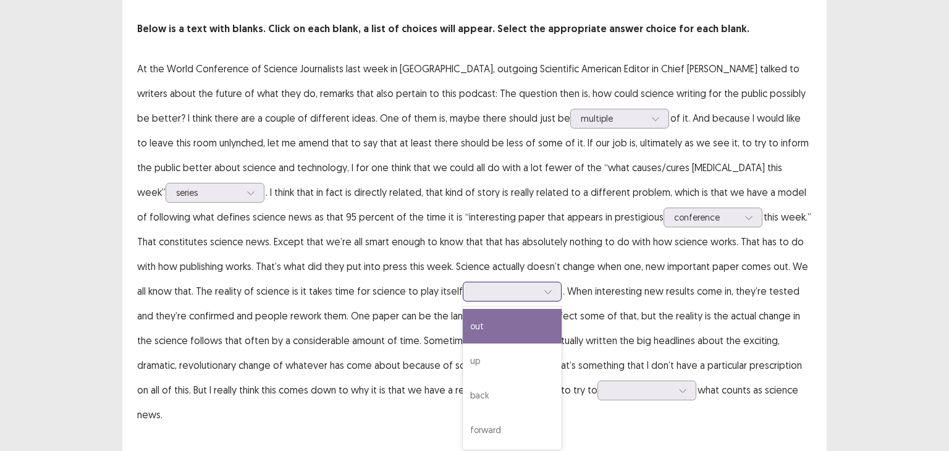
click at [473, 285] on div at bounding box center [505, 291] width 64 height 12
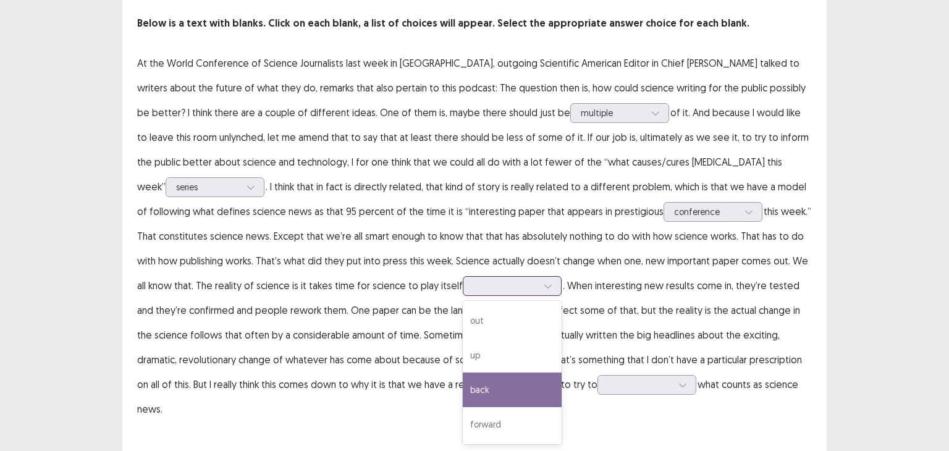
click at [463, 389] on div "back" at bounding box center [512, 390] width 99 height 35
click at [463, 295] on div "back" at bounding box center [512, 286] width 99 height 20
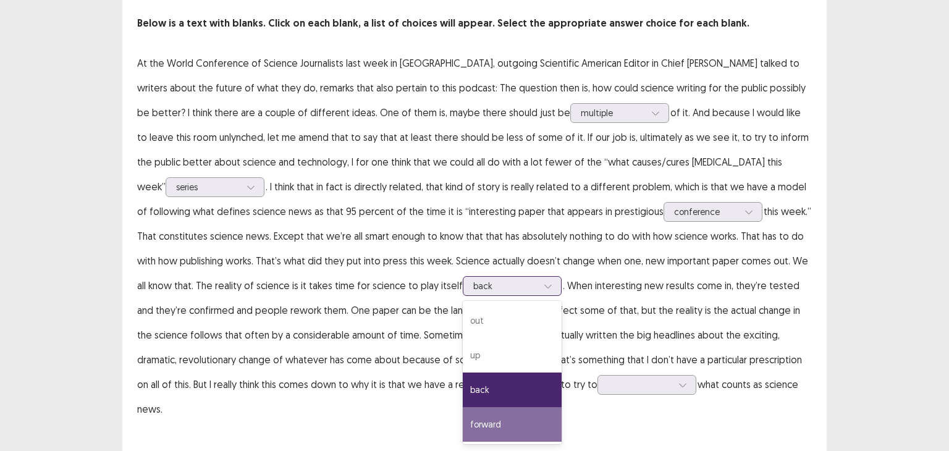
click at [463, 431] on div "forward" at bounding box center [512, 424] width 99 height 35
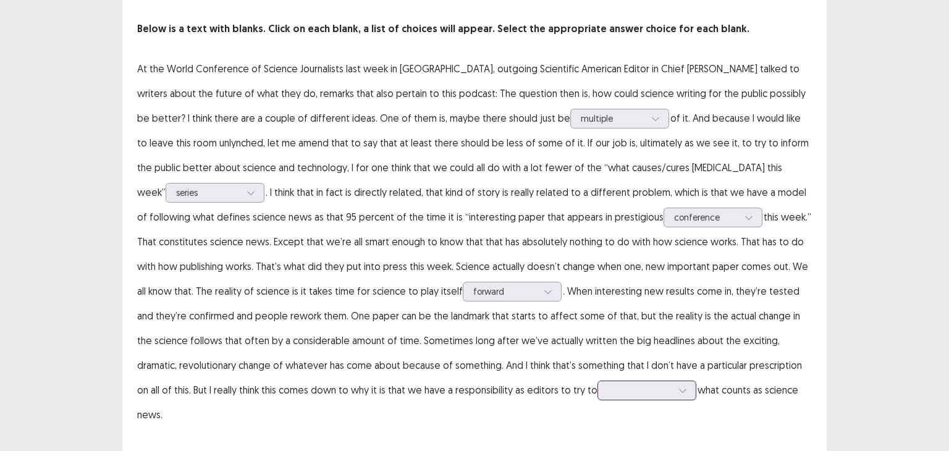
scroll to position [153, 0]
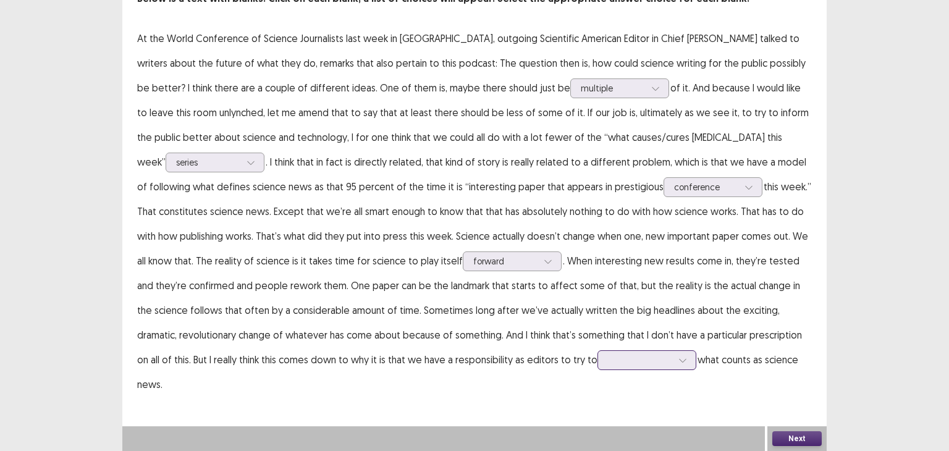
click at [597, 370] on div at bounding box center [646, 360] width 99 height 20
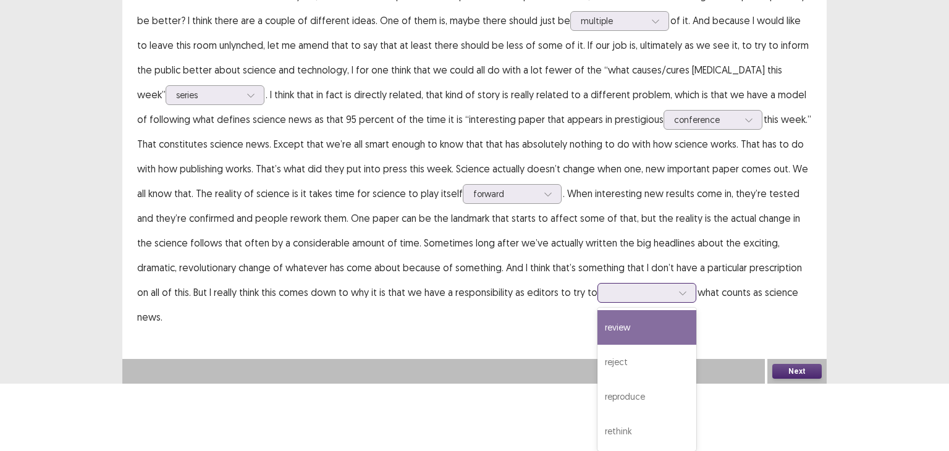
click at [597, 324] on div "review" at bounding box center [646, 327] width 99 height 35
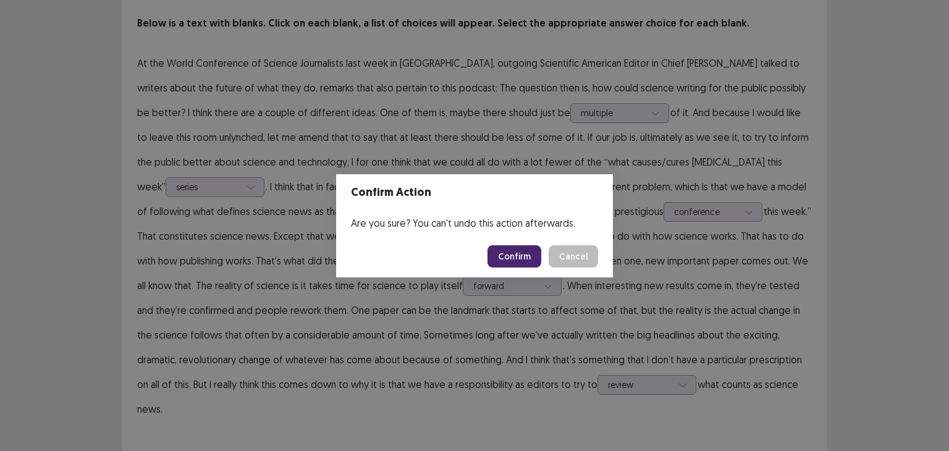
click at [515, 253] on button "Confirm" at bounding box center [514, 256] width 54 height 22
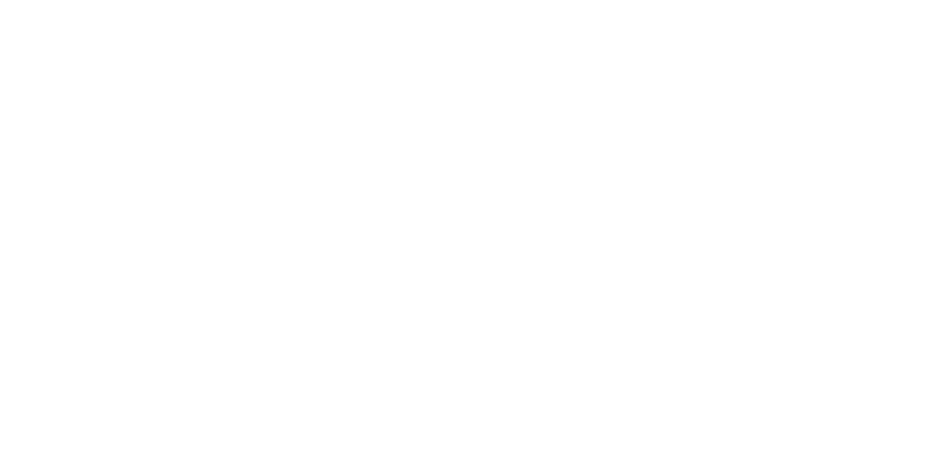
scroll to position [0, 0]
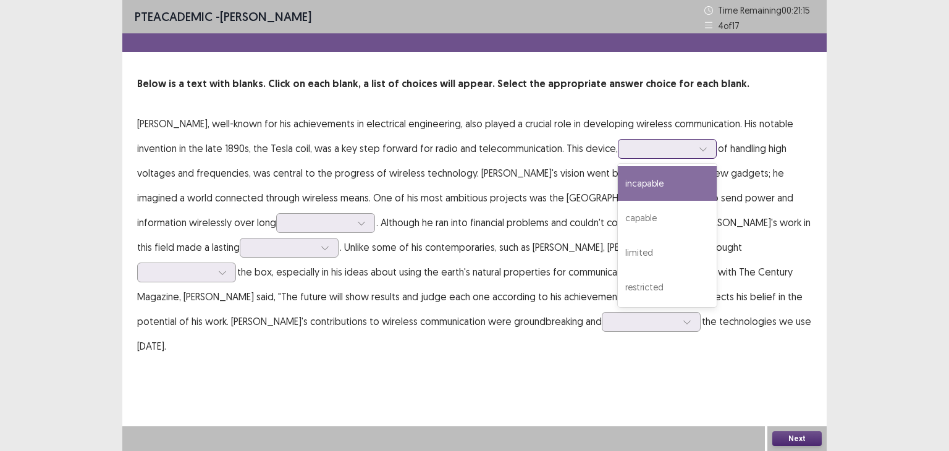
click at [648, 144] on div at bounding box center [660, 149] width 64 height 12
click at [699, 185] on div "incapable" at bounding box center [667, 183] width 99 height 35
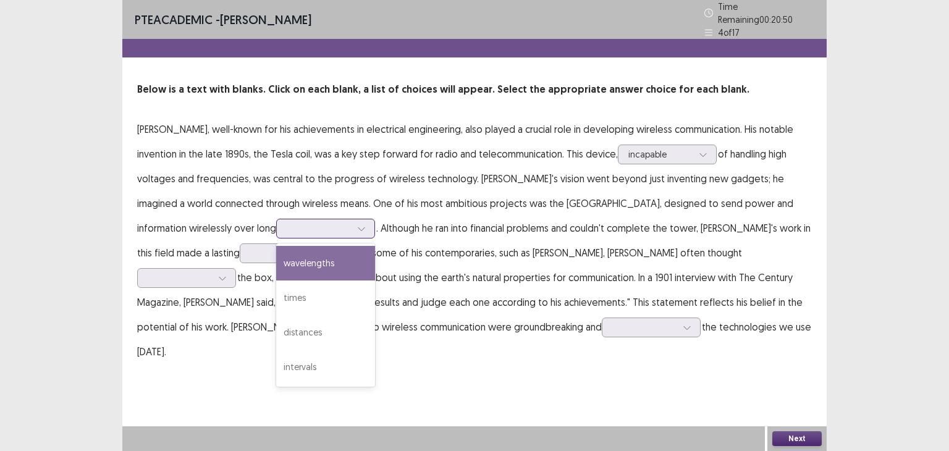
click at [287, 222] on div at bounding box center [319, 228] width 64 height 12
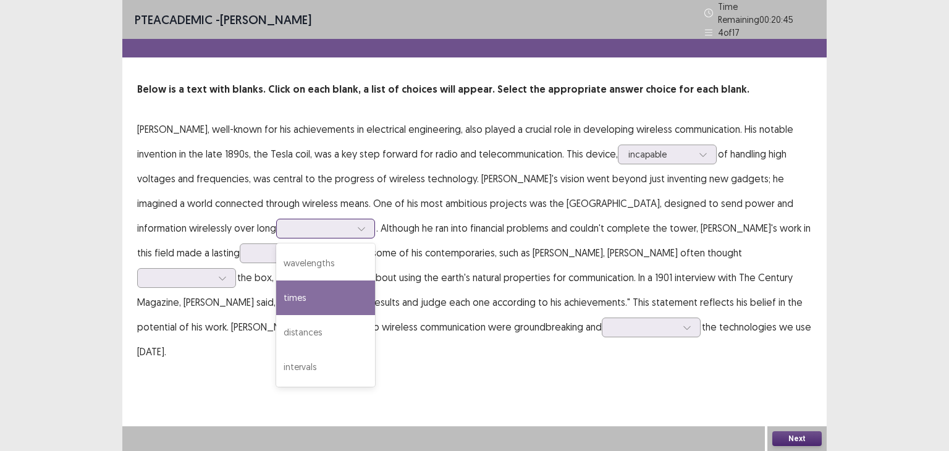
click at [276, 284] on div "times" at bounding box center [325, 297] width 99 height 35
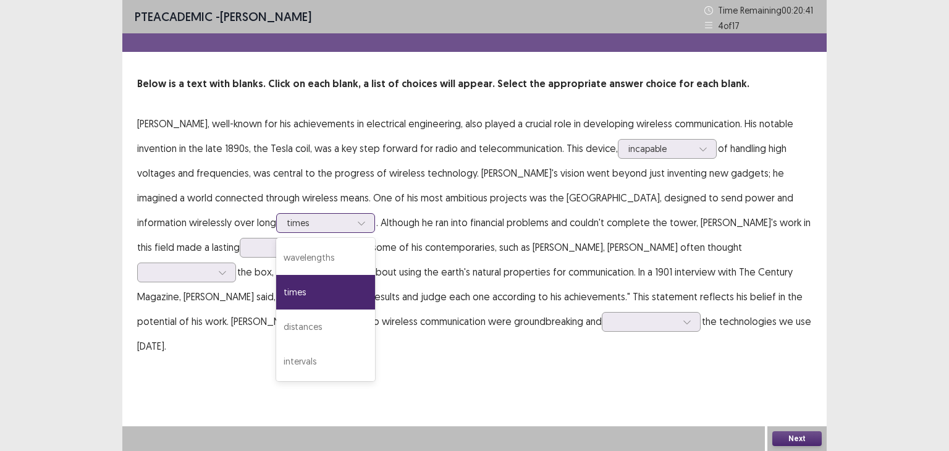
click at [352, 216] on div at bounding box center [361, 223] width 19 height 19
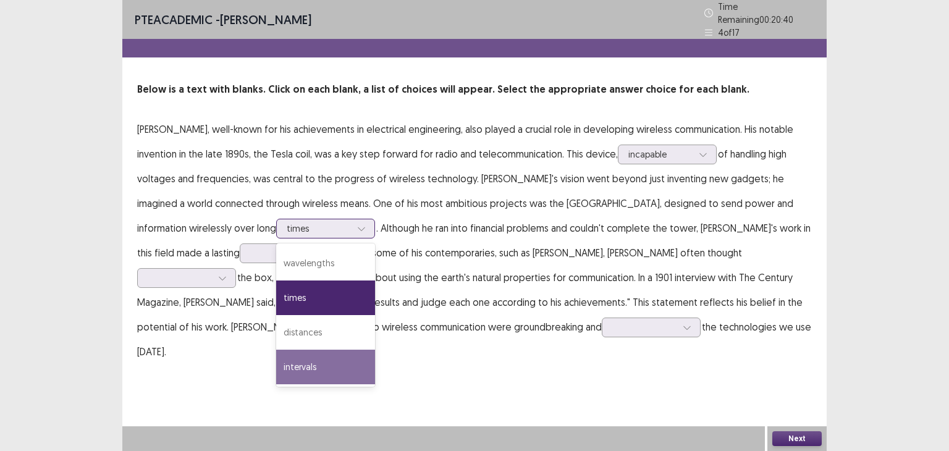
click at [276, 353] on div "intervals" at bounding box center [325, 367] width 99 height 35
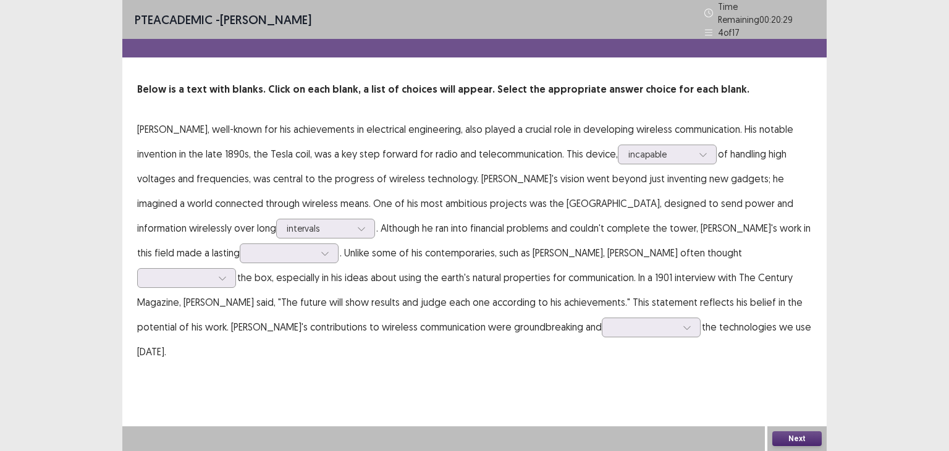
click at [214, 235] on p "[PERSON_NAME], well-known for his achievements in electrical engineering, also …" at bounding box center [474, 240] width 675 height 247
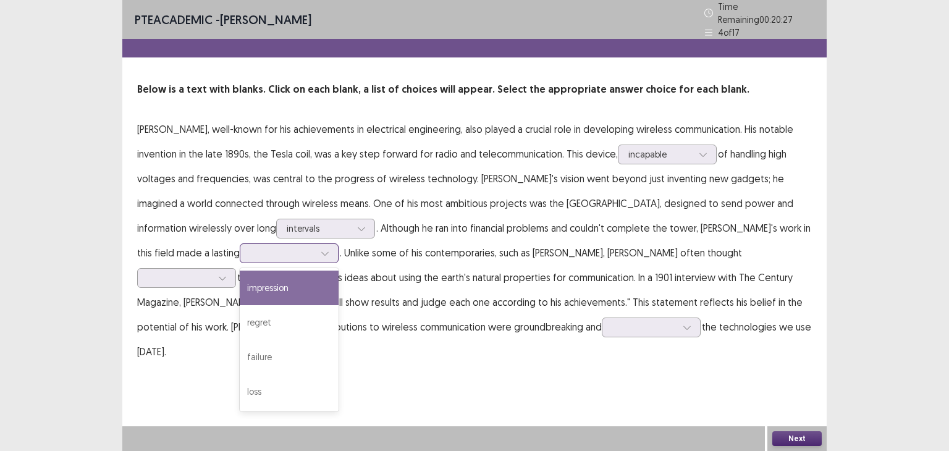
click at [249, 250] on div at bounding box center [282, 253] width 67 height 14
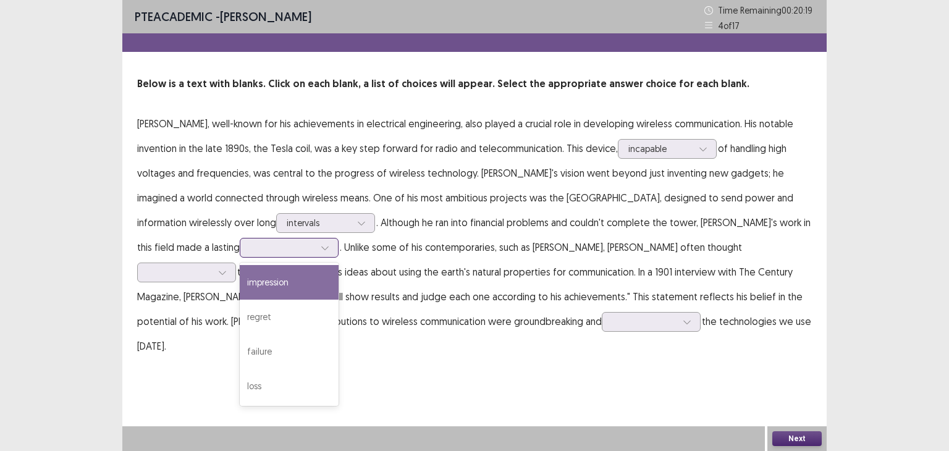
click at [240, 292] on div "impression" at bounding box center [289, 282] width 99 height 35
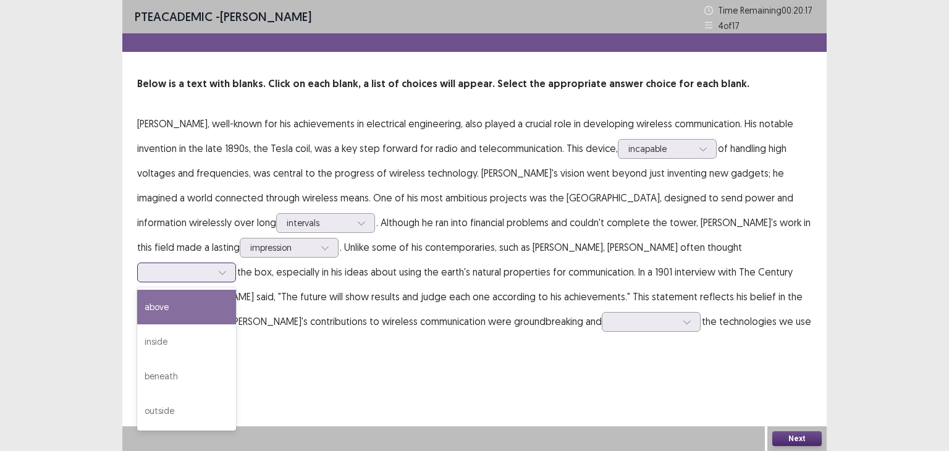
click at [212, 266] on div at bounding box center [180, 272] width 64 height 12
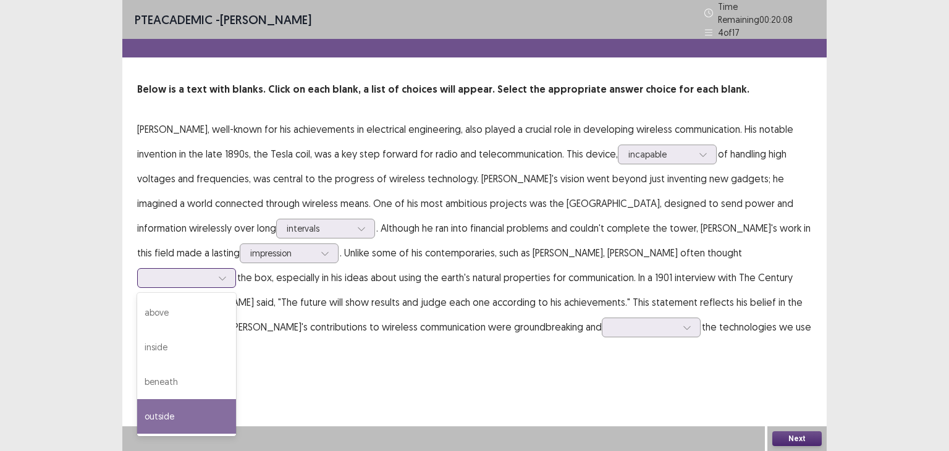
click at [236, 399] on div "outside" at bounding box center [186, 416] width 99 height 35
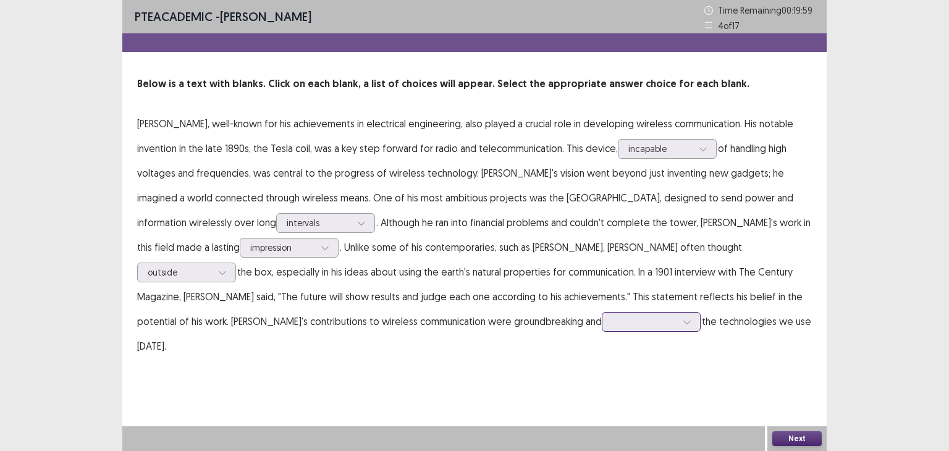
click at [612, 318] on div at bounding box center [644, 322] width 64 height 12
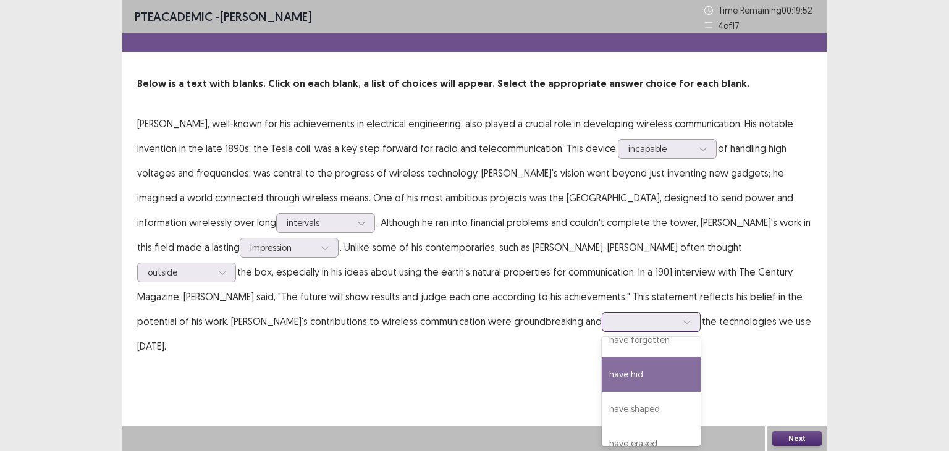
scroll to position [34, 0]
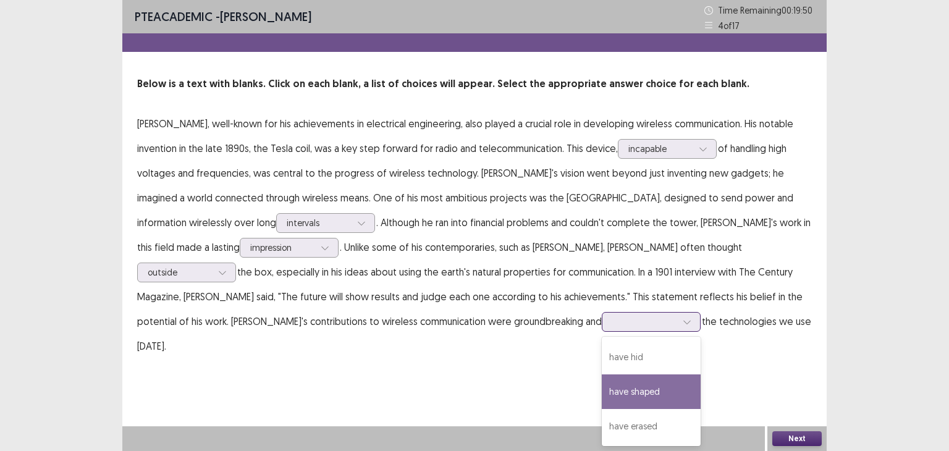
click at [602, 386] on div "have shaped" at bounding box center [651, 391] width 99 height 35
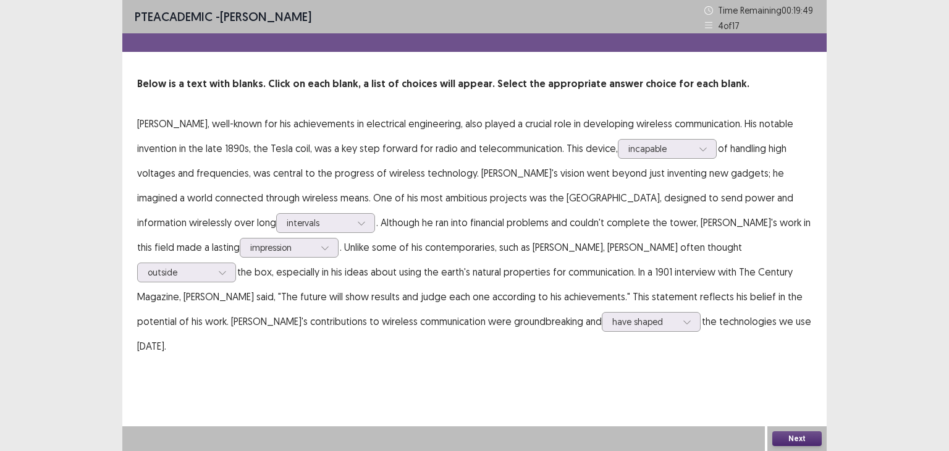
click at [787, 439] on button "Next" at bounding box center [796, 438] width 49 height 15
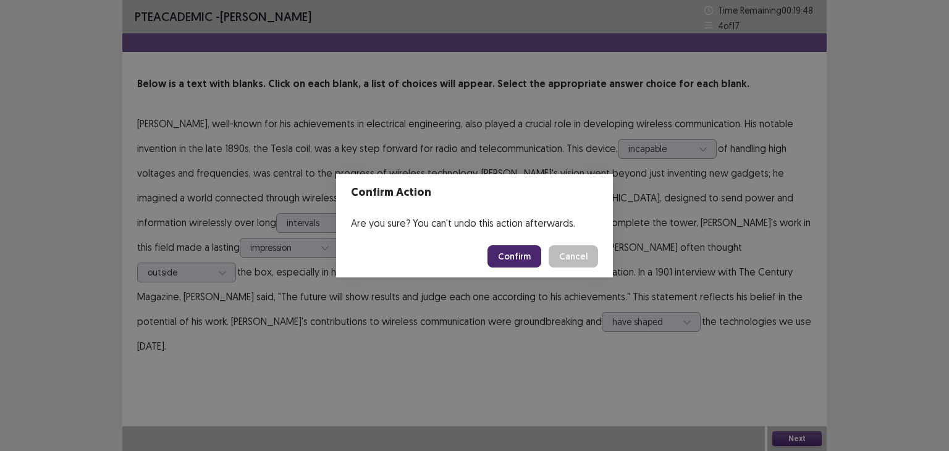
click at [526, 258] on button "Confirm" at bounding box center [514, 256] width 54 height 22
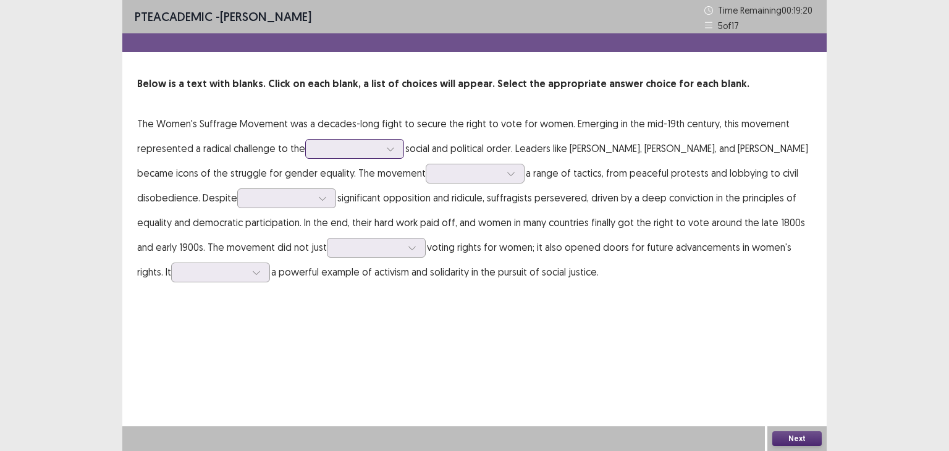
click at [356, 146] on div at bounding box center [348, 149] width 64 height 12
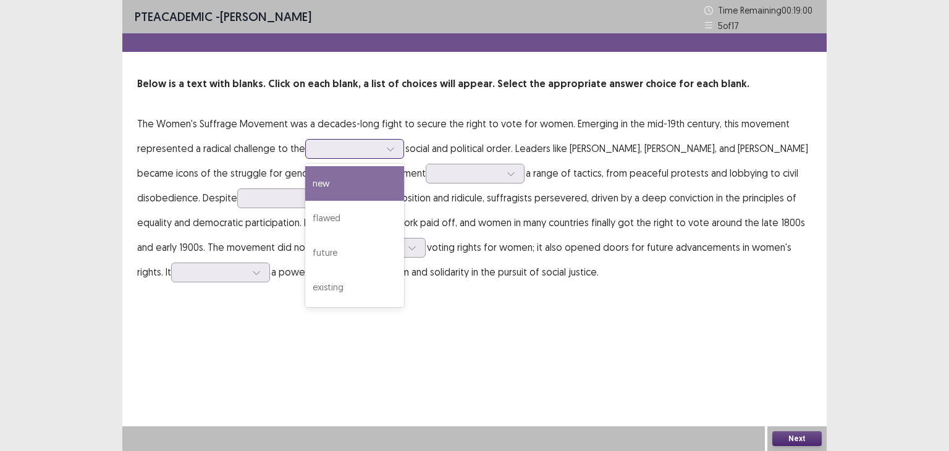
click at [356, 183] on div "new" at bounding box center [354, 183] width 99 height 35
click at [366, 154] on div at bounding box center [348, 149] width 64 height 12
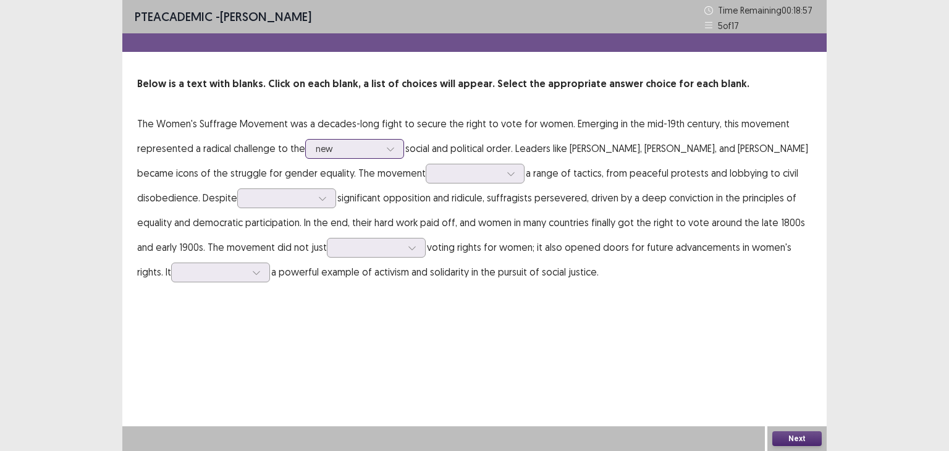
click at [366, 154] on div at bounding box center [348, 149] width 64 height 12
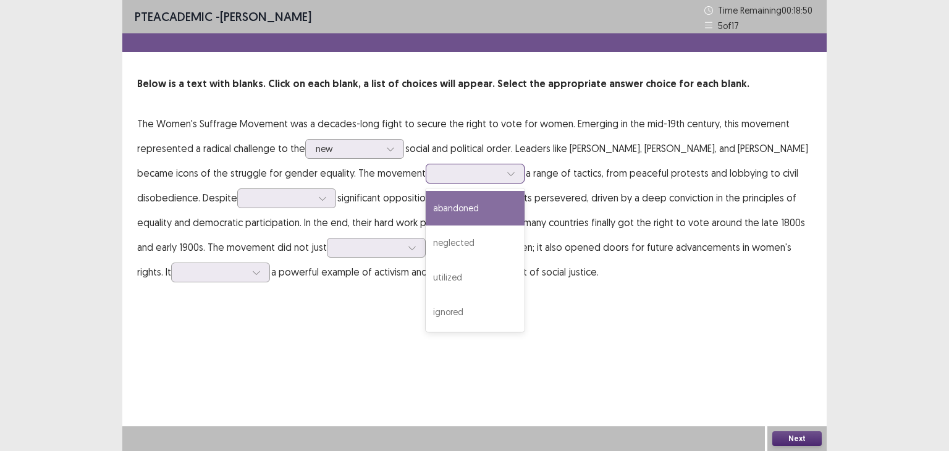
click at [500, 179] on div at bounding box center [468, 173] width 64 height 12
click at [525, 199] on div "abandoned" at bounding box center [475, 208] width 99 height 35
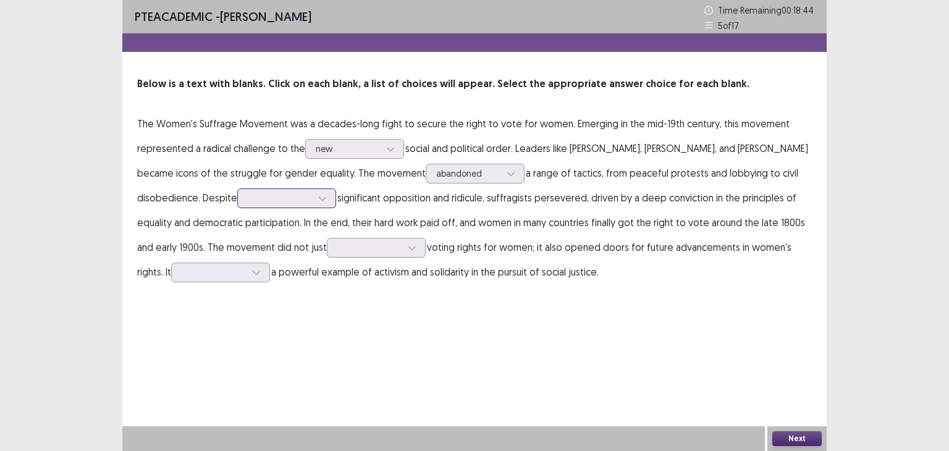
click at [312, 201] on div at bounding box center [280, 198] width 64 height 12
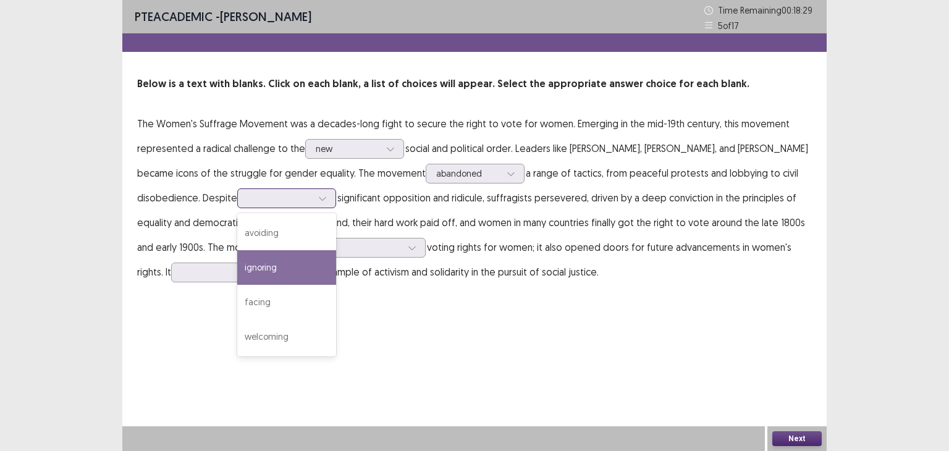
click at [336, 258] on div "ignoring" at bounding box center [286, 267] width 99 height 35
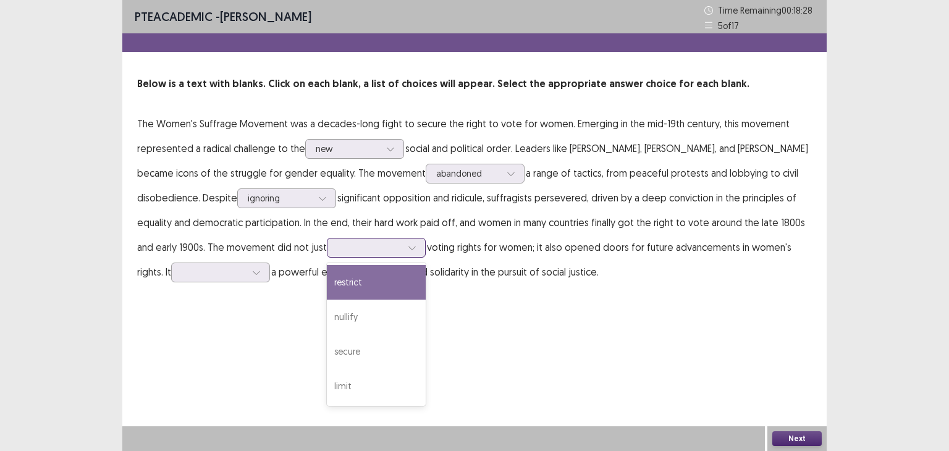
click at [410, 255] on div at bounding box center [376, 248] width 99 height 20
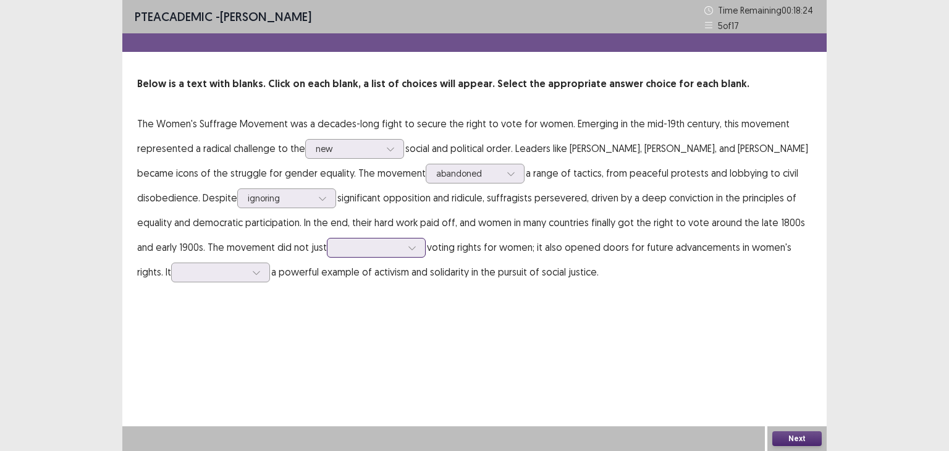
click at [413, 259] on p "The Women's Suffrage Movement was a decades-long fight to secure the right to v…" at bounding box center [474, 197] width 675 height 173
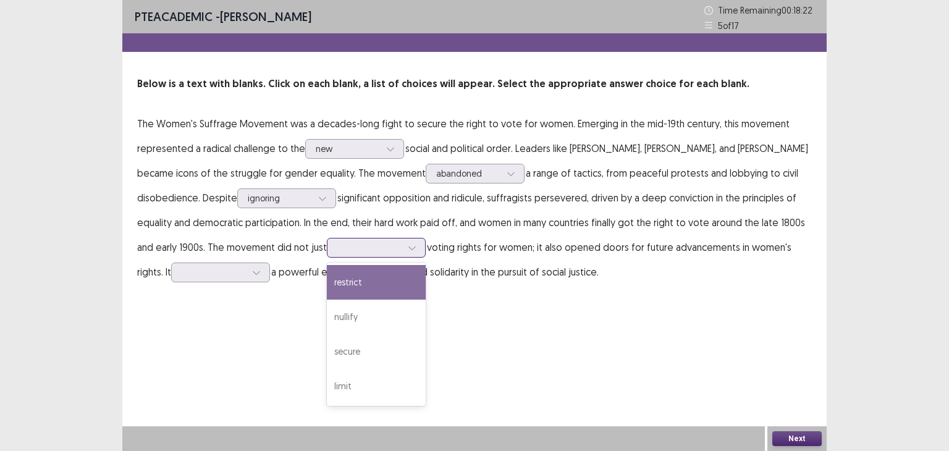
click at [417, 255] on div at bounding box center [376, 248] width 99 height 20
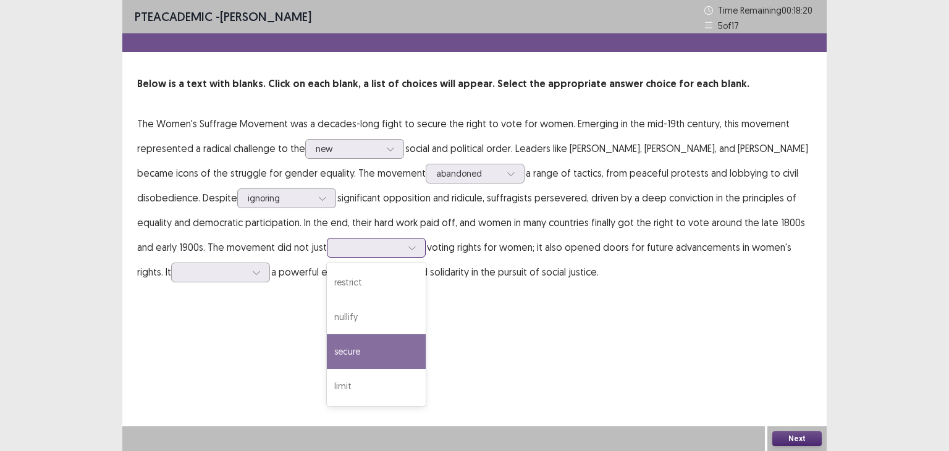
click at [413, 350] on div "secure" at bounding box center [376, 351] width 99 height 35
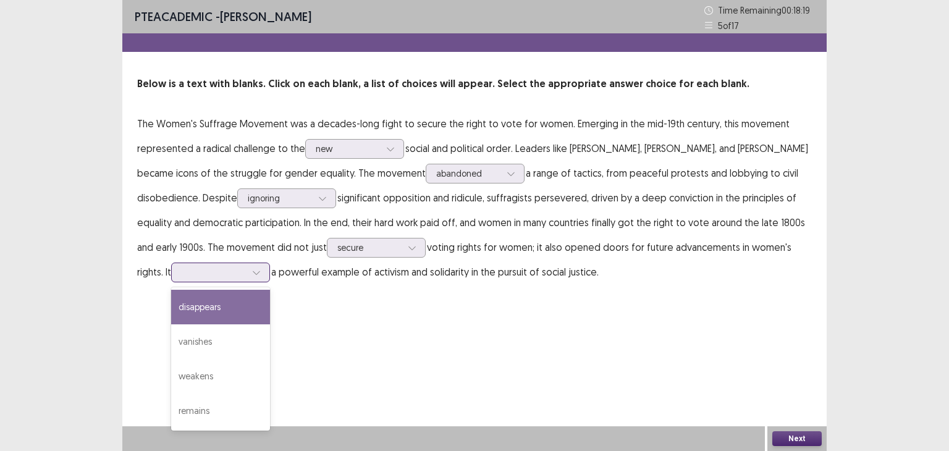
click at [246, 268] on div at bounding box center [214, 272] width 64 height 12
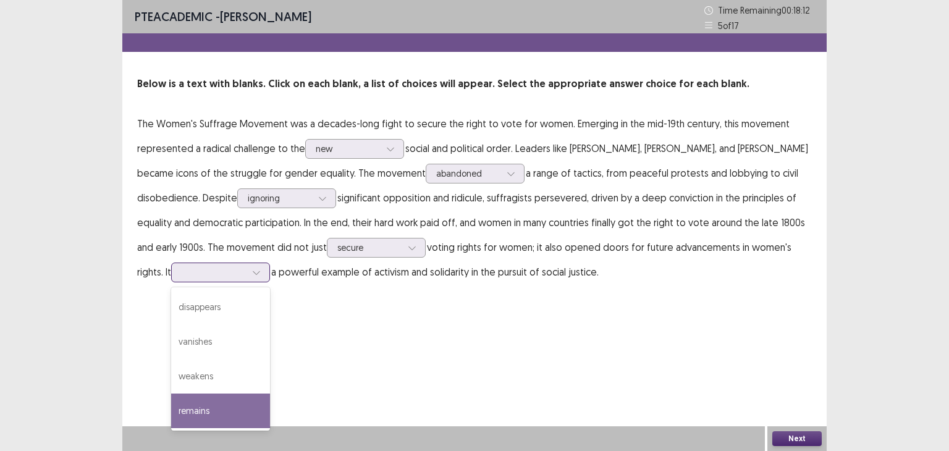
click at [270, 401] on div "remains" at bounding box center [220, 411] width 99 height 35
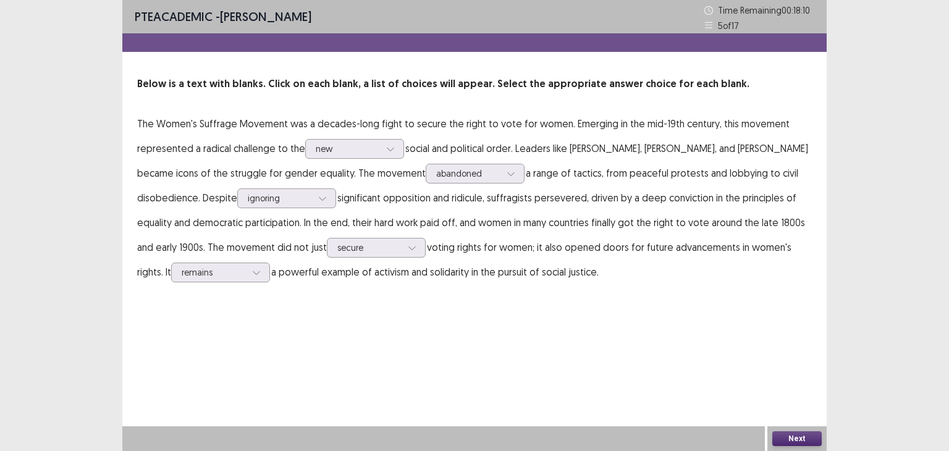
click at [798, 440] on button "Next" at bounding box center [796, 438] width 49 height 15
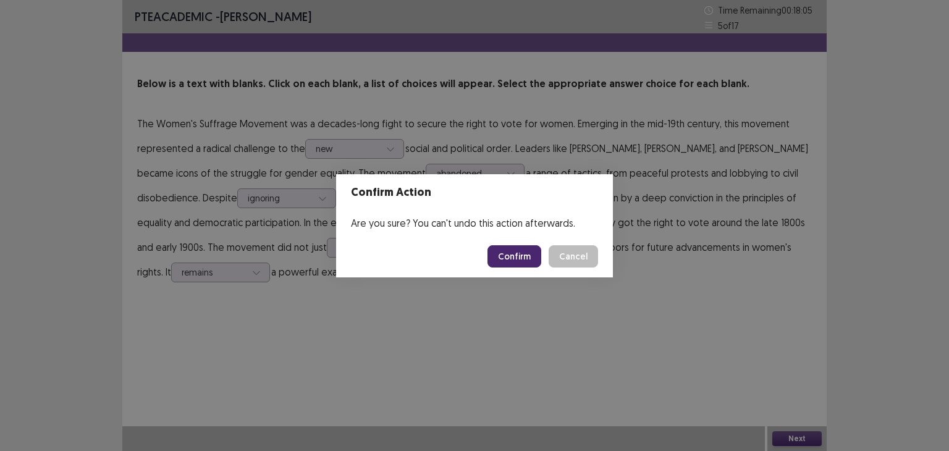
click at [503, 255] on button "Confirm" at bounding box center [514, 256] width 54 height 22
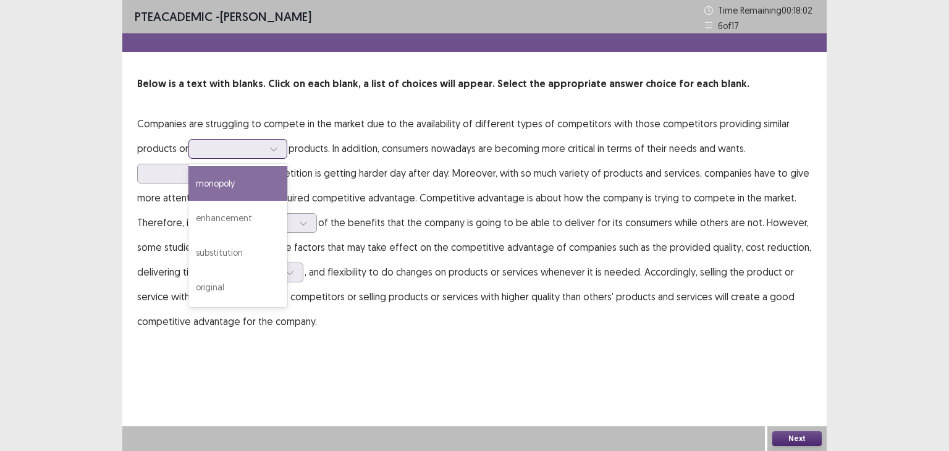
click at [245, 143] on div at bounding box center [231, 149] width 64 height 12
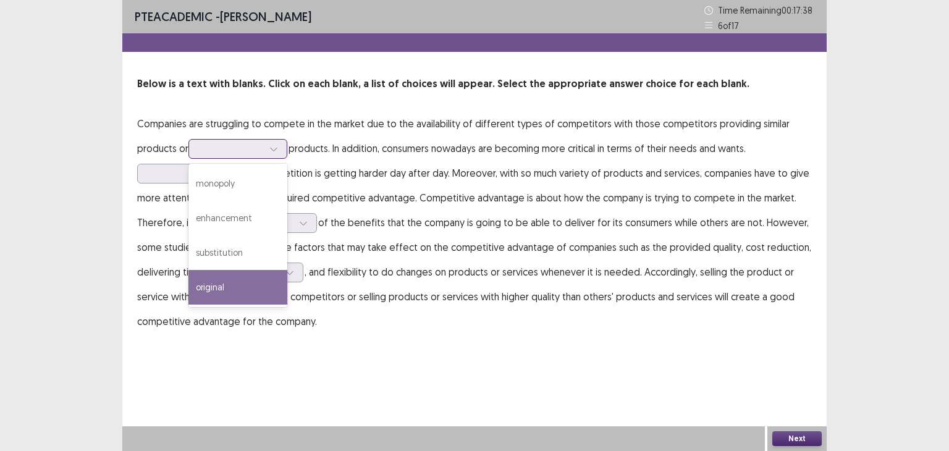
click at [256, 290] on div "original" at bounding box center [237, 287] width 99 height 35
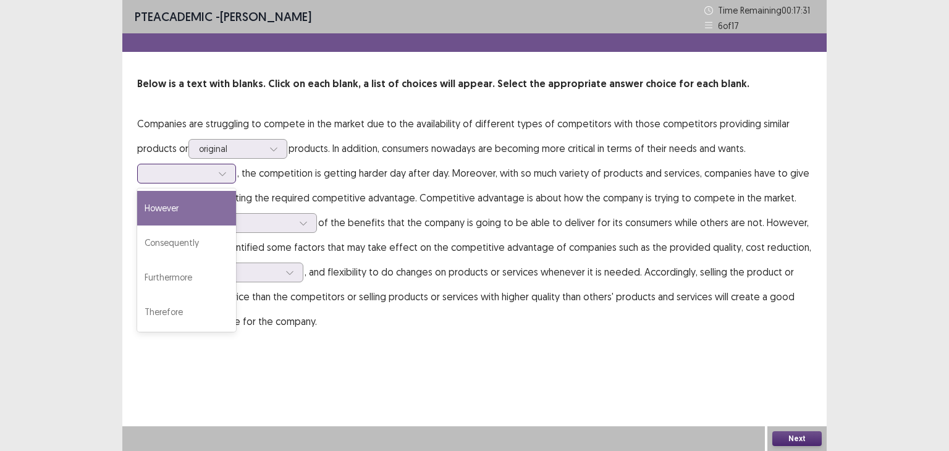
click at [182, 171] on div at bounding box center [180, 173] width 64 height 12
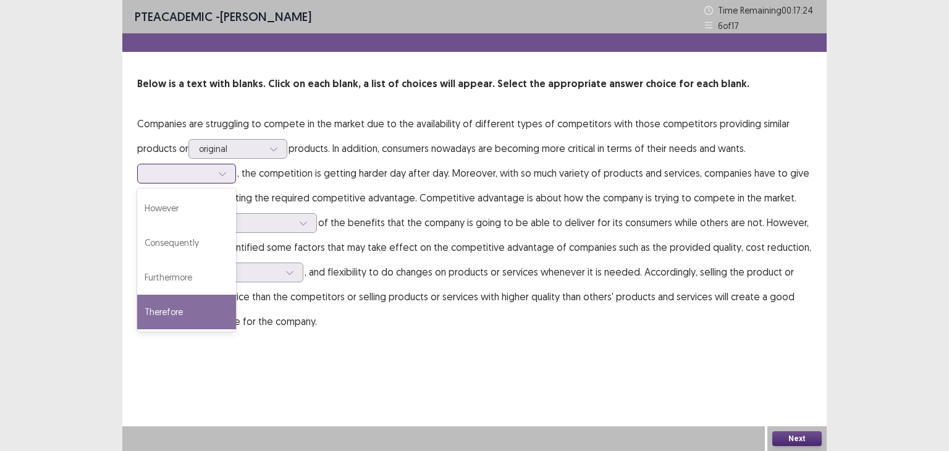
click at [193, 302] on div "Therefore" at bounding box center [186, 312] width 99 height 35
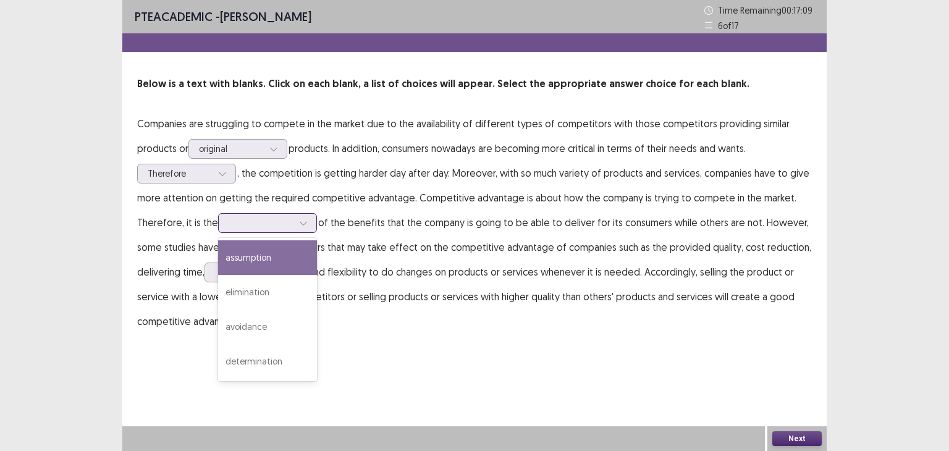
click at [255, 221] on div at bounding box center [261, 223] width 64 height 12
click at [290, 255] on div "assumption" at bounding box center [267, 257] width 99 height 35
click at [294, 227] on div at bounding box center [303, 223] width 19 height 19
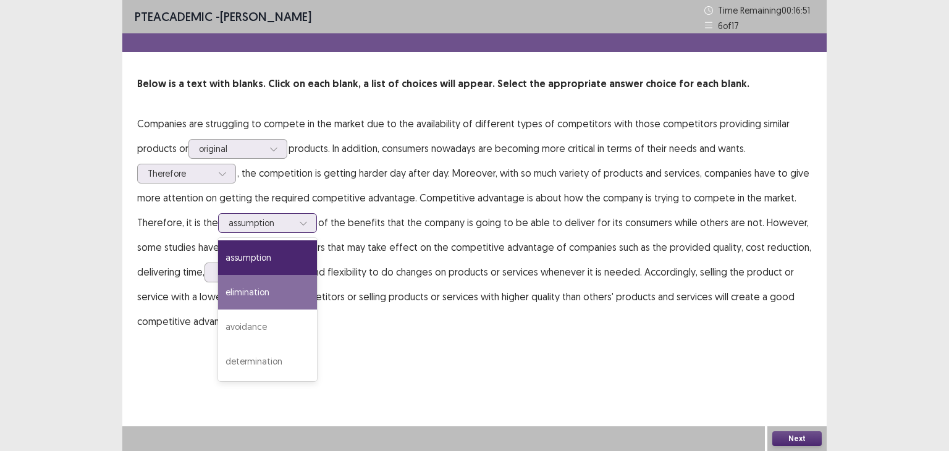
click at [297, 286] on div "elimination" at bounding box center [267, 292] width 99 height 35
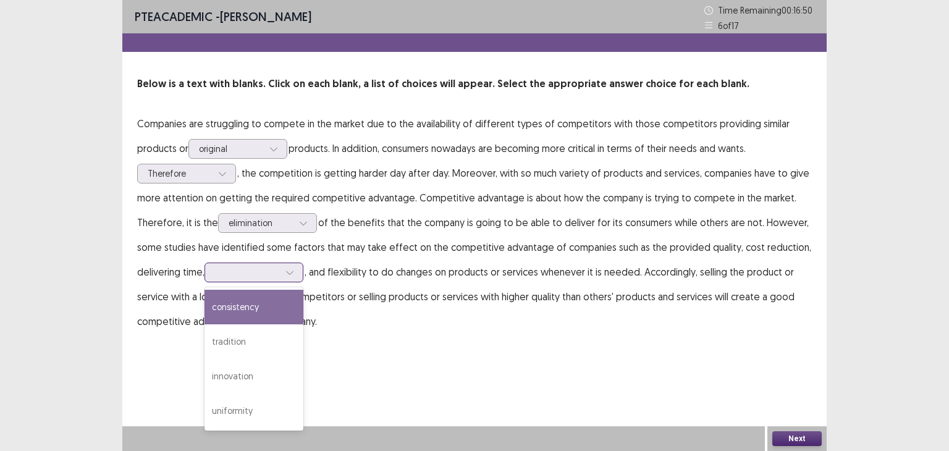
click at [284, 269] on div at bounding box center [289, 272] width 19 height 19
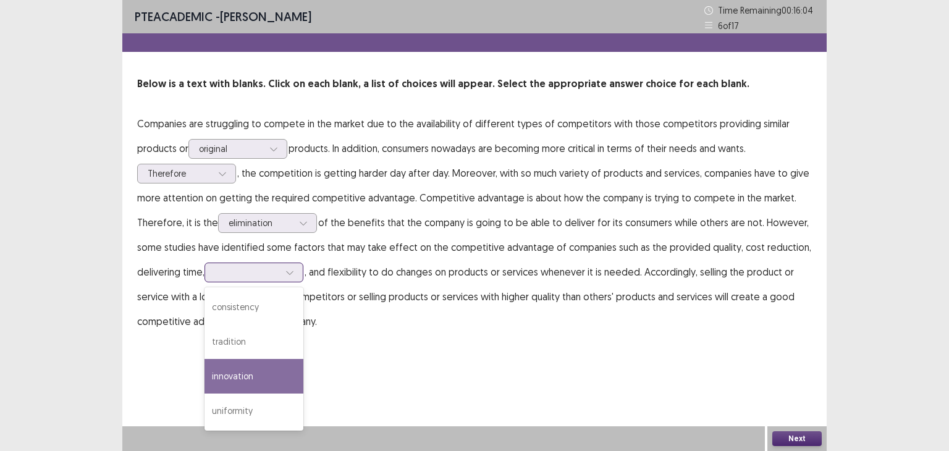
click at [261, 369] on div "innovation" at bounding box center [254, 376] width 99 height 35
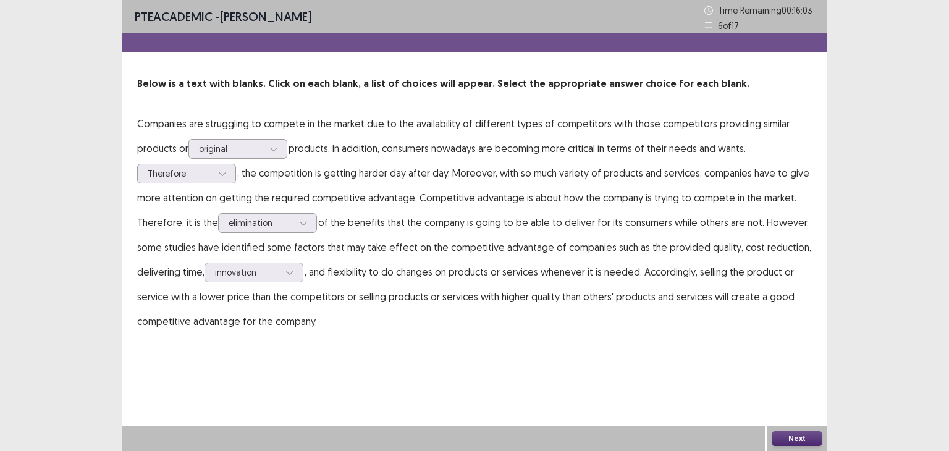
click at [785, 438] on button "Next" at bounding box center [796, 438] width 49 height 15
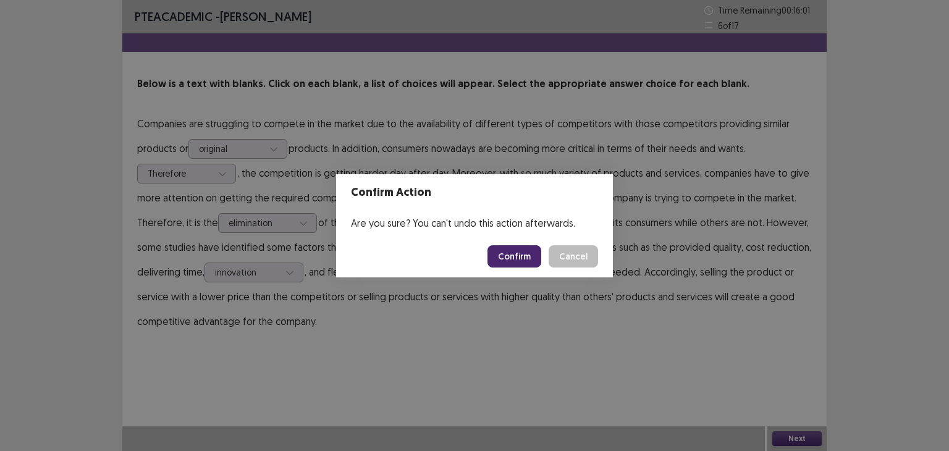
click at [532, 253] on button "Confirm" at bounding box center [514, 256] width 54 height 22
